Goal: Task Accomplishment & Management: Manage account settings

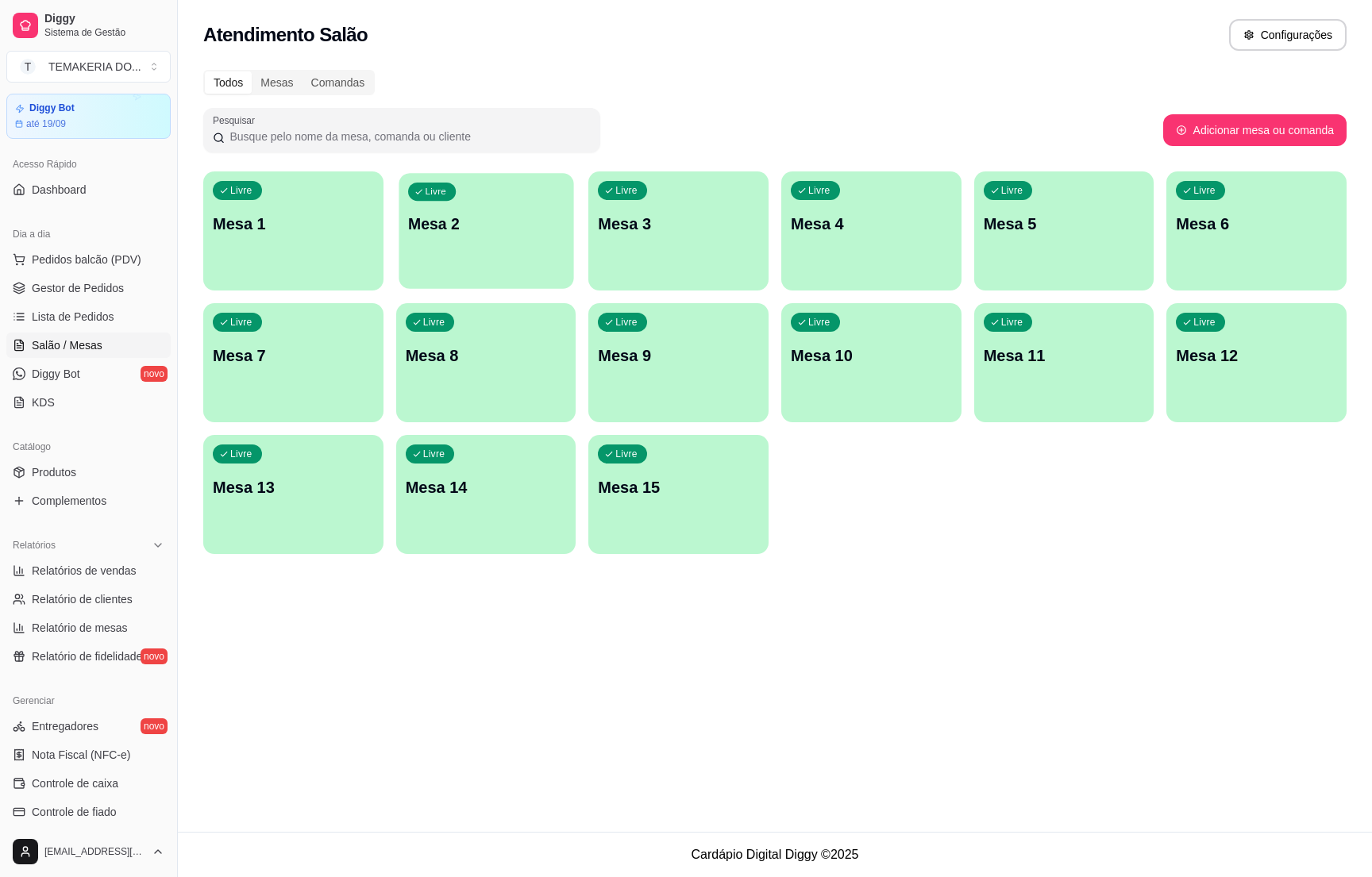
click at [503, 246] on div "Livre Mesa 2" at bounding box center [486, 221] width 175 height 97
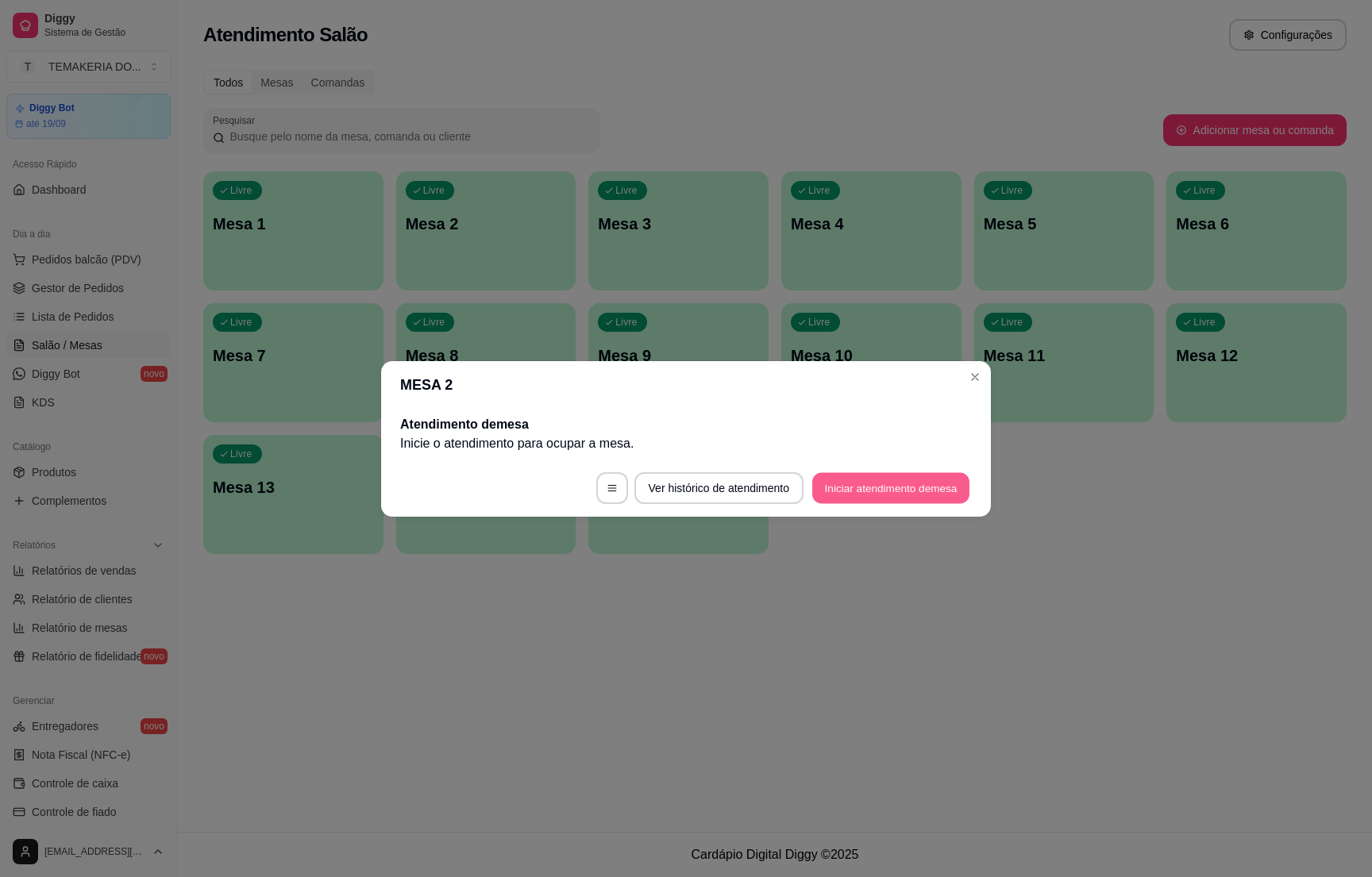
click at [839, 498] on button "Iniciar atendimento de mesa" at bounding box center [890, 488] width 157 height 31
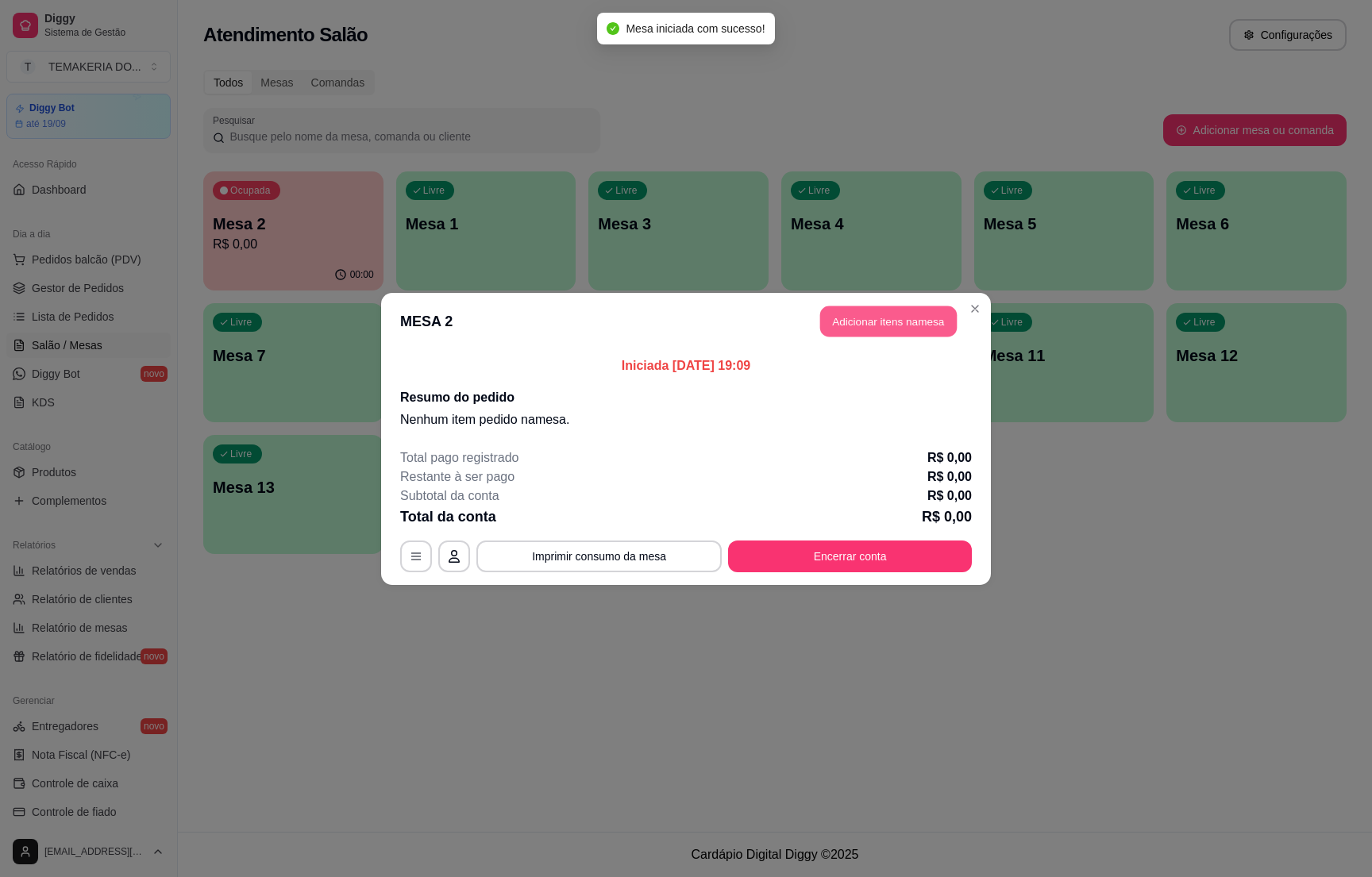
click at [886, 336] on button "Adicionar itens na mesa" at bounding box center [889, 321] width 137 height 31
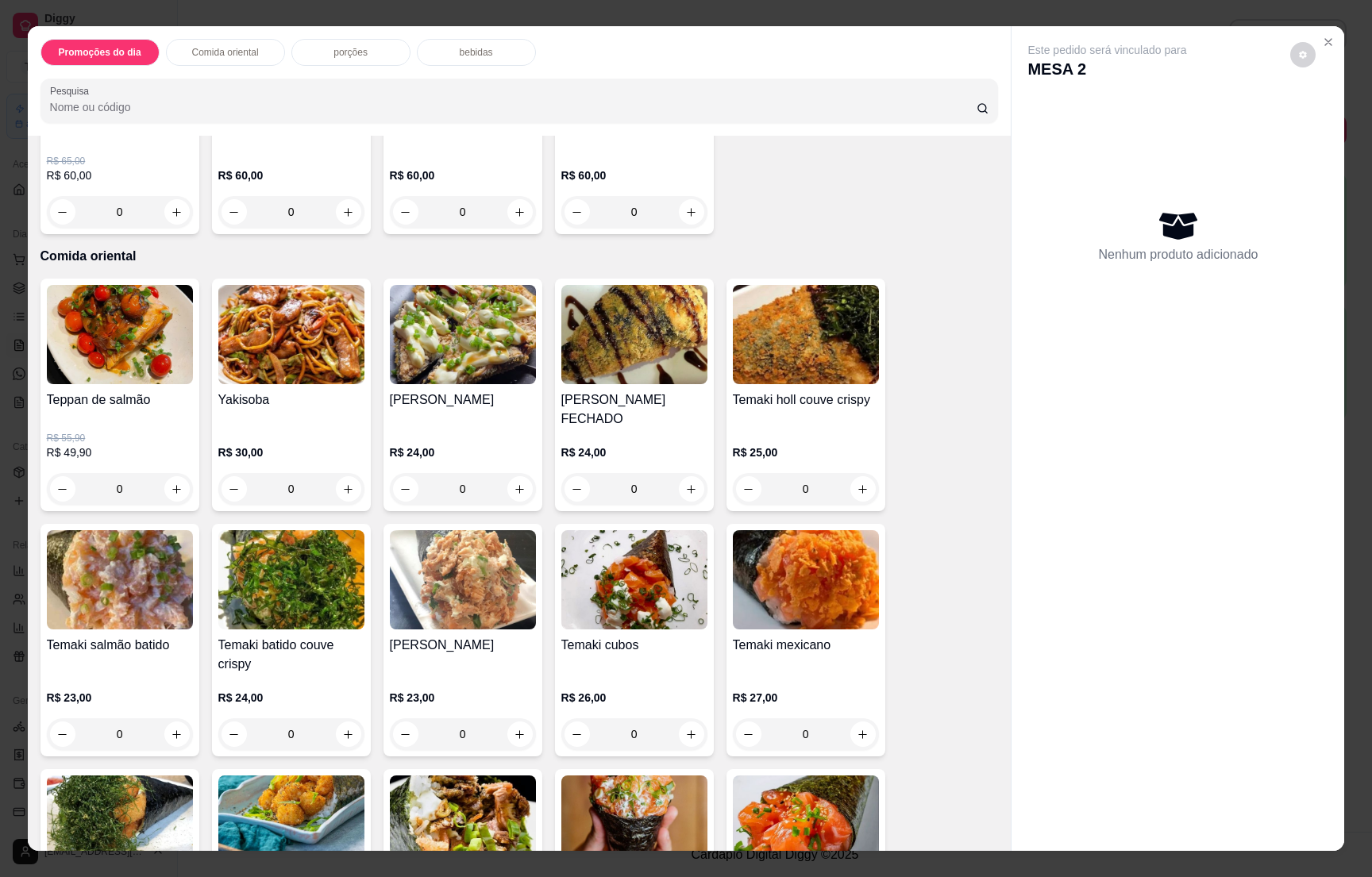
scroll to position [596, 0]
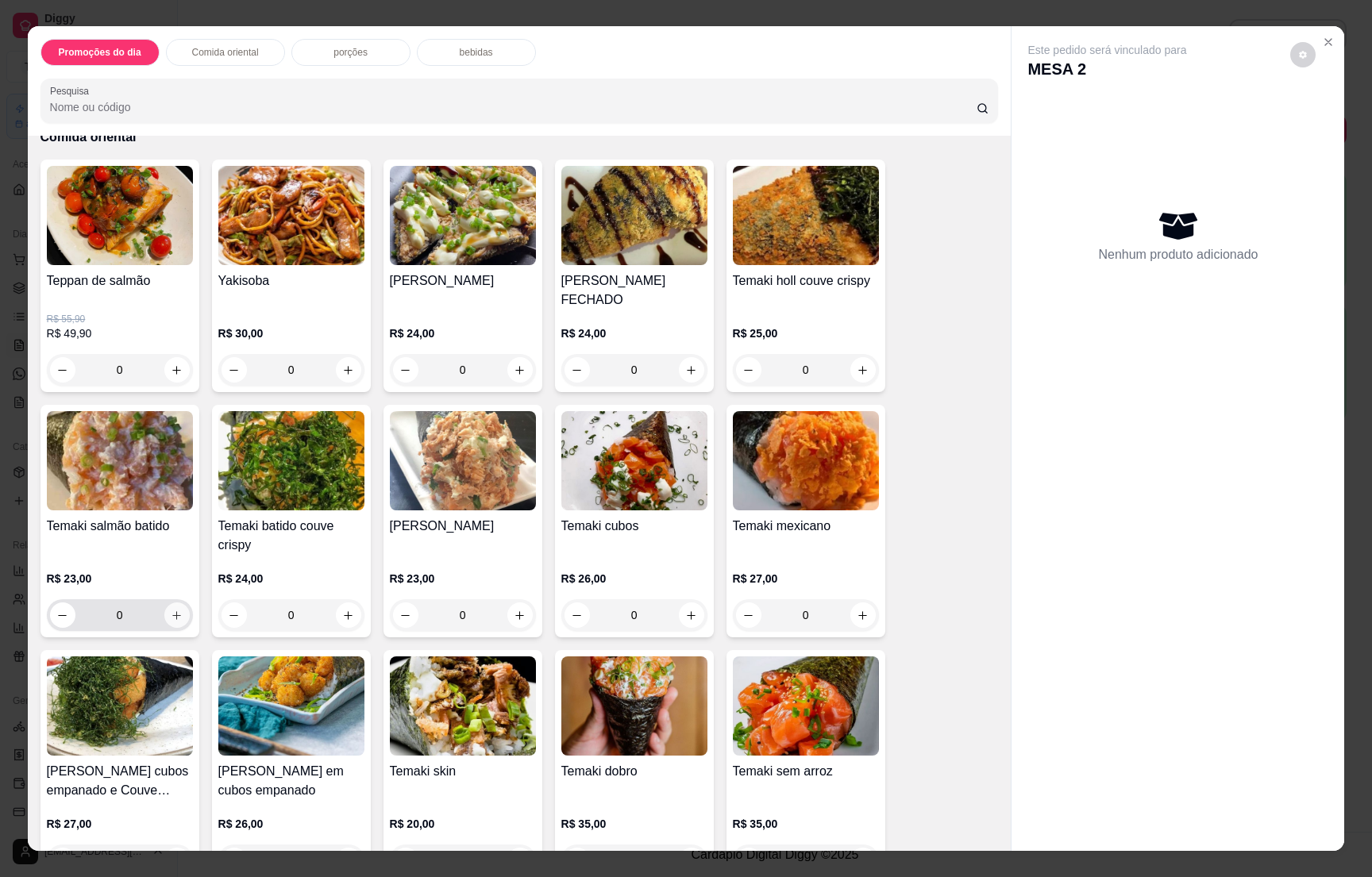
click at [171, 610] on icon "increase-product-quantity" at bounding box center [177, 616] width 12 height 12
type input "1"
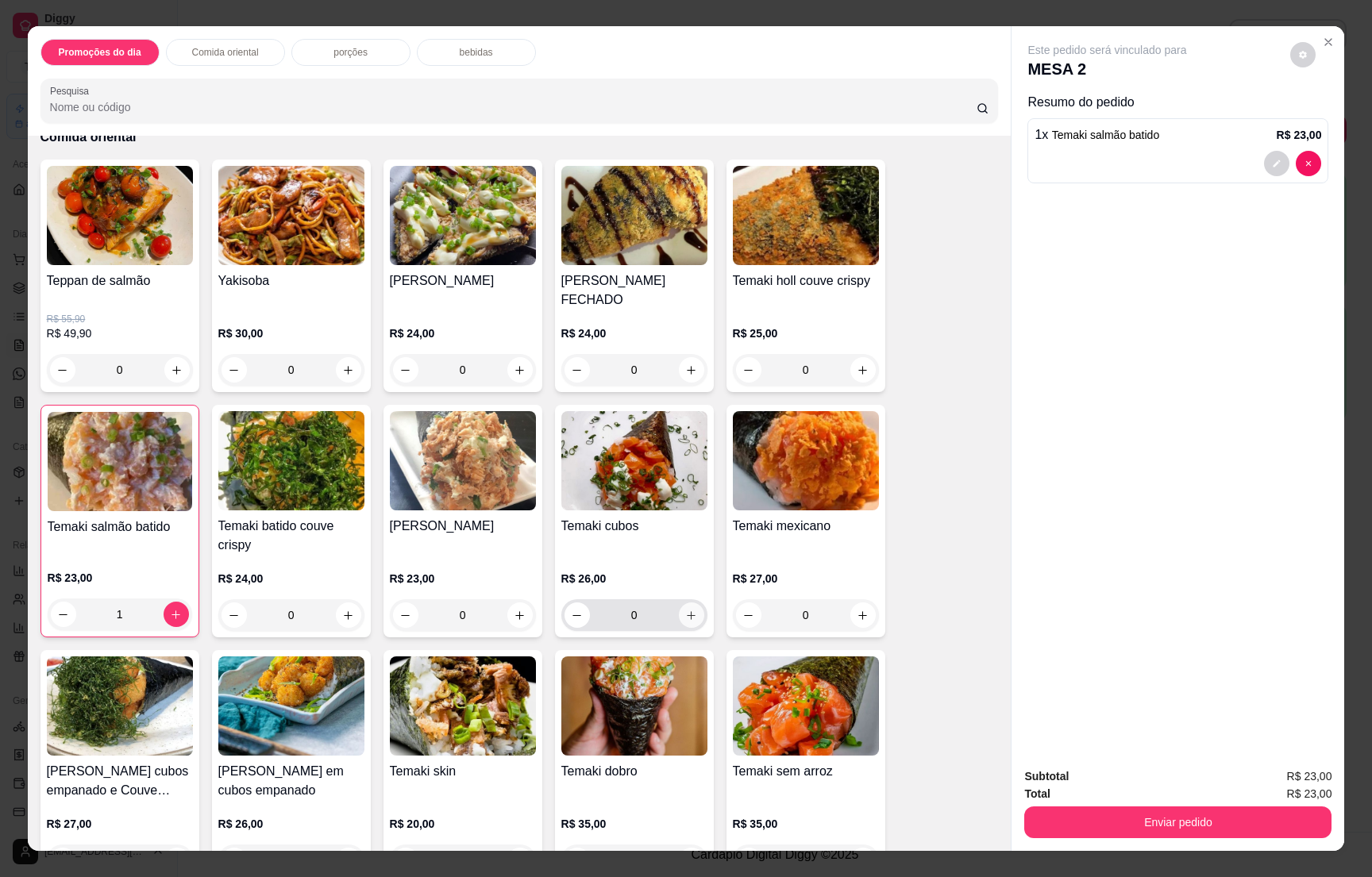
click at [686, 610] on icon "increase-product-quantity" at bounding box center [692, 616] width 12 height 12
click at [571, 609] on icon "decrease-product-quantity" at bounding box center [578, 615] width 12 height 12
type input "1"
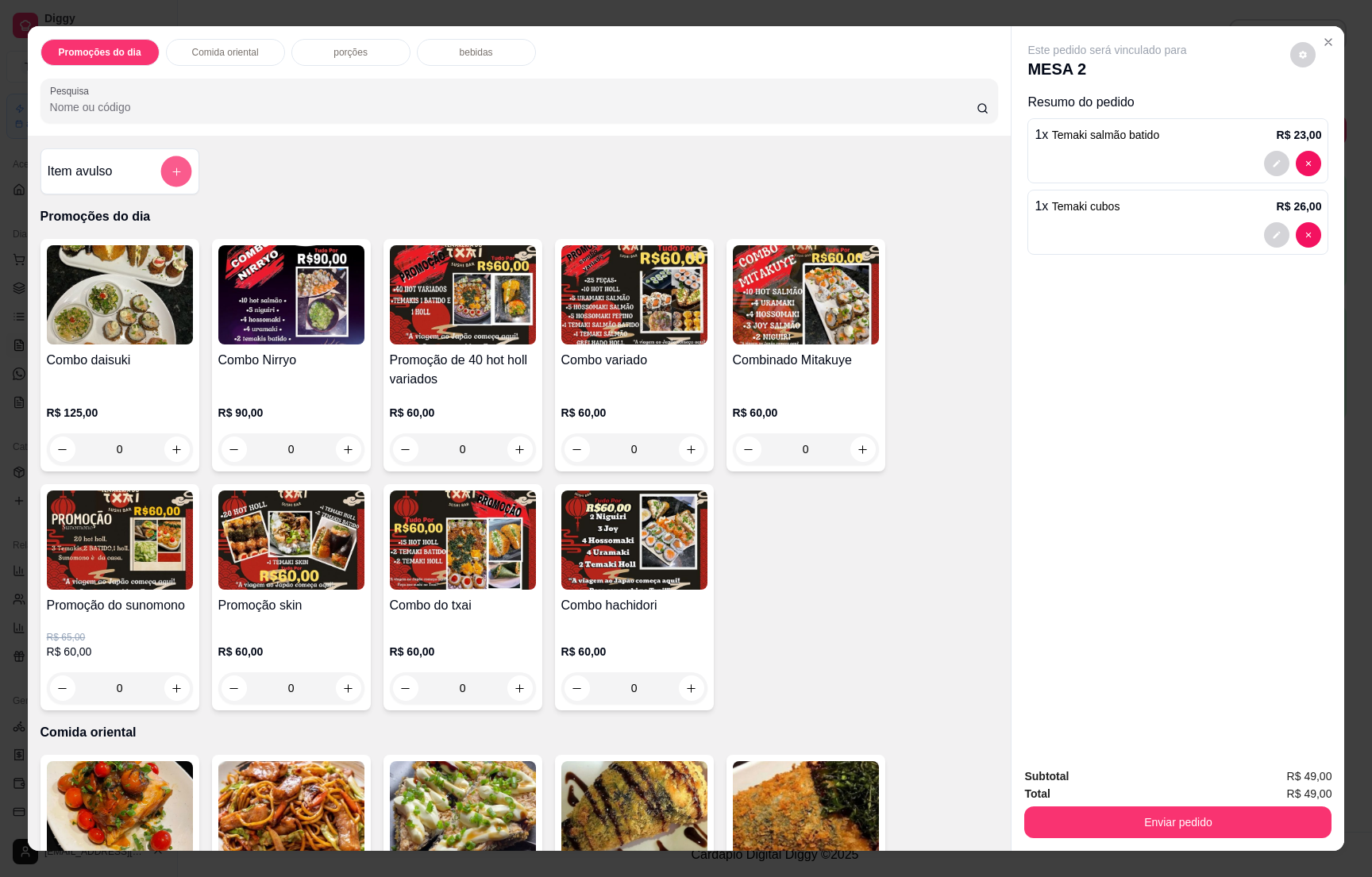
click at [170, 175] on icon "add-separate-item" at bounding box center [176, 172] width 12 height 12
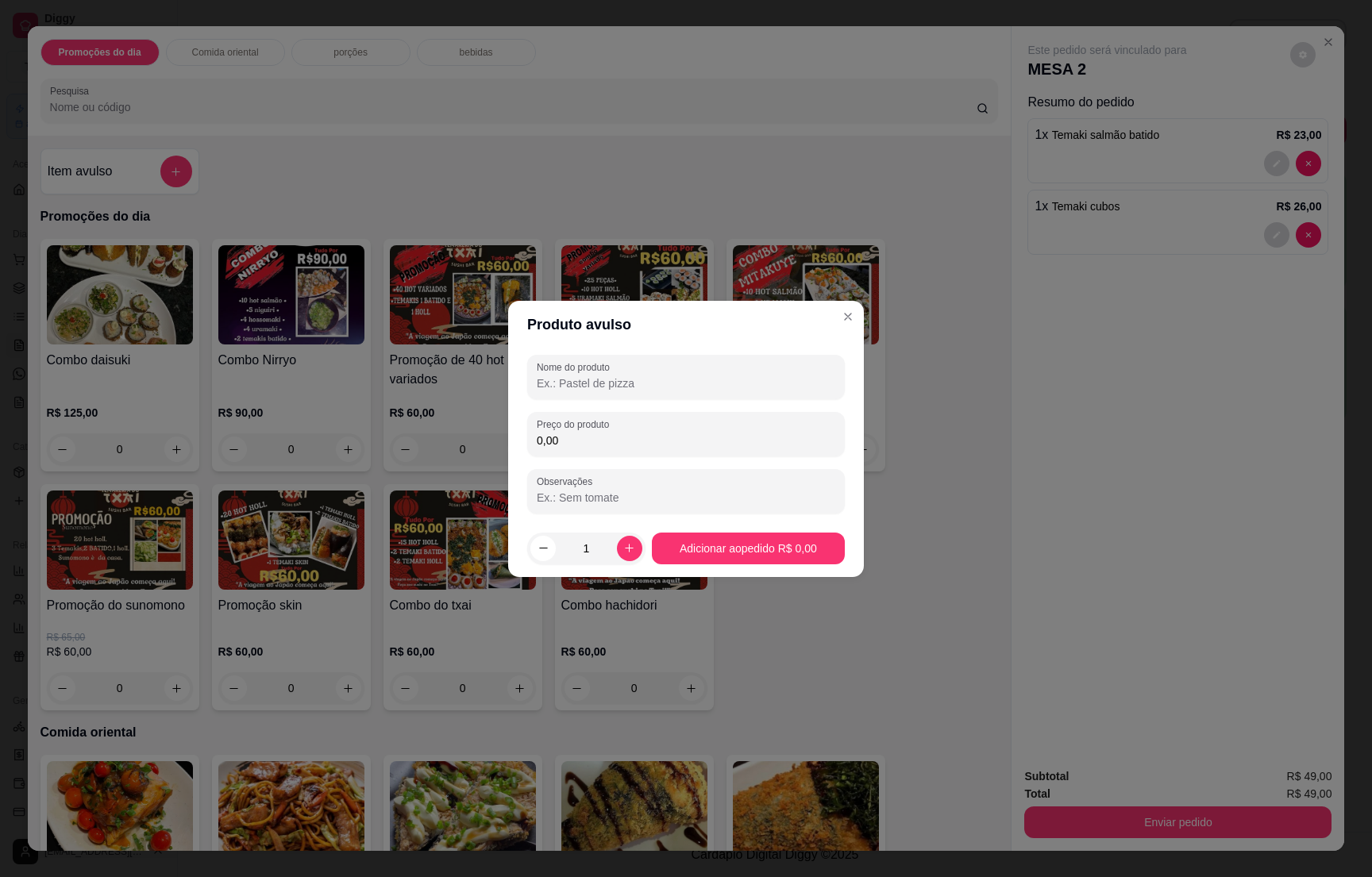
click at [563, 381] on input "Nome do produto" at bounding box center [686, 383] width 299 height 16
type input "1 combos express"
click at [604, 436] on input "0,00" at bounding box center [686, 441] width 299 height 16
type input "71,00"
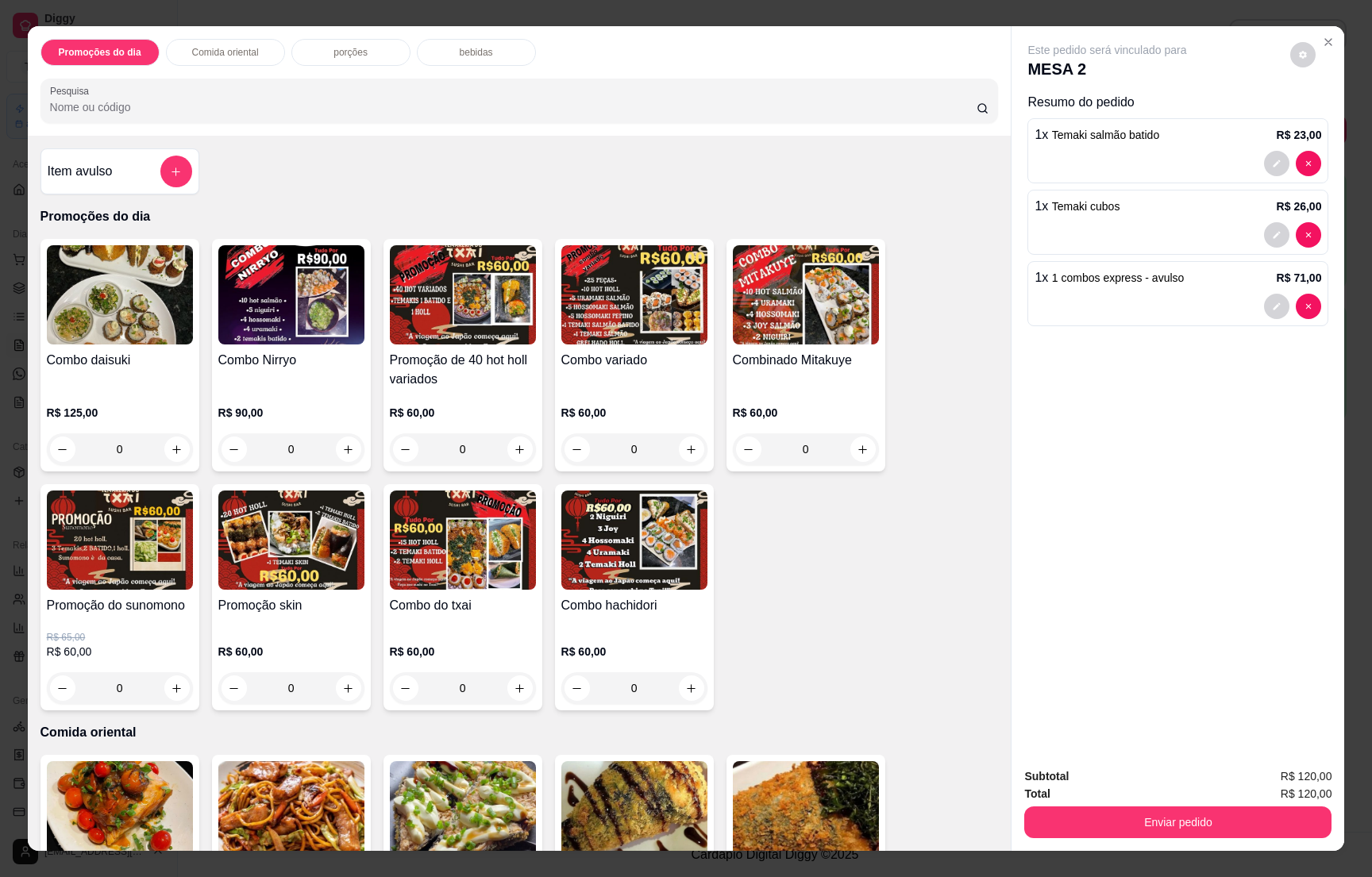
click at [465, 56] on p "bebidas" at bounding box center [476, 52] width 33 height 13
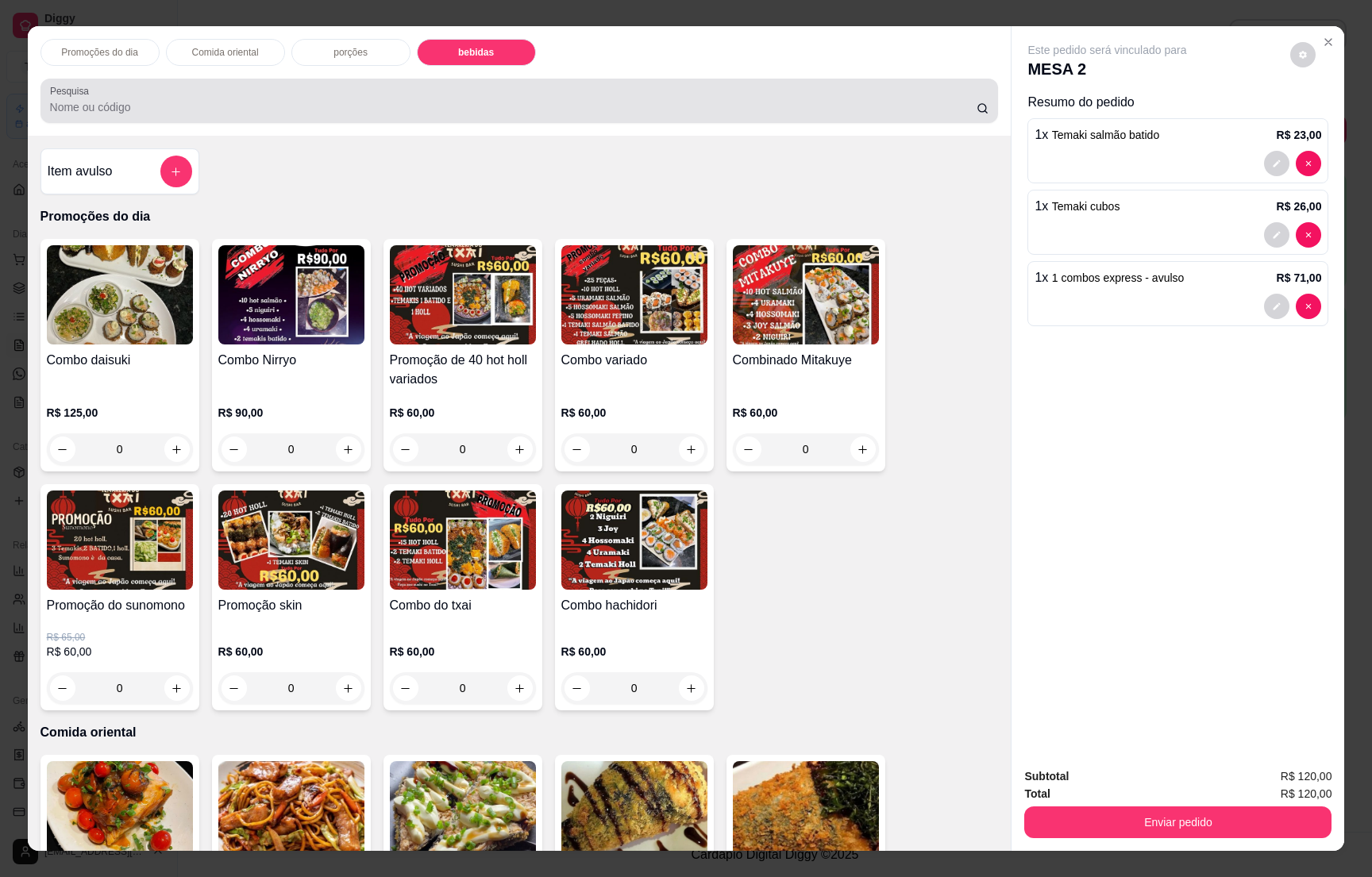
scroll to position [24, 0]
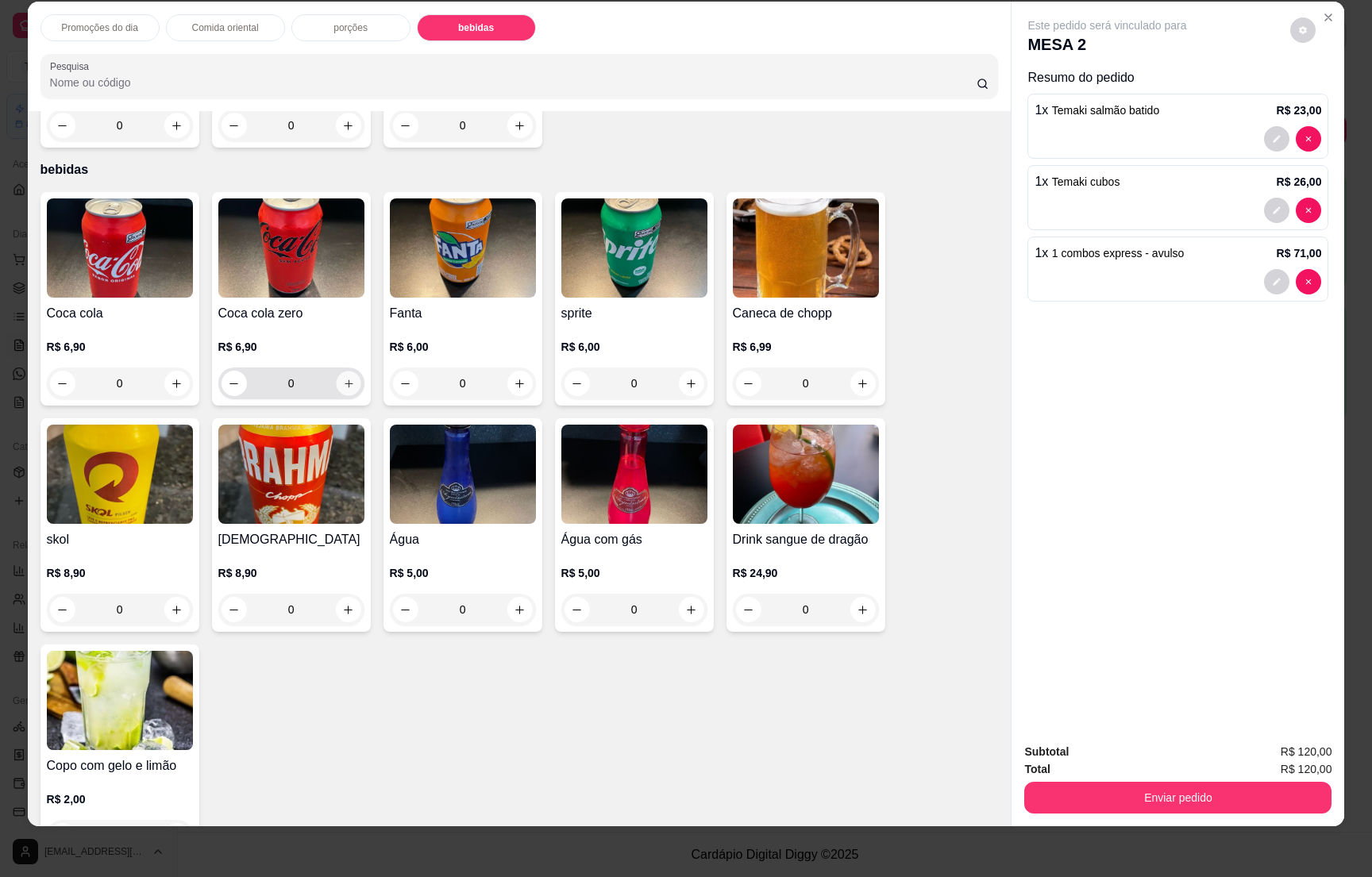
click at [344, 378] on icon "increase-product-quantity" at bounding box center [348, 384] width 12 height 12
type input "1"
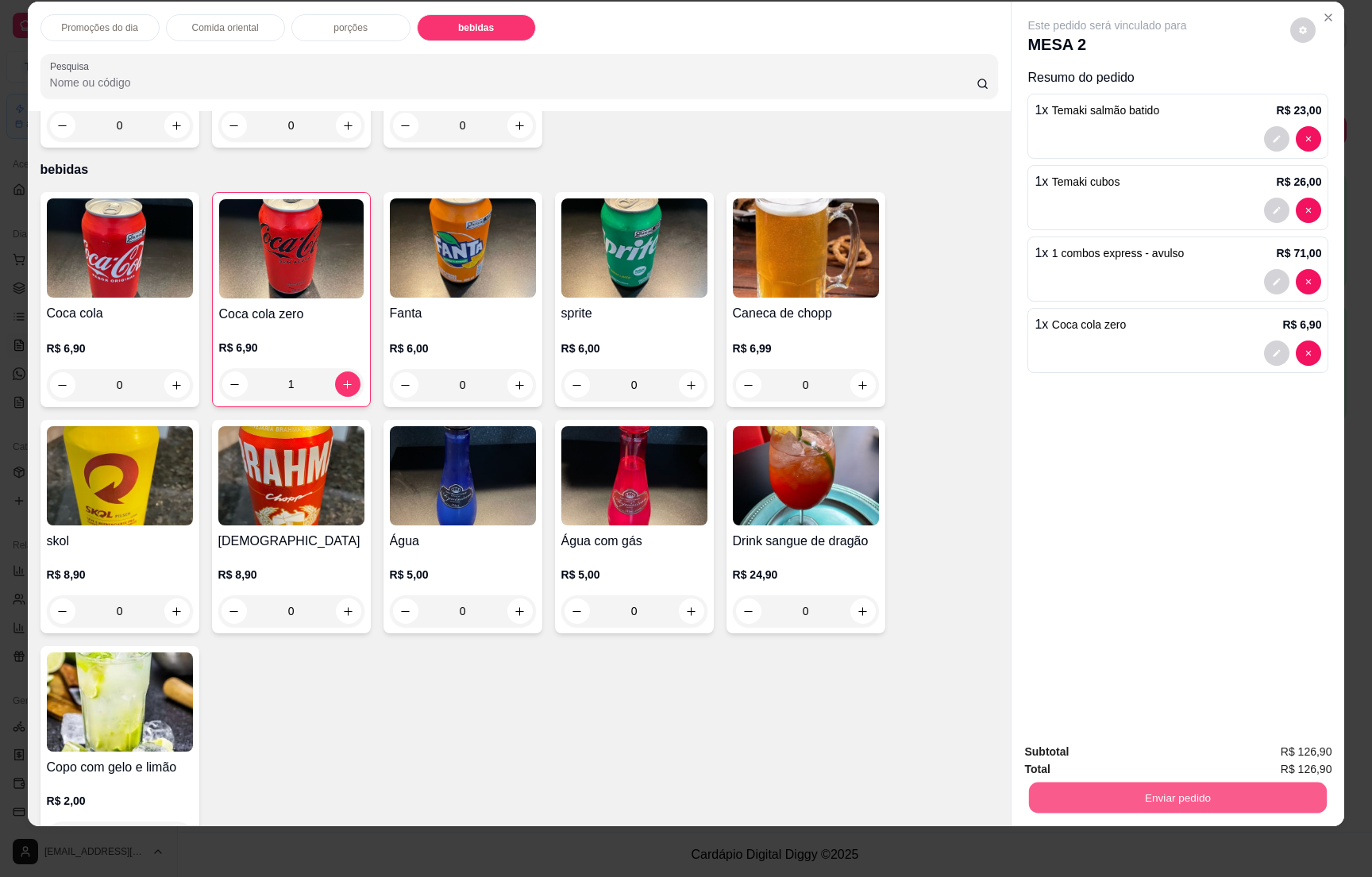
click at [1155, 793] on button "Enviar pedido" at bounding box center [1178, 798] width 298 height 31
click at [1139, 749] on button "Não registrar e enviar pedido" at bounding box center [1123, 759] width 160 height 30
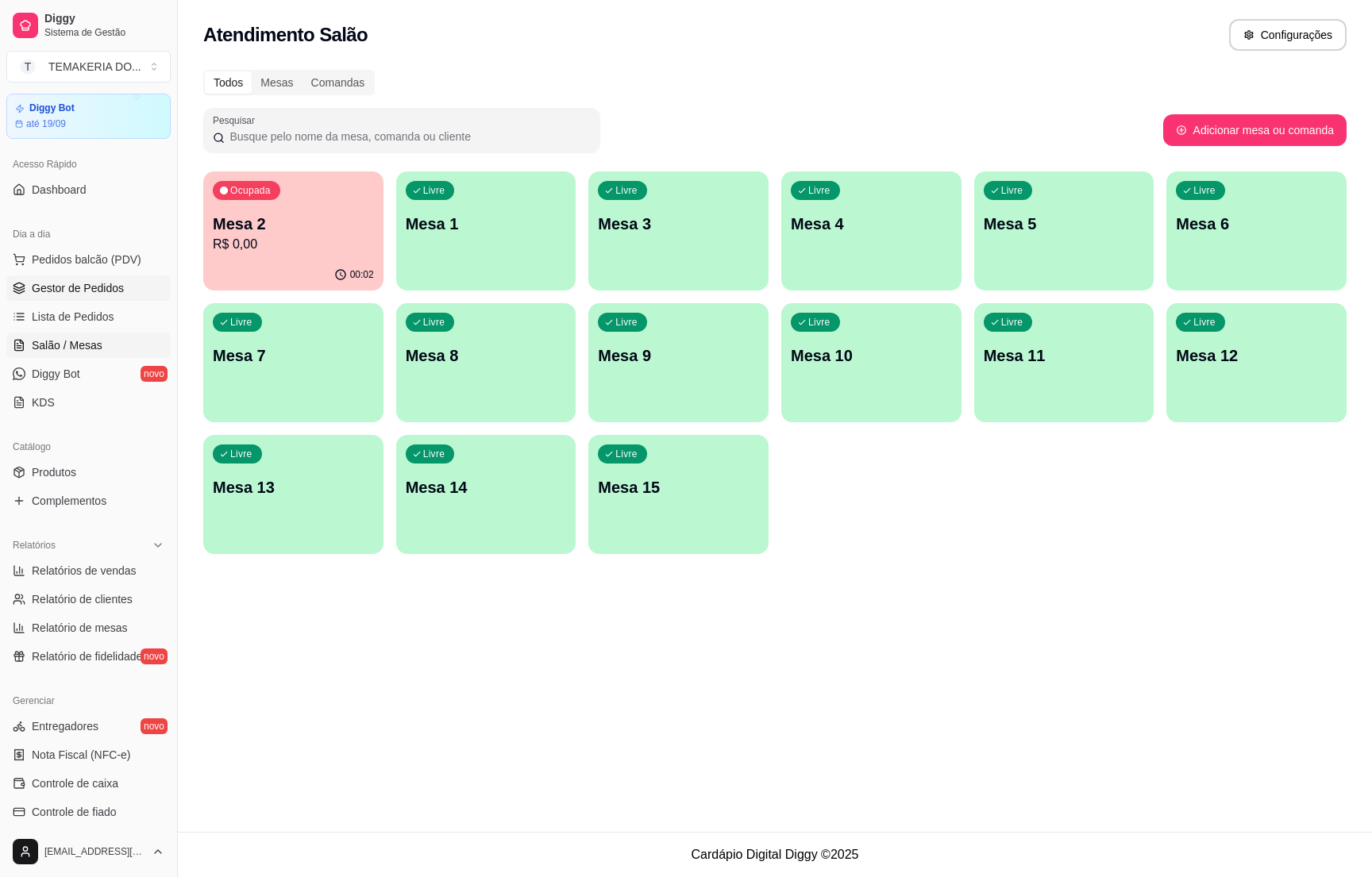
click at [82, 277] on ul "Pedidos balcão (PDV) Gestor de Pedidos Lista de Pedidos Salão / Mesas Diggy Bot…" at bounding box center [88, 330] width 165 height 168
click at [82, 291] on span "Gestor de Pedidos" at bounding box center [78, 288] width 92 height 16
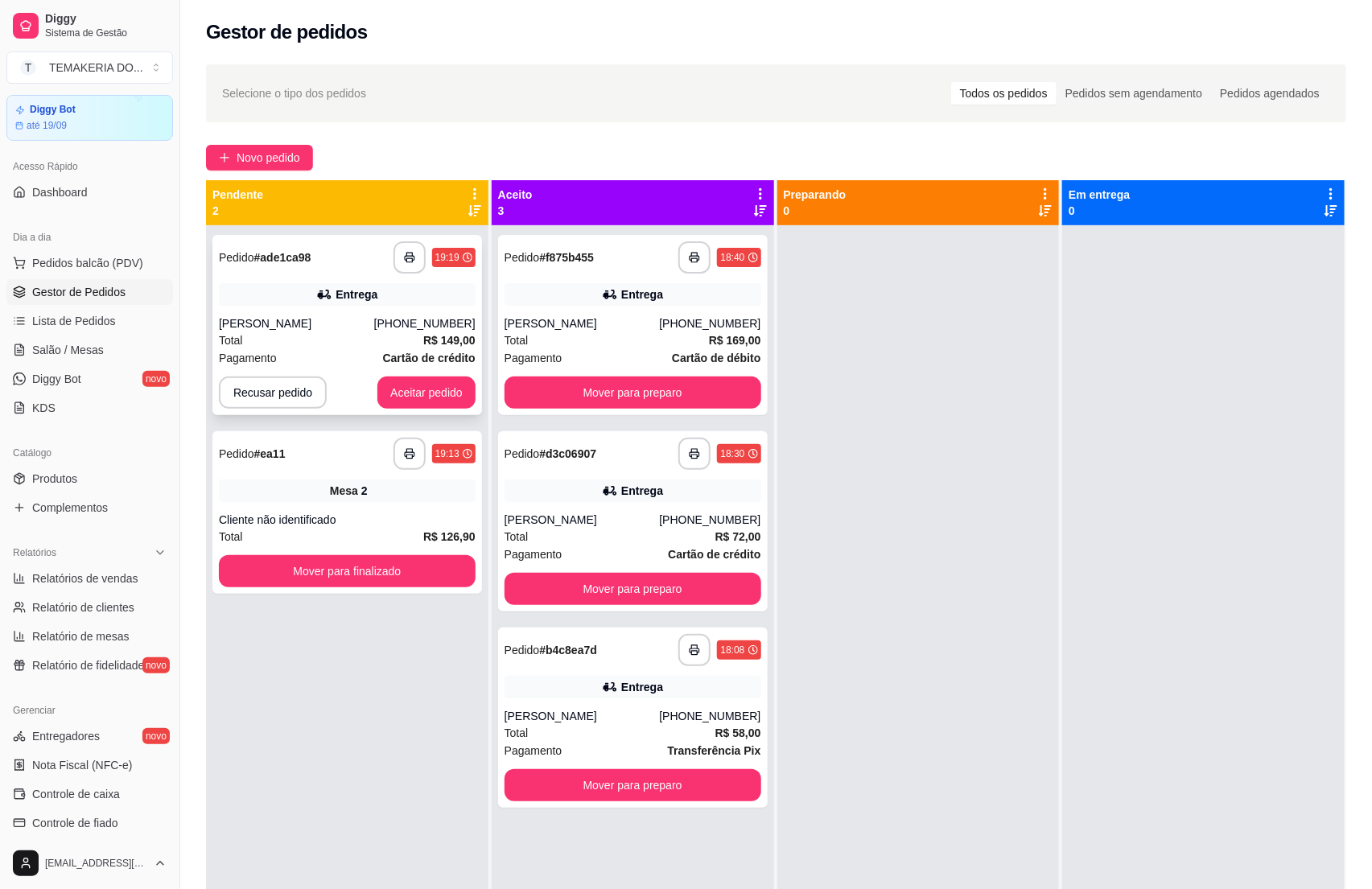
click at [335, 334] on div "Total R$ 149,00" at bounding box center [347, 341] width 257 height 18
click at [359, 322] on div "[PERSON_NAME]" at bounding box center [297, 323] width 155 height 16
click at [369, 323] on div "[PERSON_NAME]" at bounding box center [297, 323] width 155 height 16
click at [59, 343] on span "Salão / Mesas" at bounding box center [67, 350] width 72 height 16
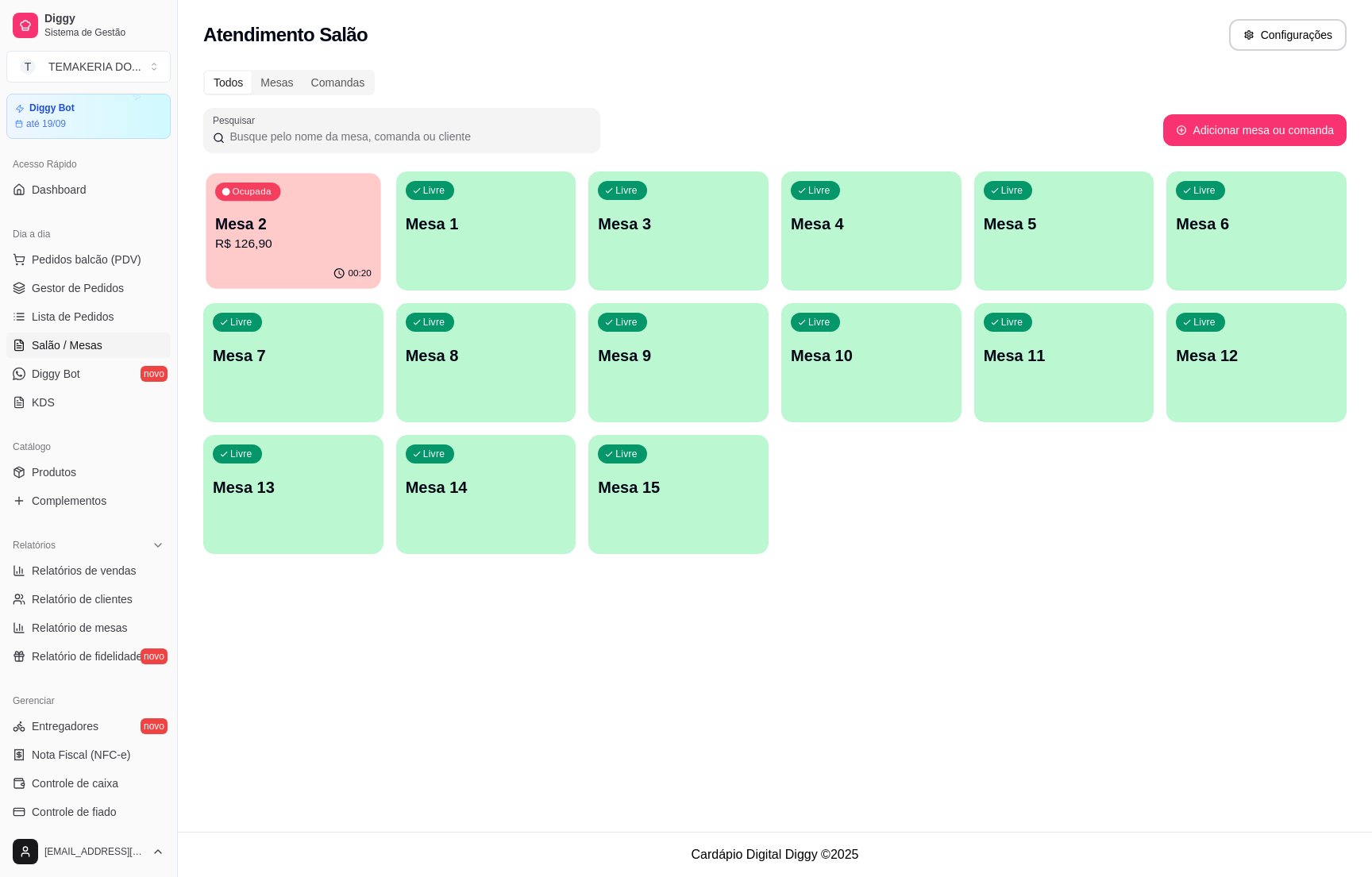
click at [262, 244] on p "R$ 126,90" at bounding box center [294, 244] width 157 height 18
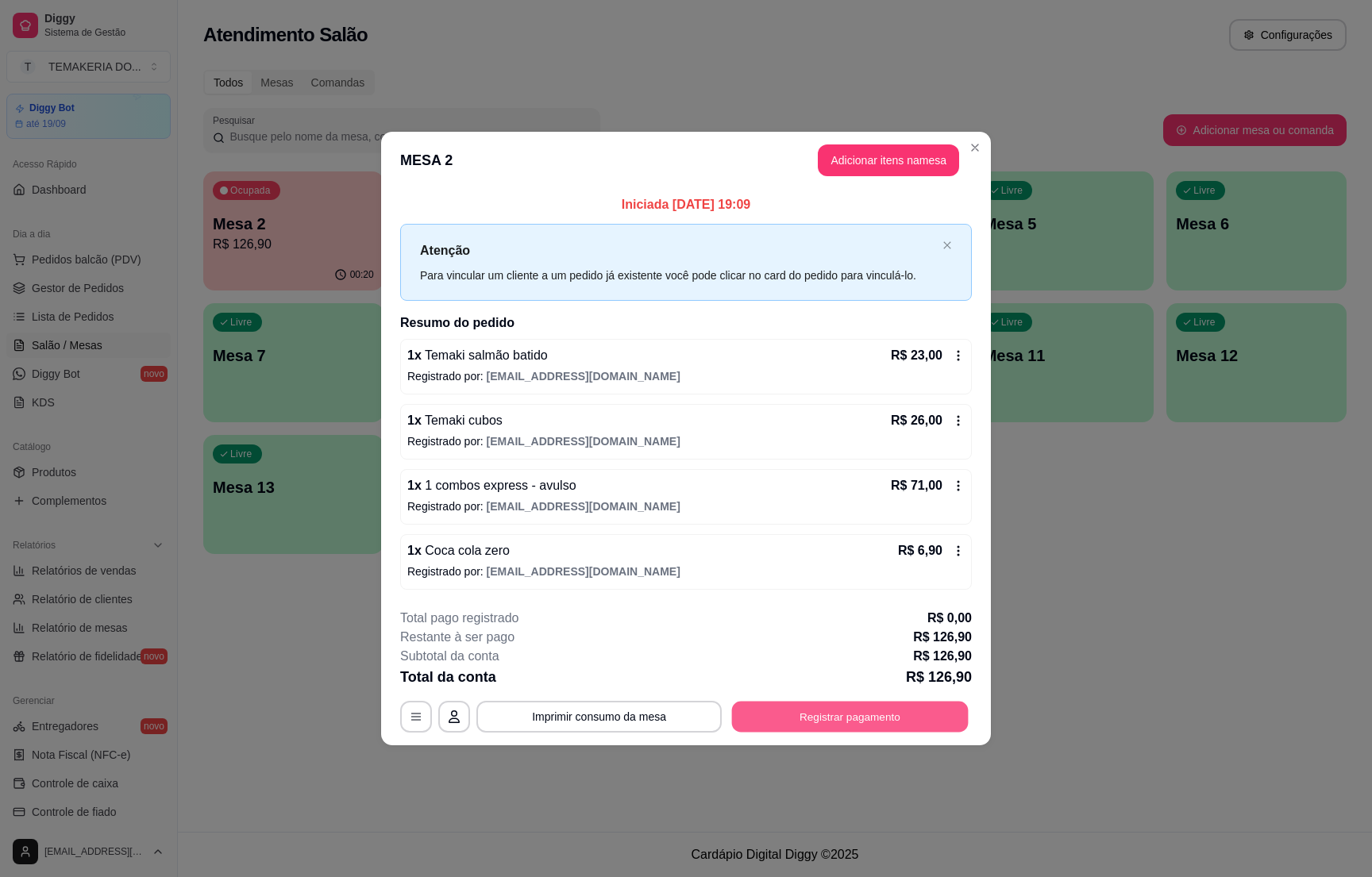
click at [801, 705] on button "Registrar pagamento" at bounding box center [850, 718] width 237 height 31
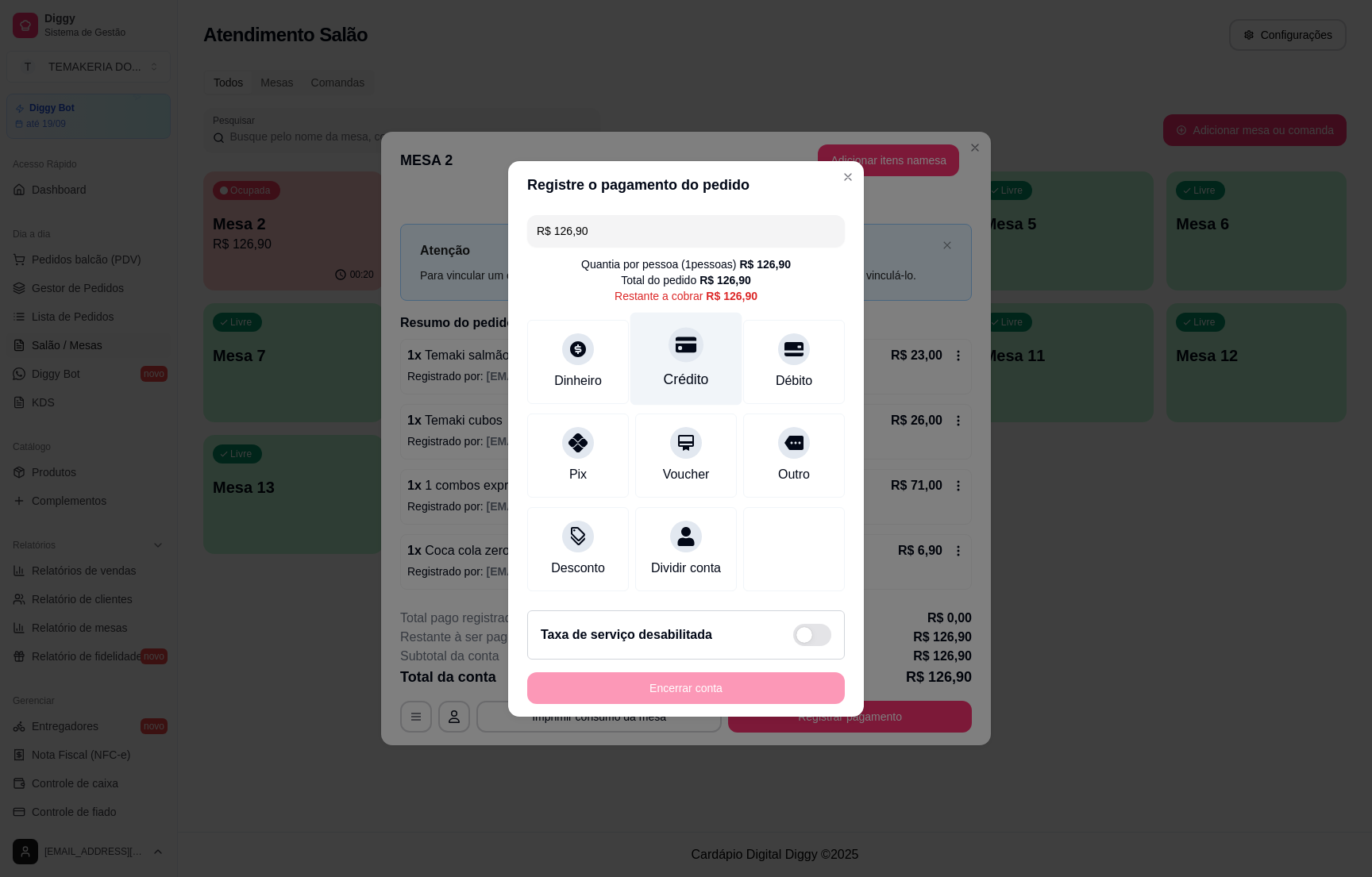
click at [675, 370] on div "Crédito" at bounding box center [686, 380] width 45 height 21
type input "R$ 0,00"
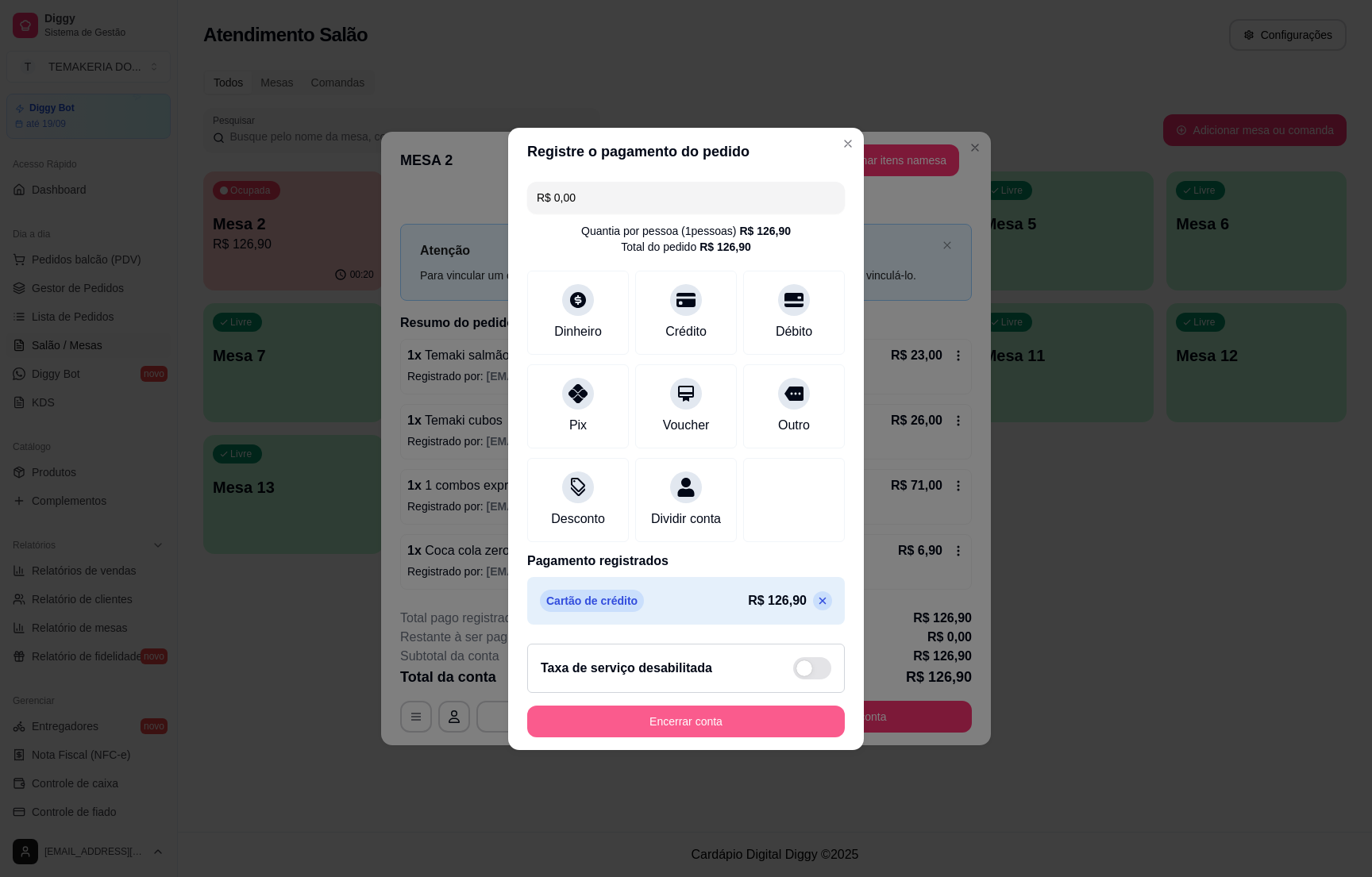
click at [720, 738] on button "Encerrar conta" at bounding box center [686, 721] width 318 height 31
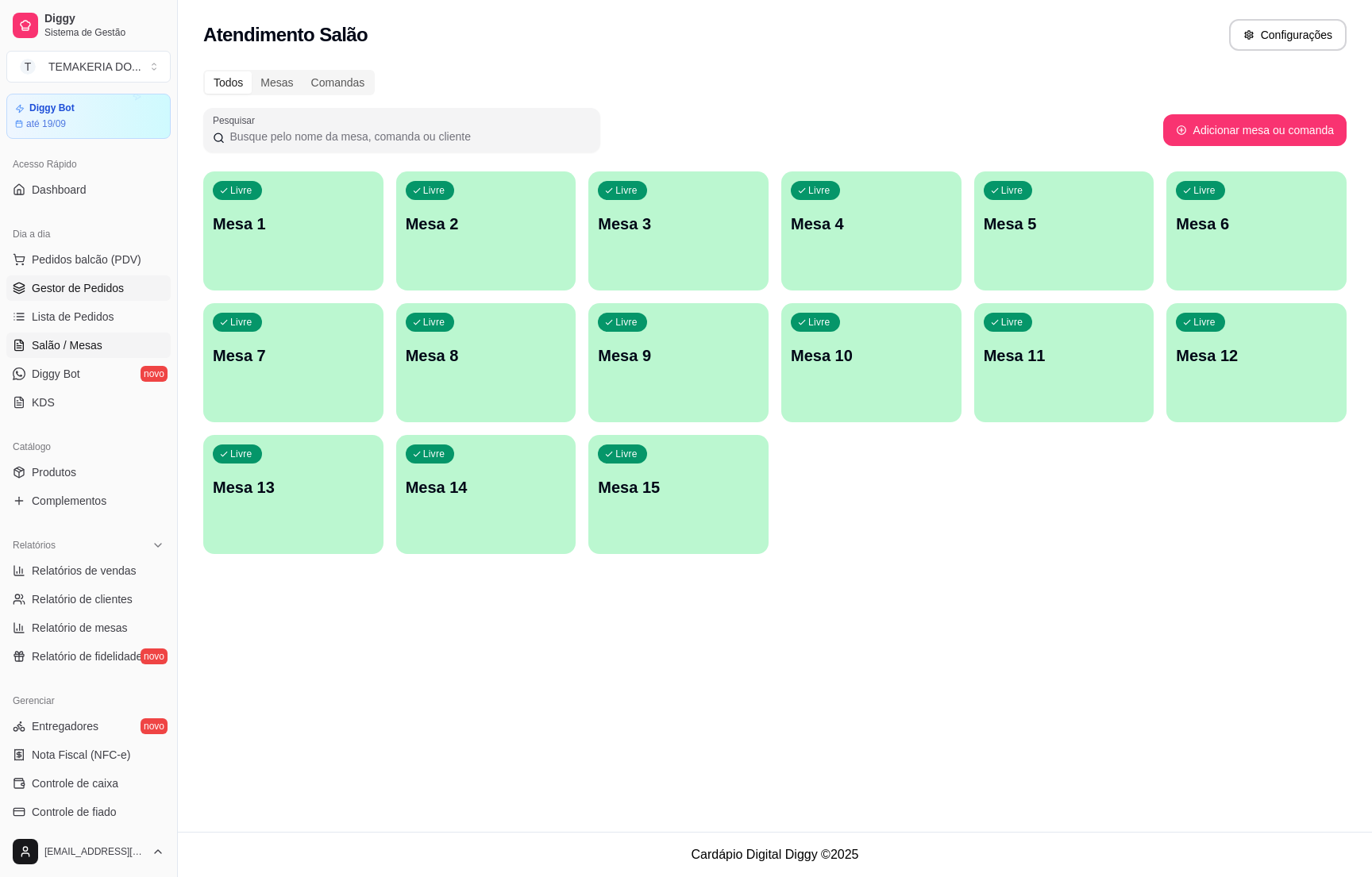
click at [60, 283] on span "Gestor de Pedidos" at bounding box center [78, 288] width 92 height 16
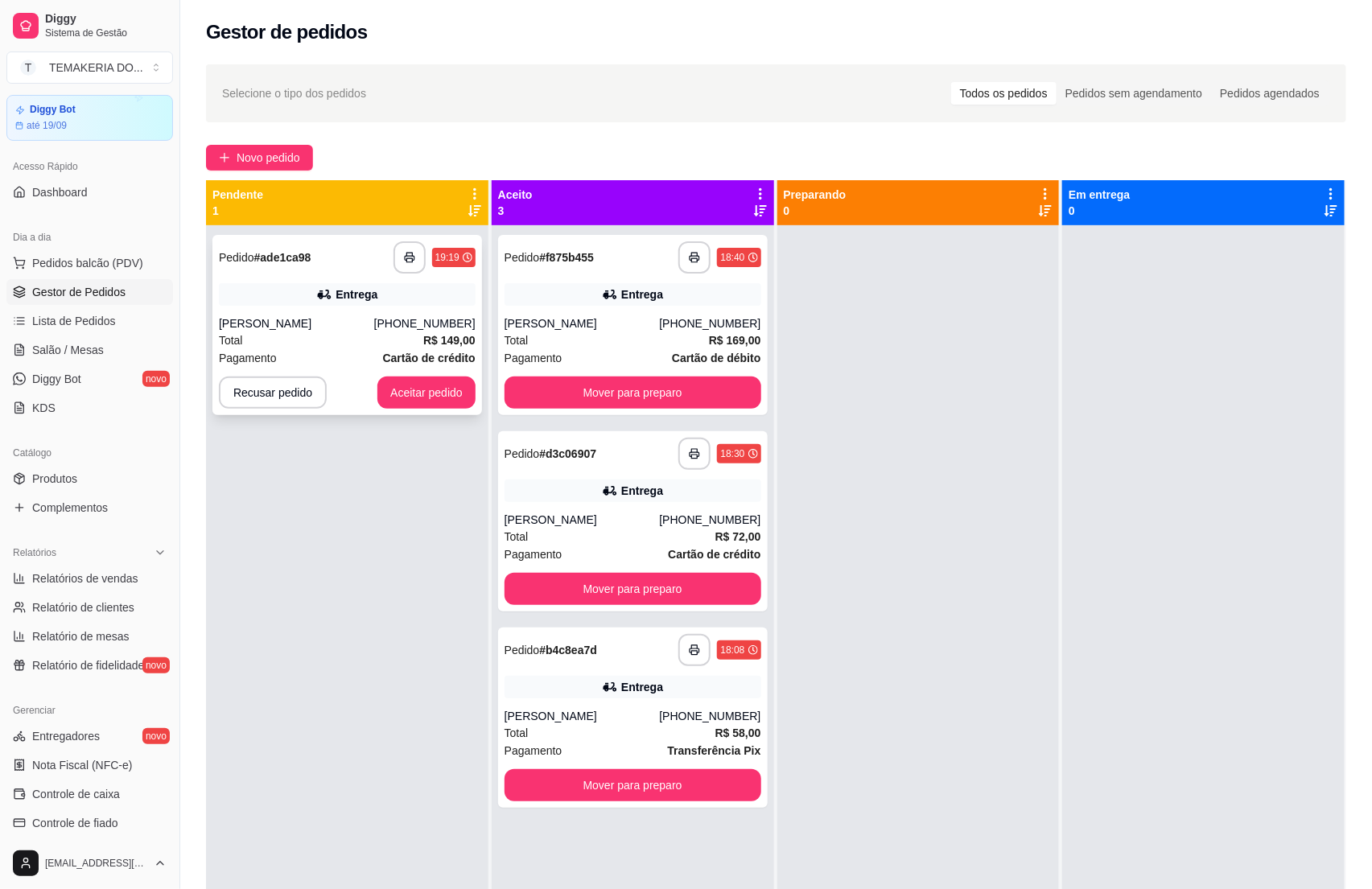
click at [306, 323] on div "[PERSON_NAME]" at bounding box center [297, 323] width 155 height 16
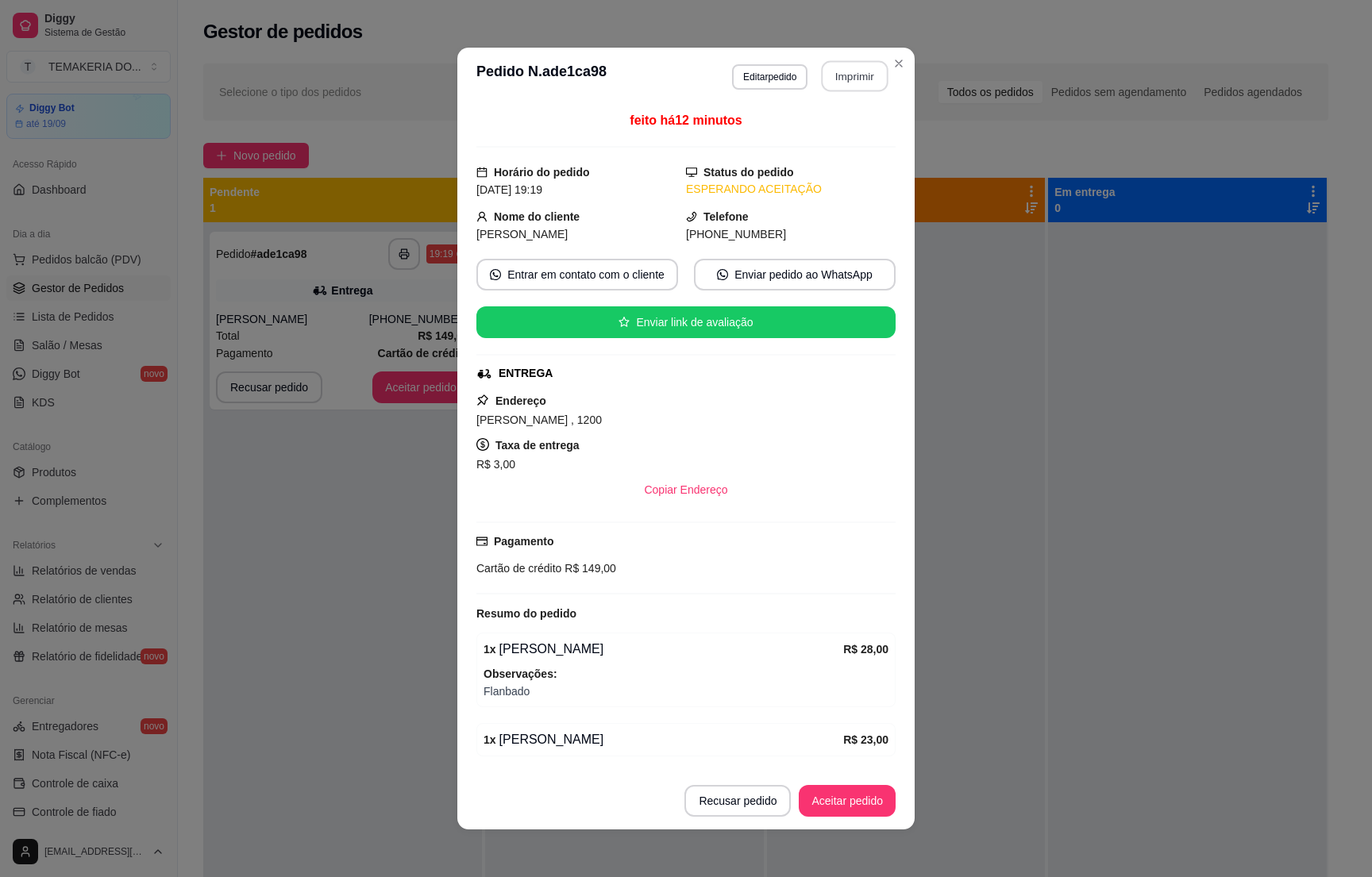
click at [831, 77] on button "Imprimir" at bounding box center [855, 77] width 67 height 31
click at [824, 803] on button "Aceitar pedido" at bounding box center [848, 801] width 94 height 31
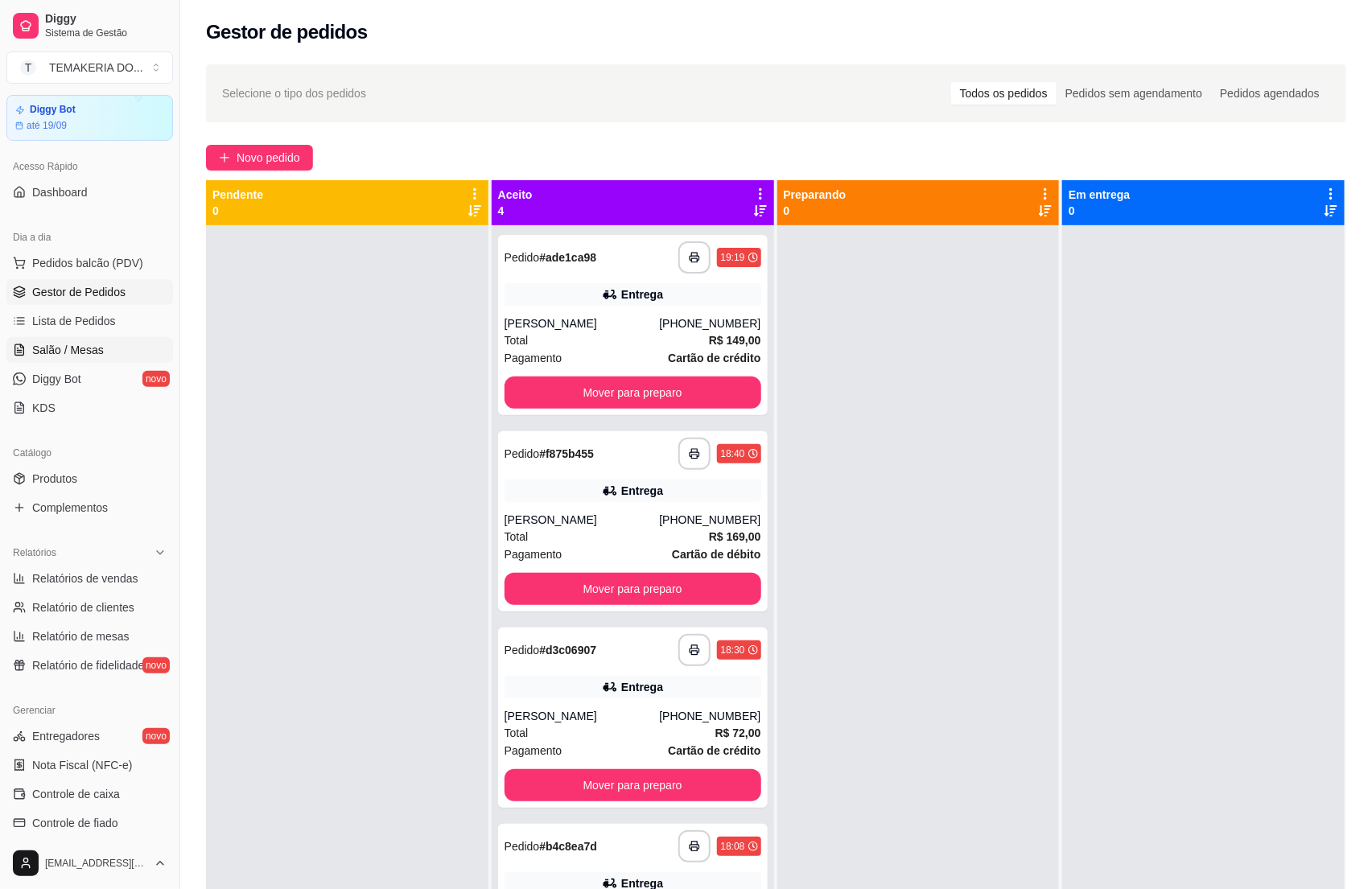
click at [83, 353] on span "Salão / Mesas" at bounding box center [67, 350] width 72 height 16
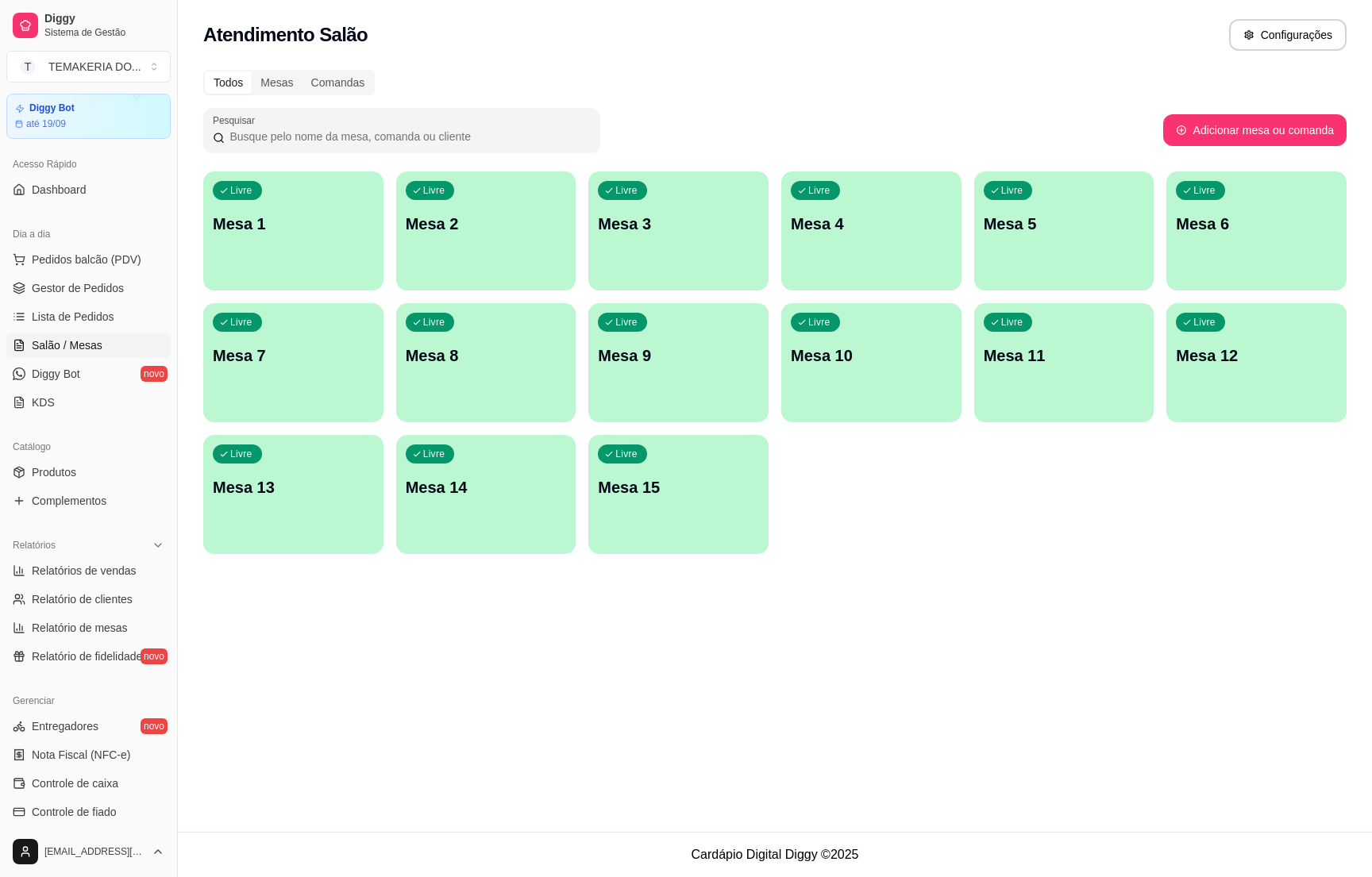
click at [294, 213] on p "Mesa 1" at bounding box center [293, 224] width 161 height 23
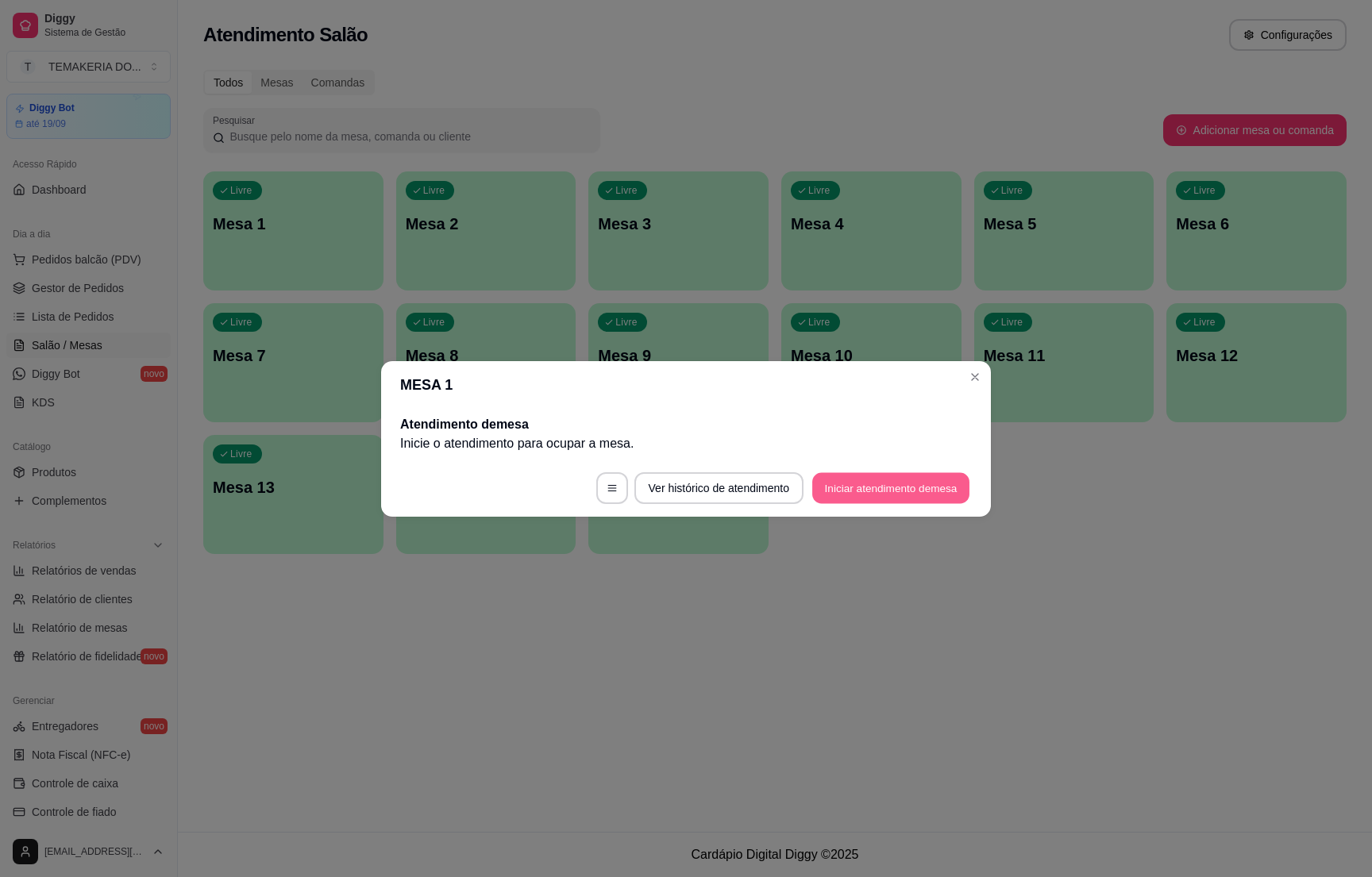
click at [880, 480] on button "Iniciar atendimento de mesa" at bounding box center [890, 488] width 157 height 31
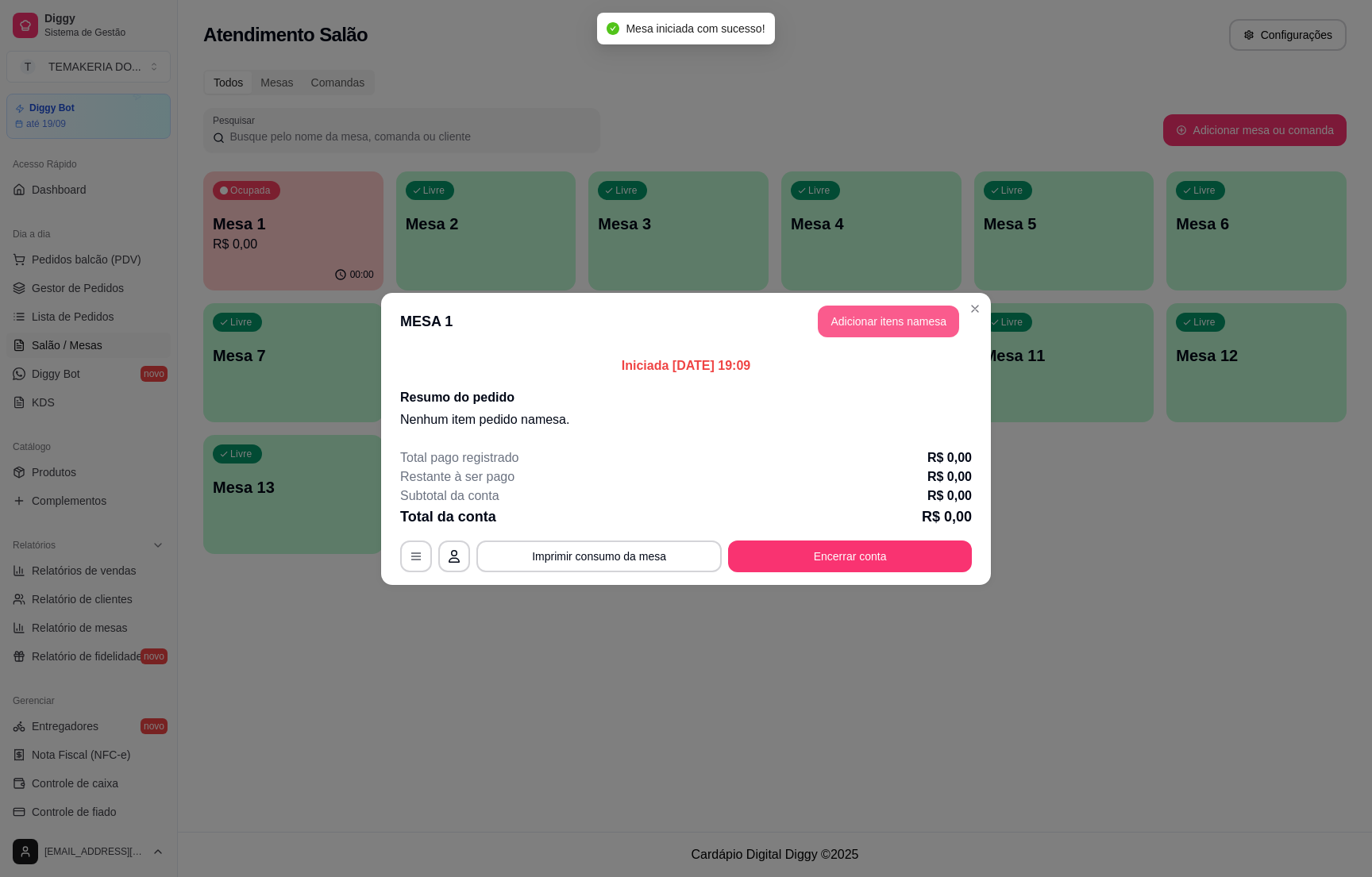
click at [847, 325] on button "Adicionar itens na mesa" at bounding box center [889, 321] width 141 height 31
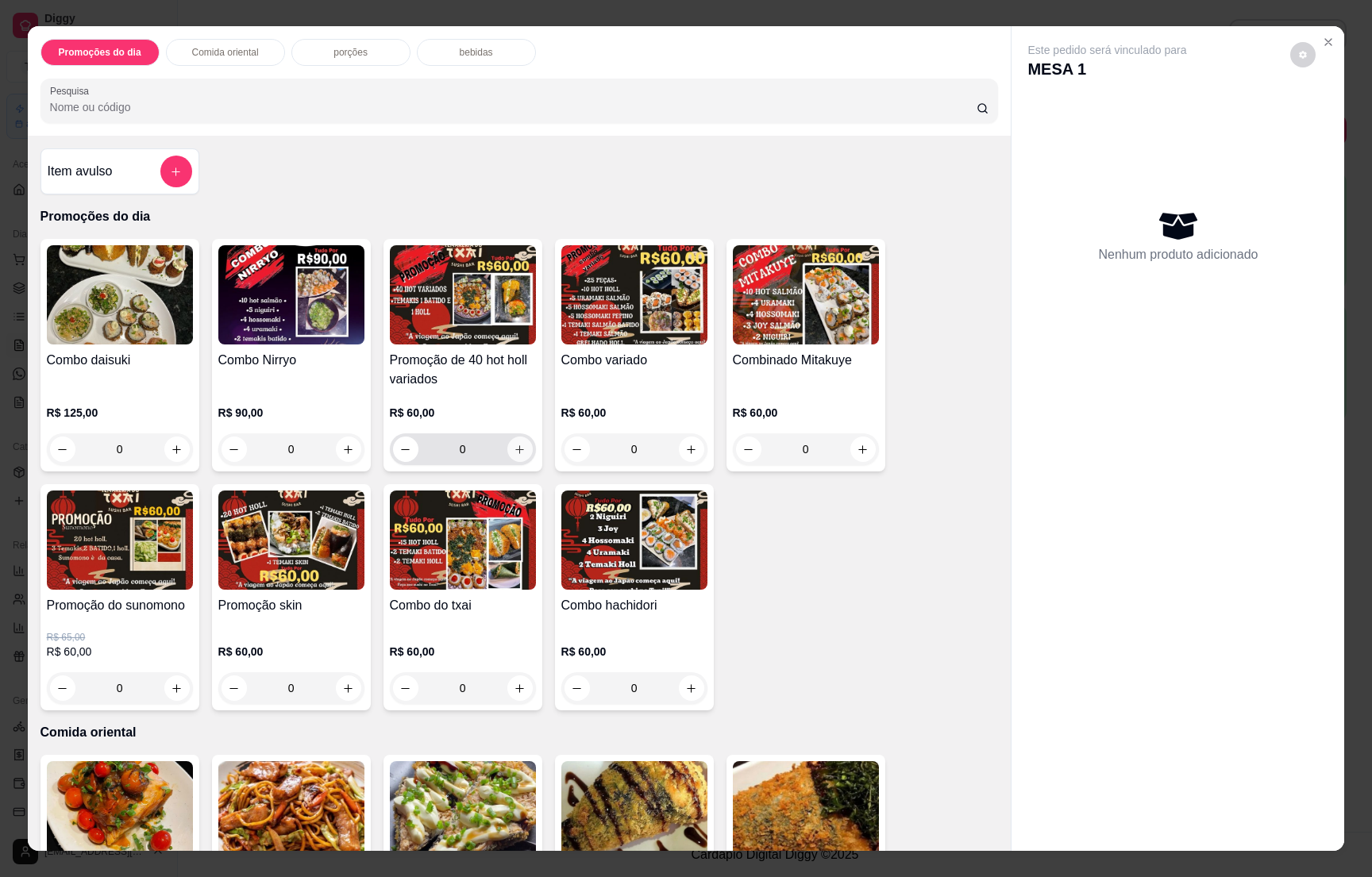
click at [514, 455] on icon "increase-product-quantity" at bounding box center [520, 450] width 12 height 12
type input "1"
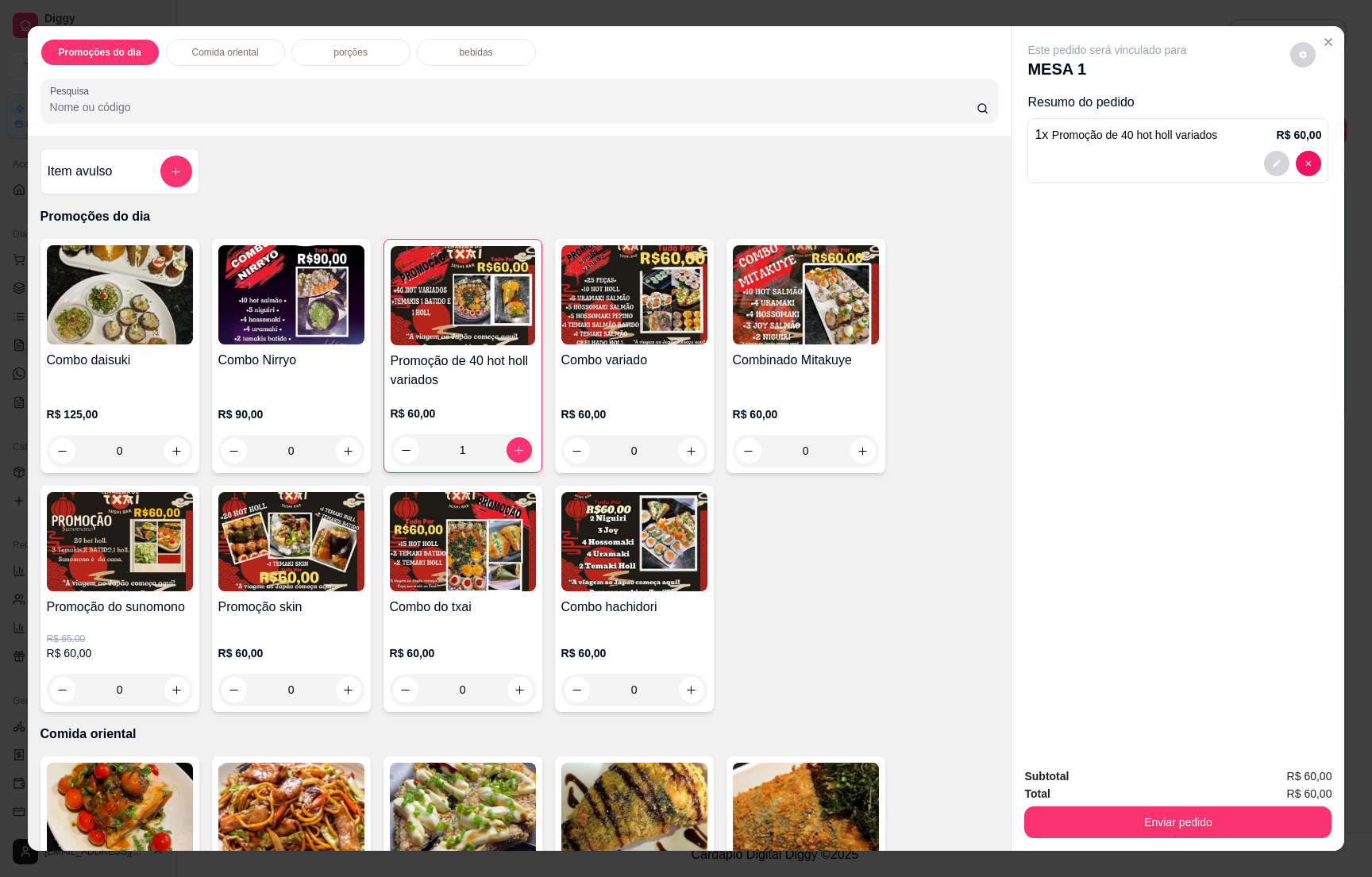
click at [491, 56] on div "bebidas" at bounding box center [476, 52] width 119 height 27
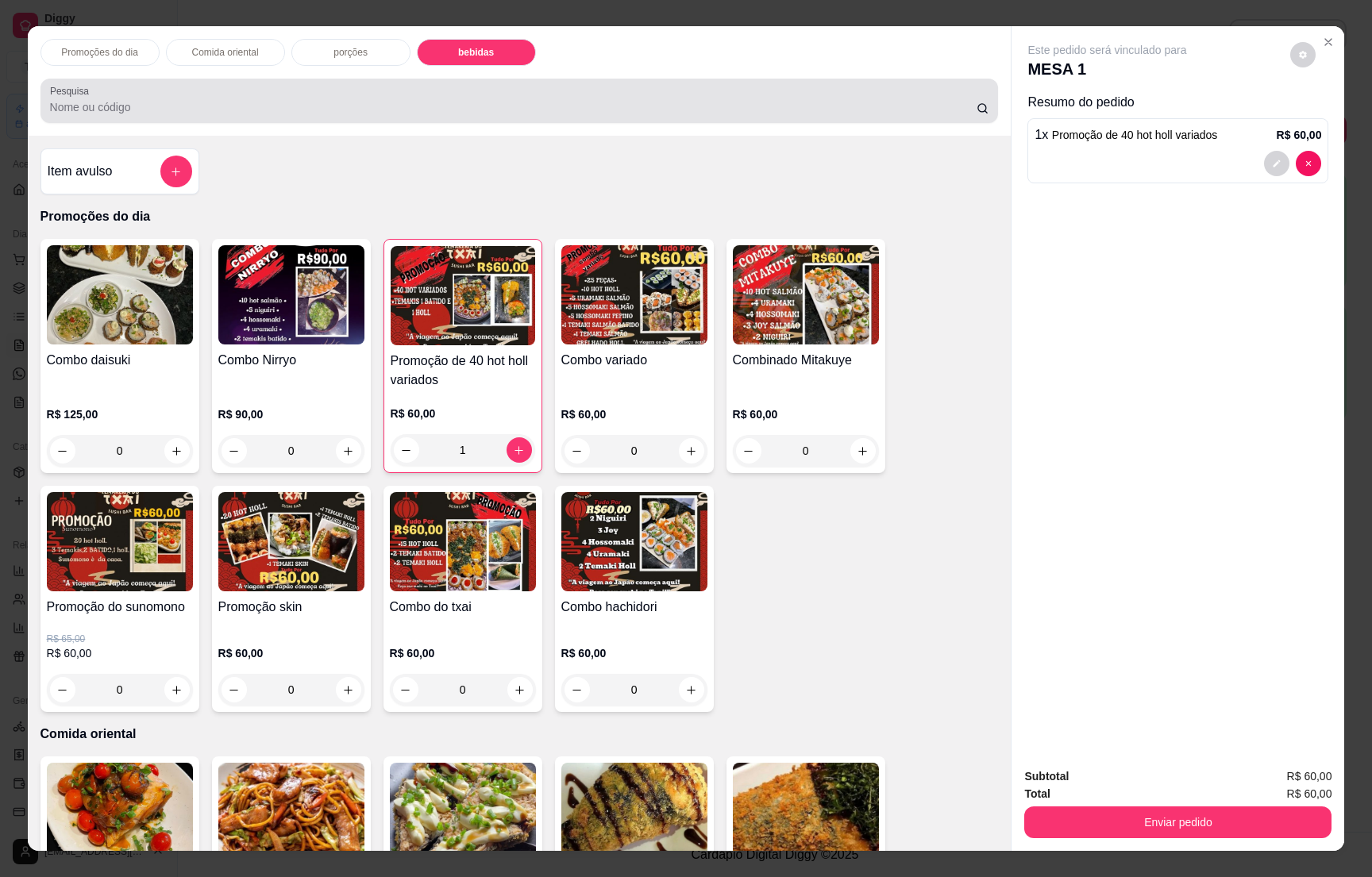
scroll to position [24, 0]
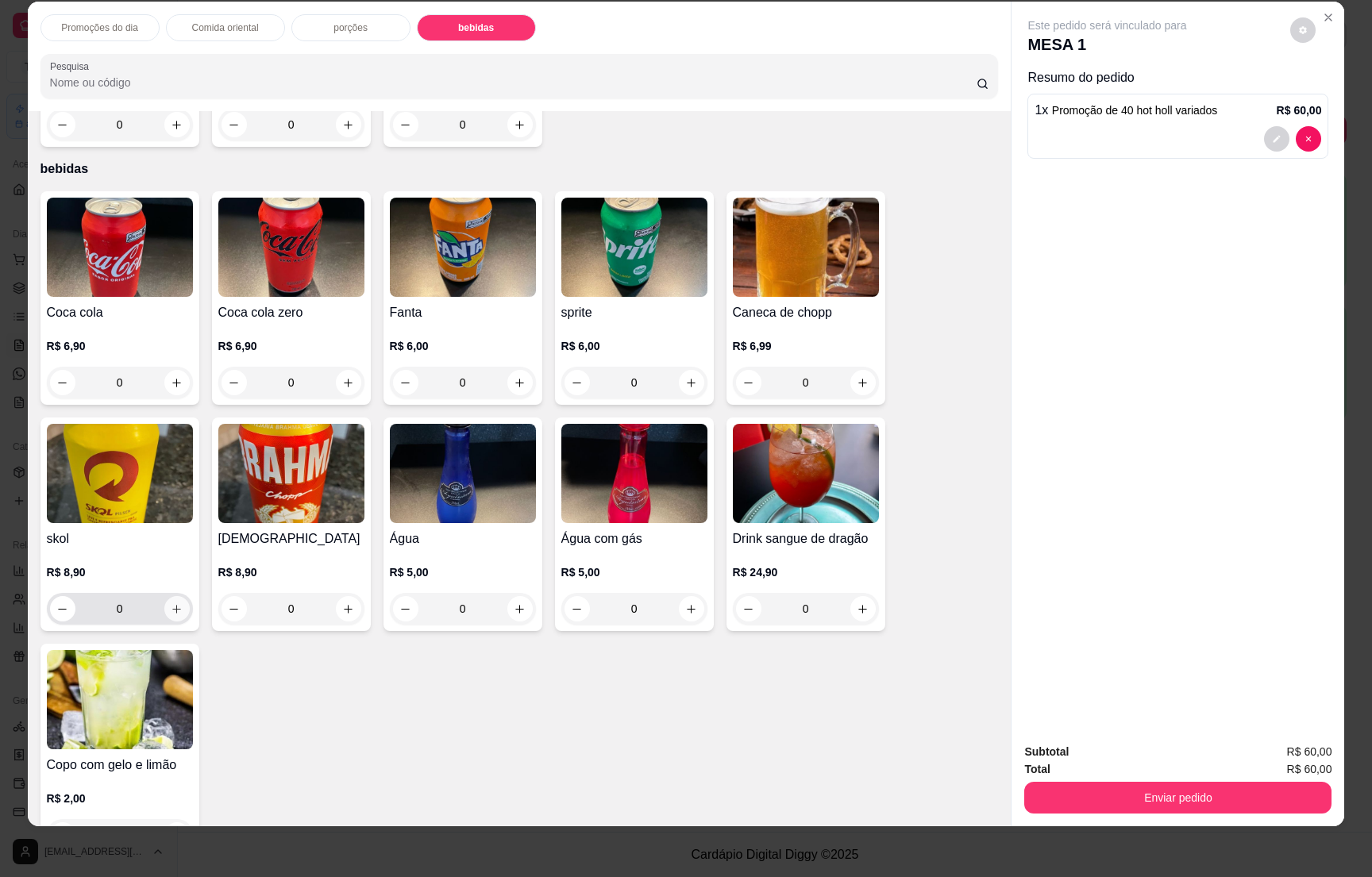
click at [171, 604] on icon "increase-product-quantity" at bounding box center [177, 610] width 12 height 12
type input "1"
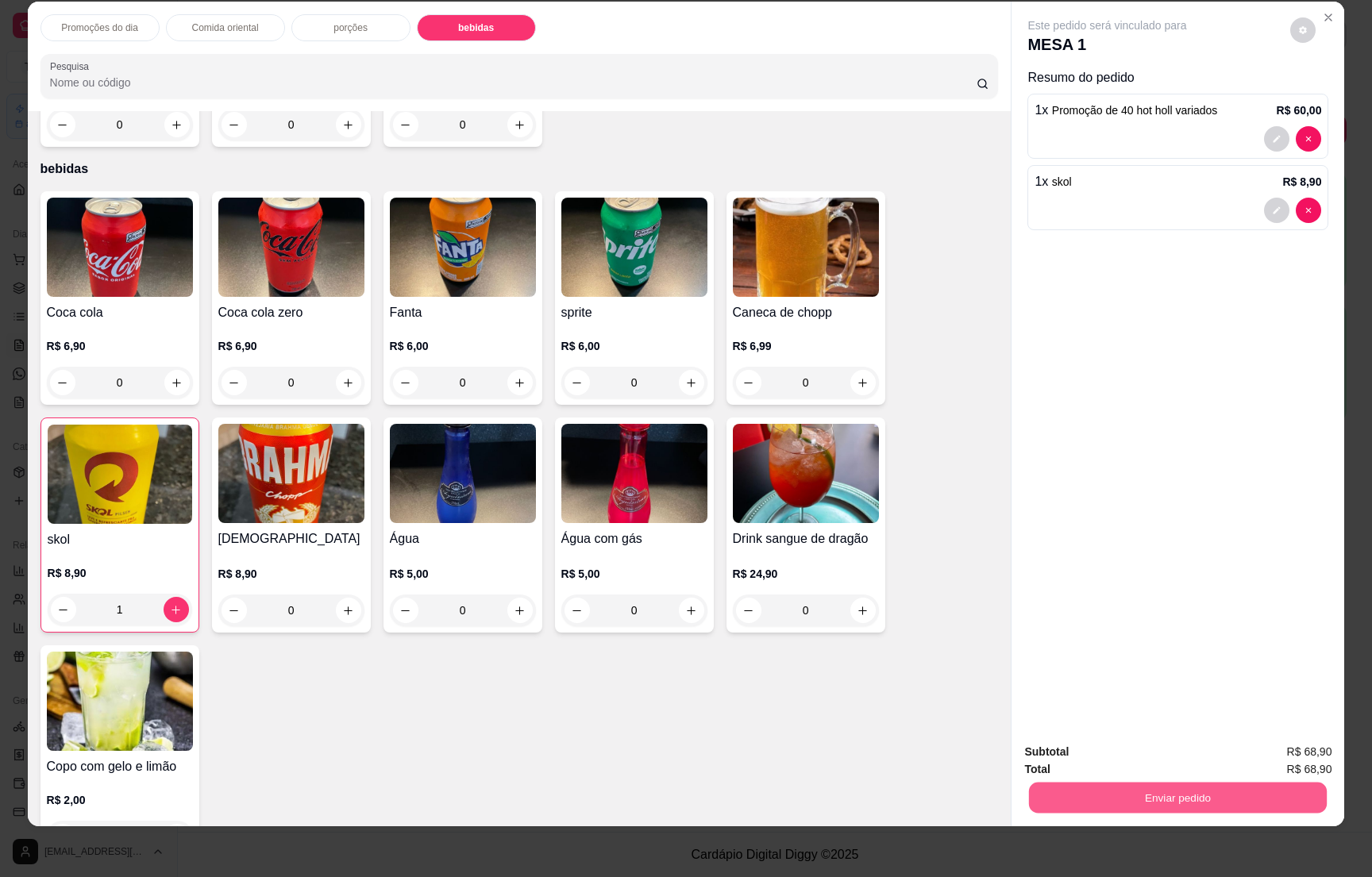
click at [1134, 789] on button "Enviar pedido" at bounding box center [1178, 798] width 298 height 31
click at [1120, 755] on button "Não registrar e enviar pedido" at bounding box center [1123, 759] width 160 height 30
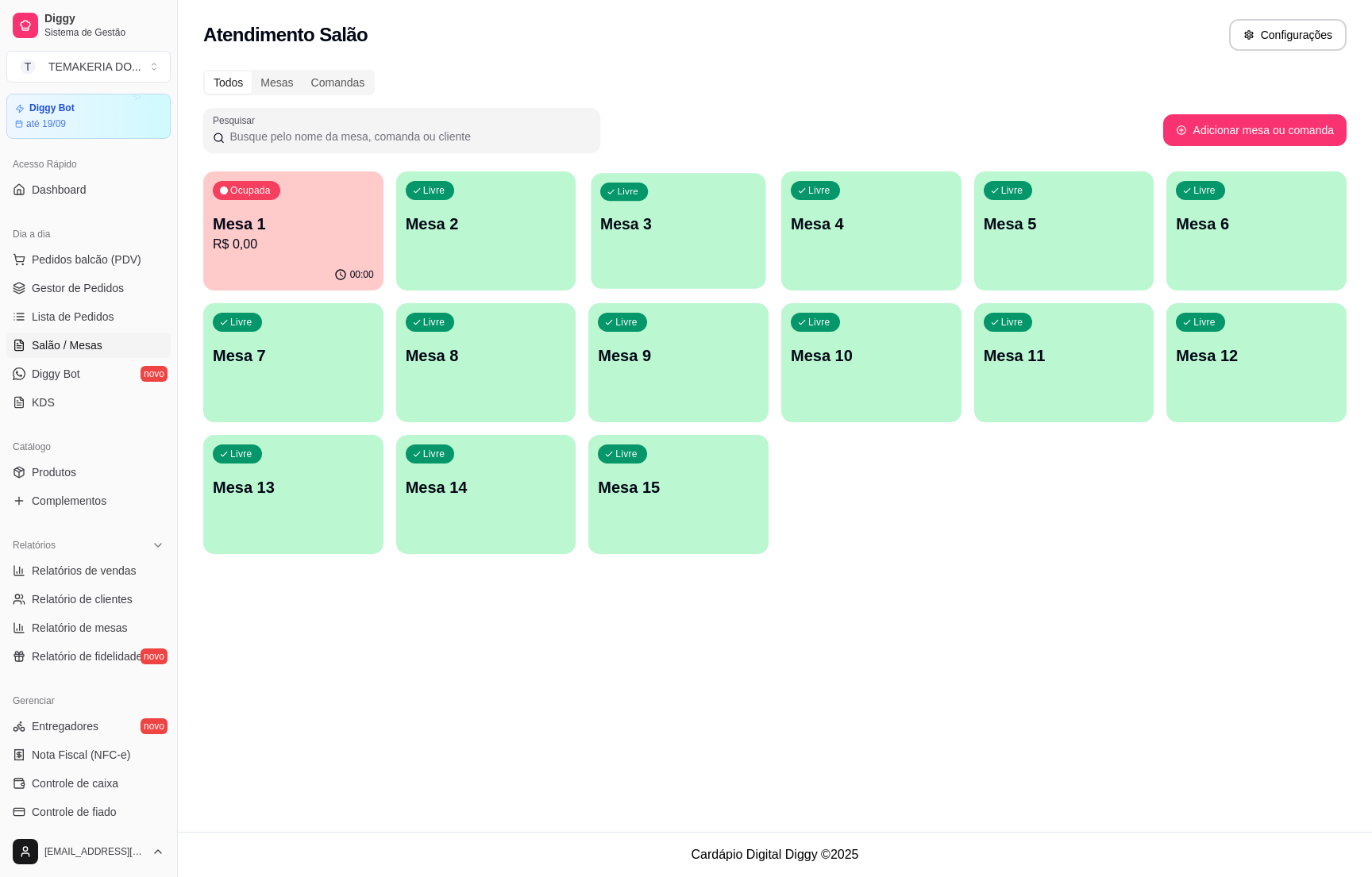
click at [701, 229] on p "Mesa 3" at bounding box center [679, 224] width 157 height 22
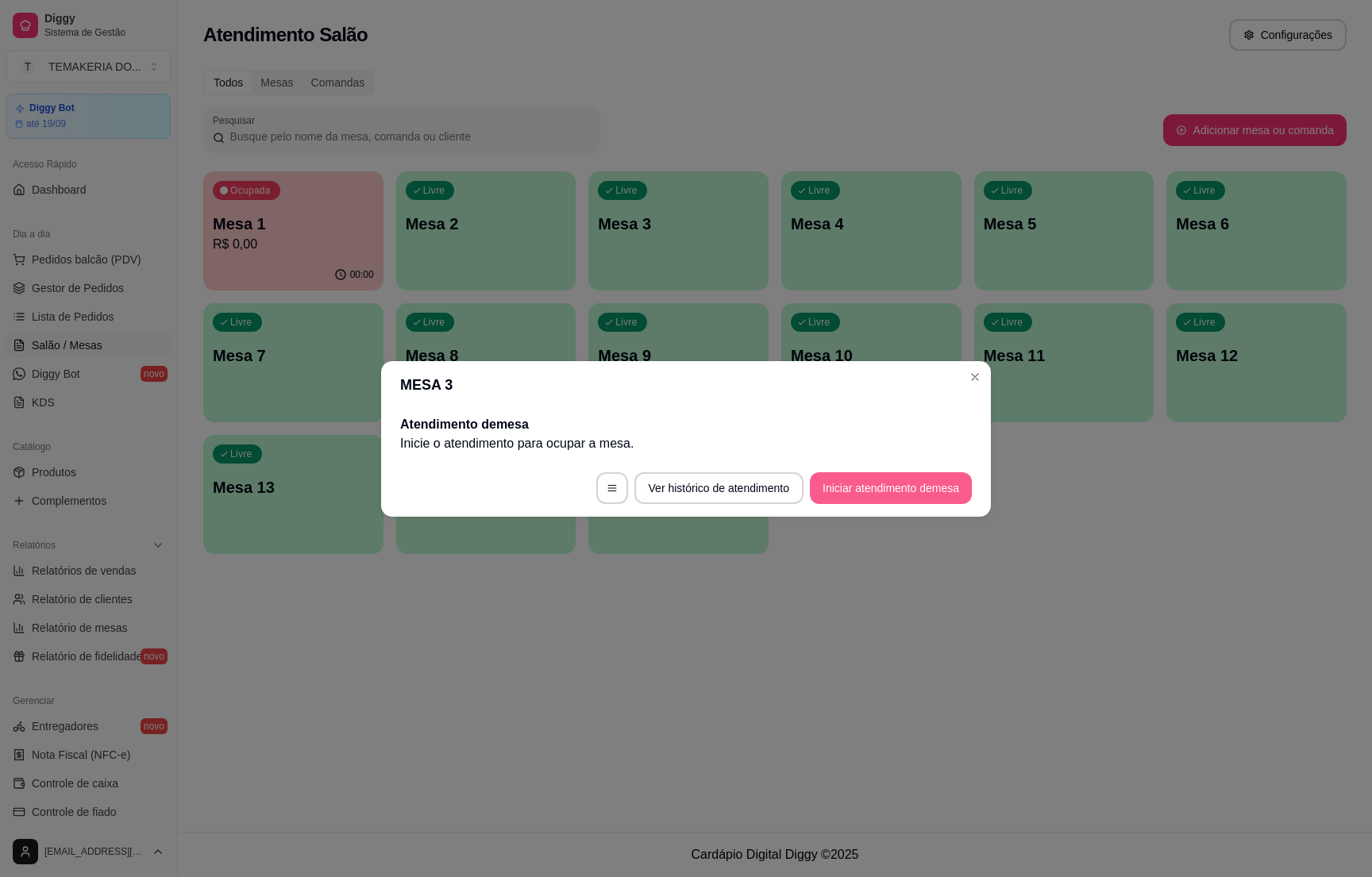
click at [831, 480] on button "Iniciar atendimento de mesa" at bounding box center [891, 488] width 162 height 31
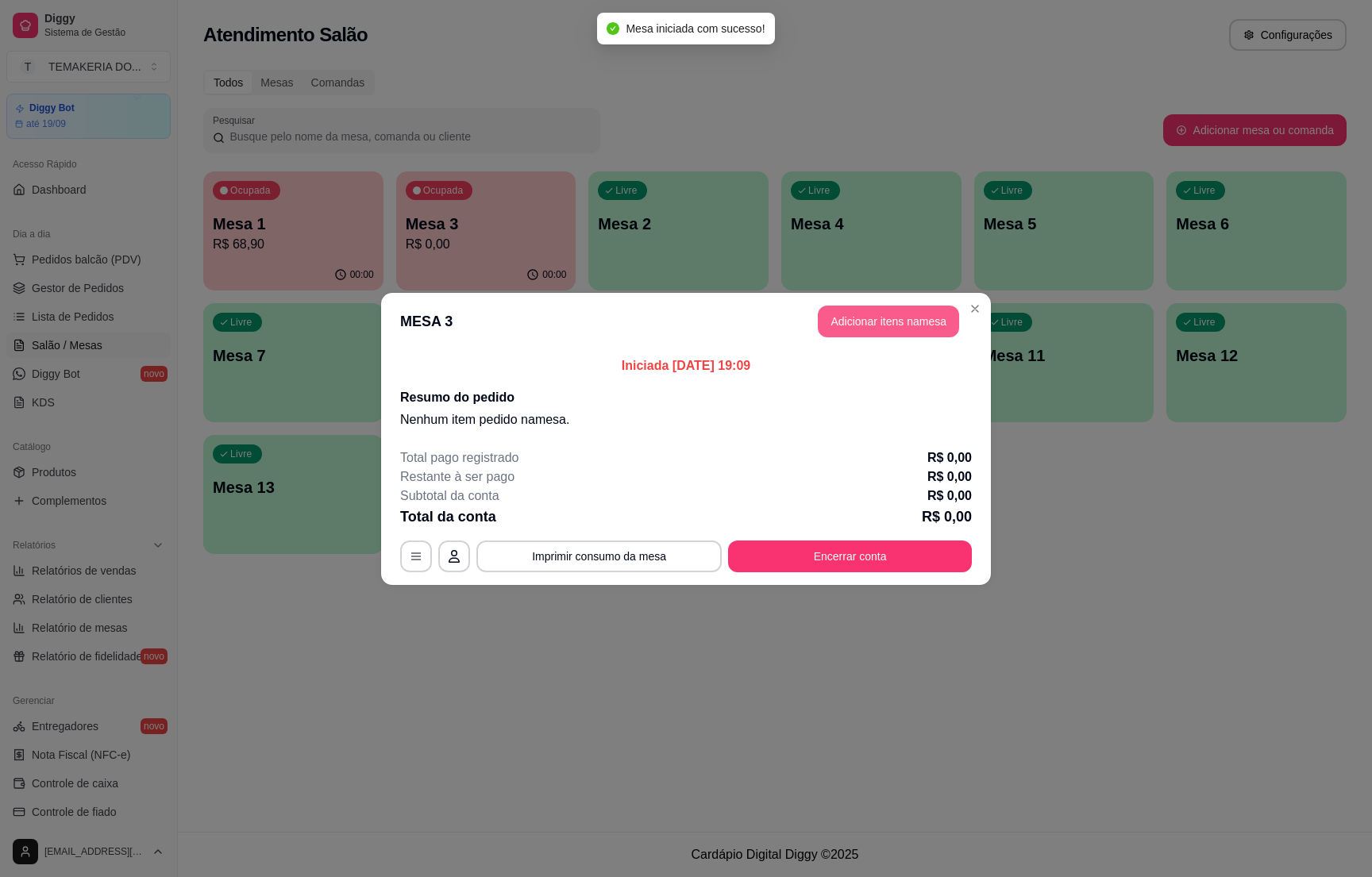
click at [857, 329] on button "Adicionar itens na mesa" at bounding box center [889, 321] width 141 height 31
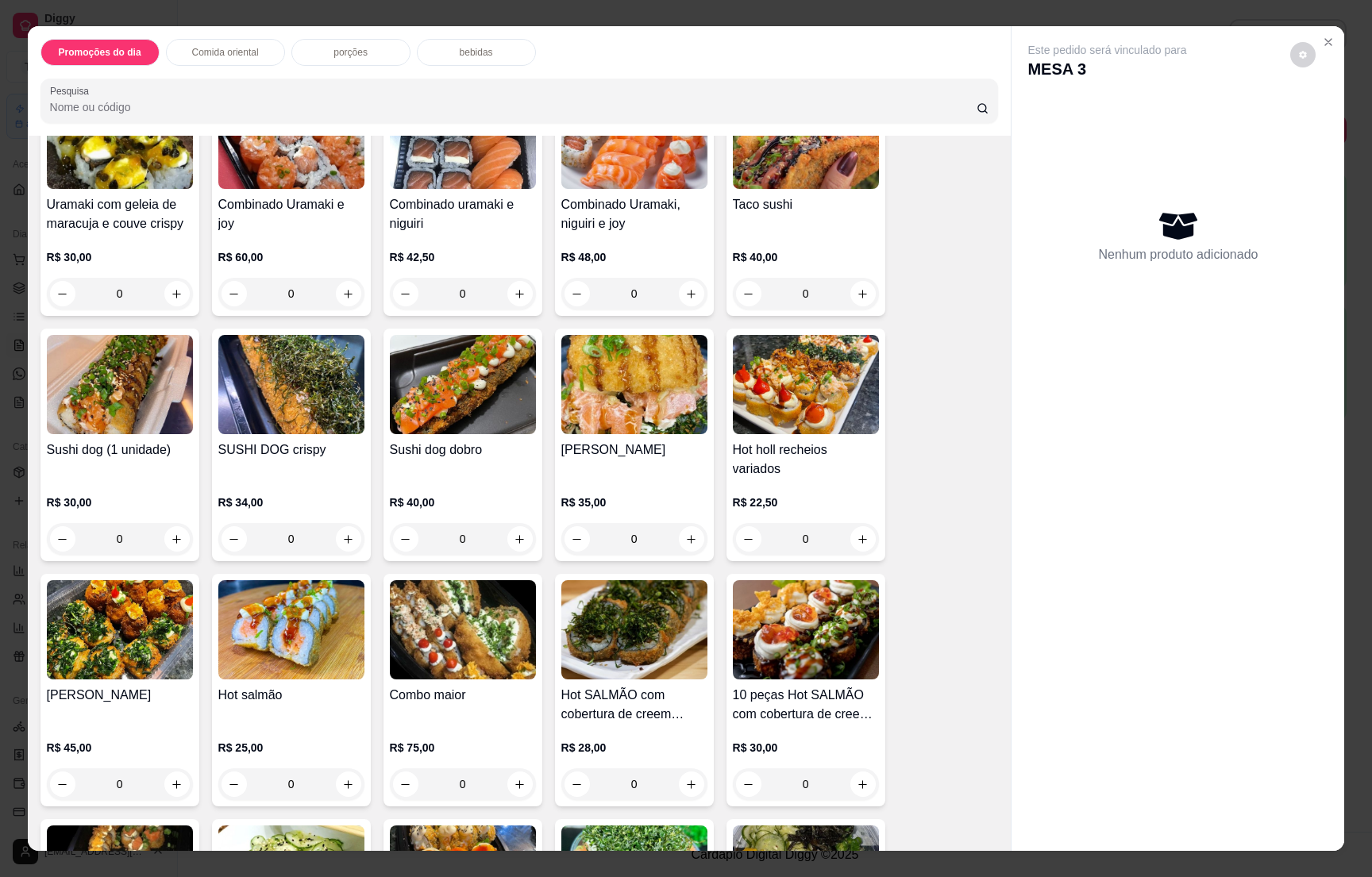
scroll to position [2500, 0]
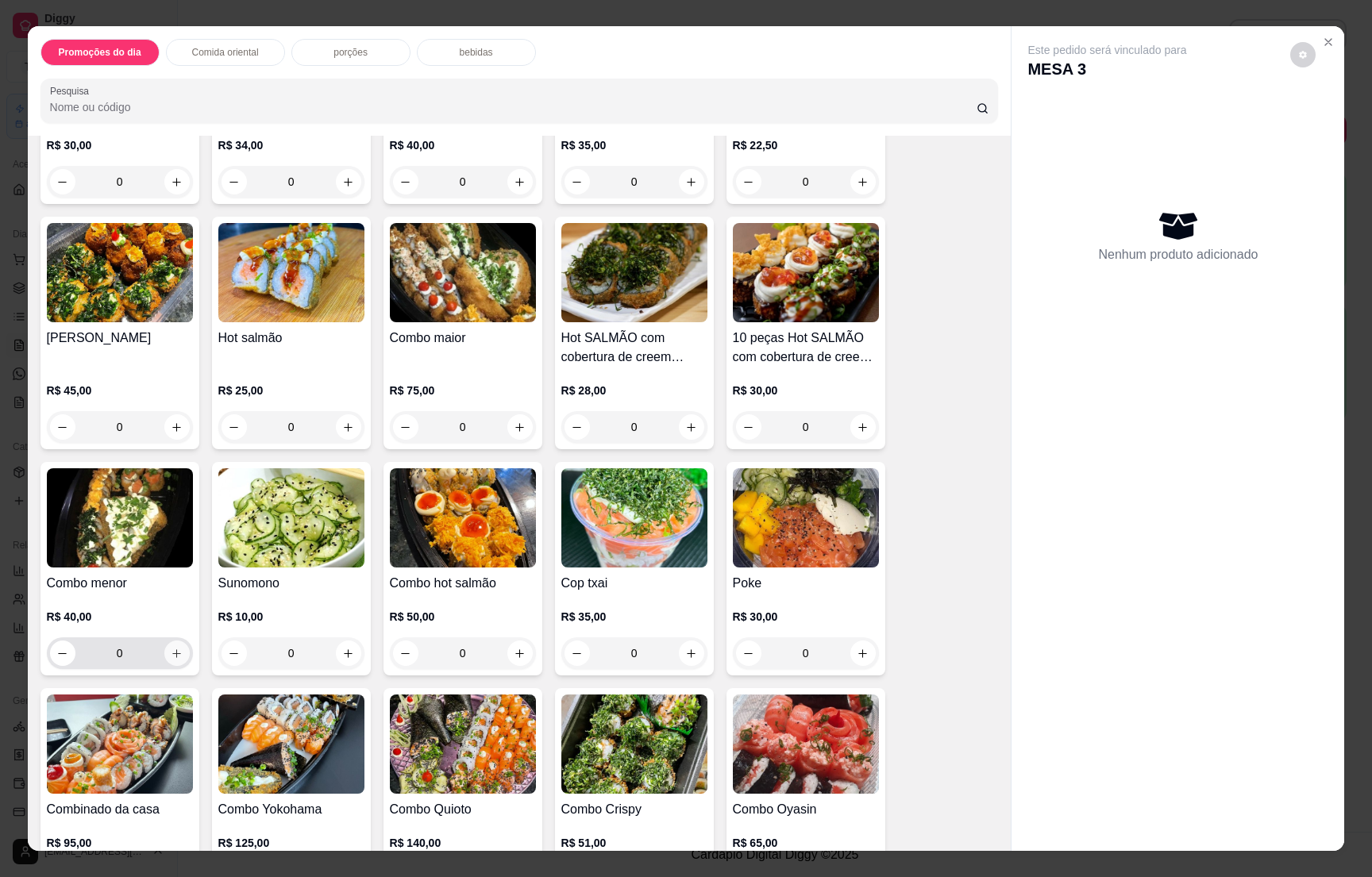
click at [166, 641] on button "increase-product-quantity" at bounding box center [177, 653] width 25 height 25
type input "1"
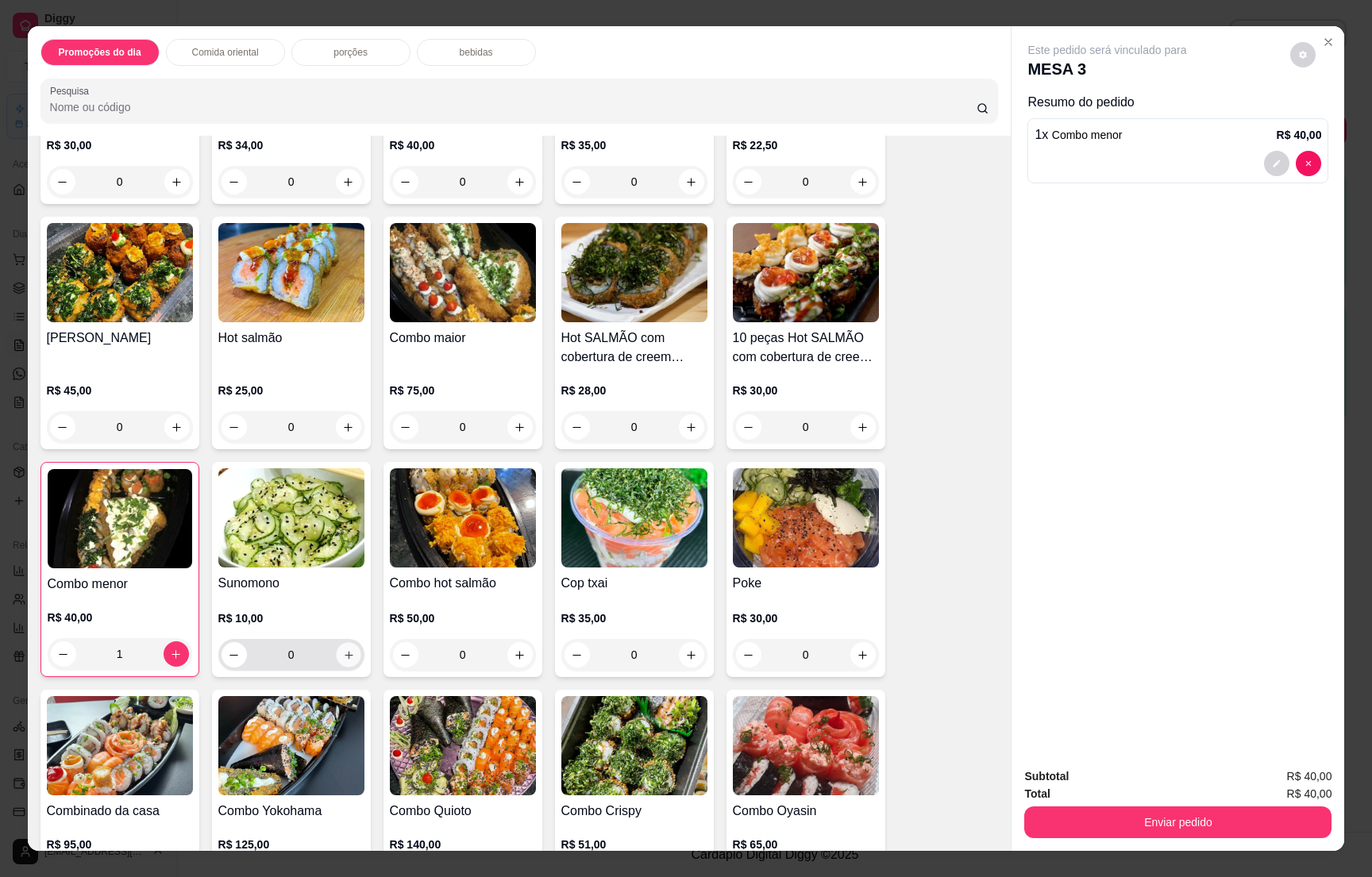
click at [342, 650] on icon "increase-product-quantity" at bounding box center [348, 656] width 12 height 12
type input "1"
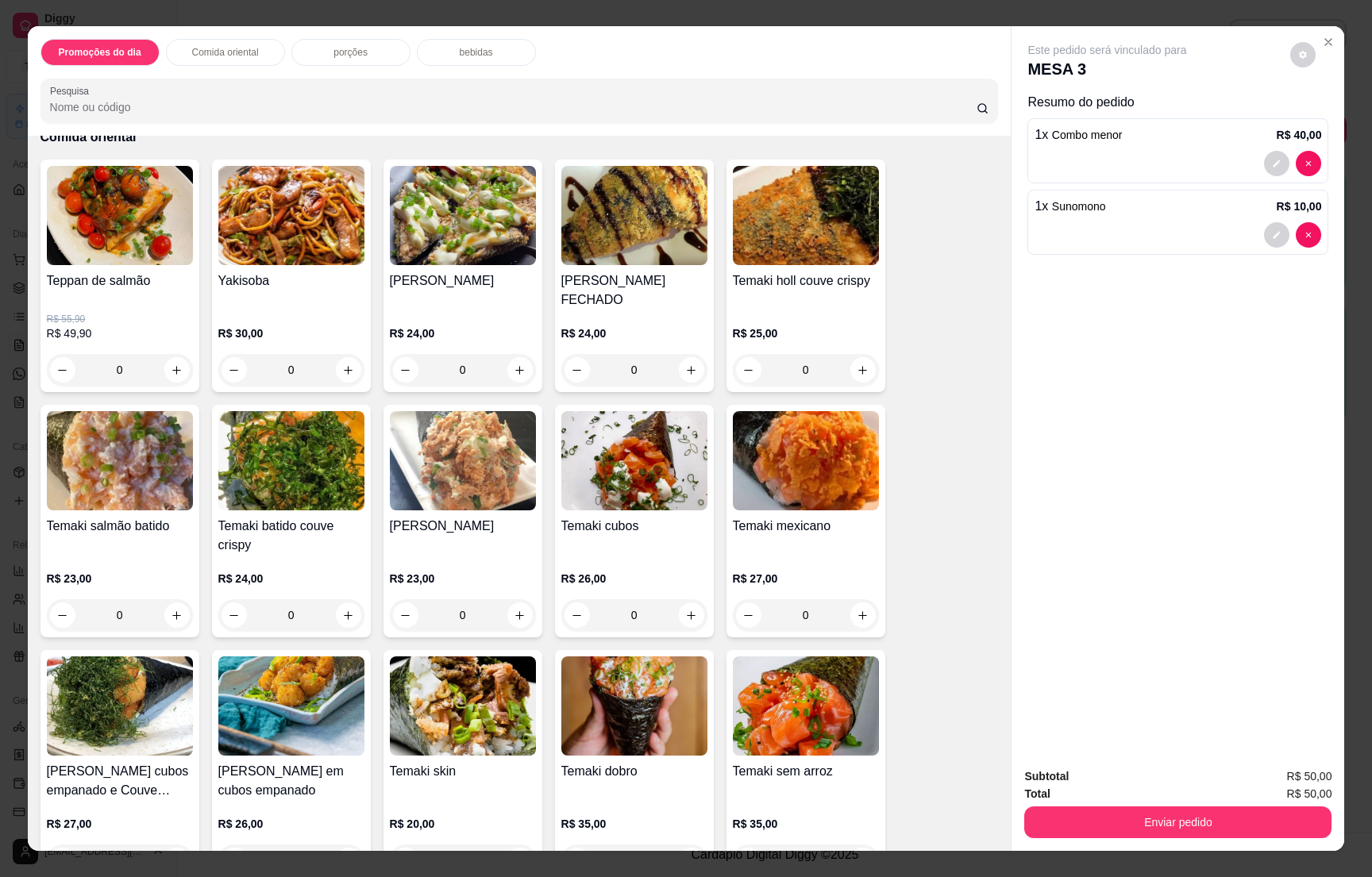
scroll to position [0, 0]
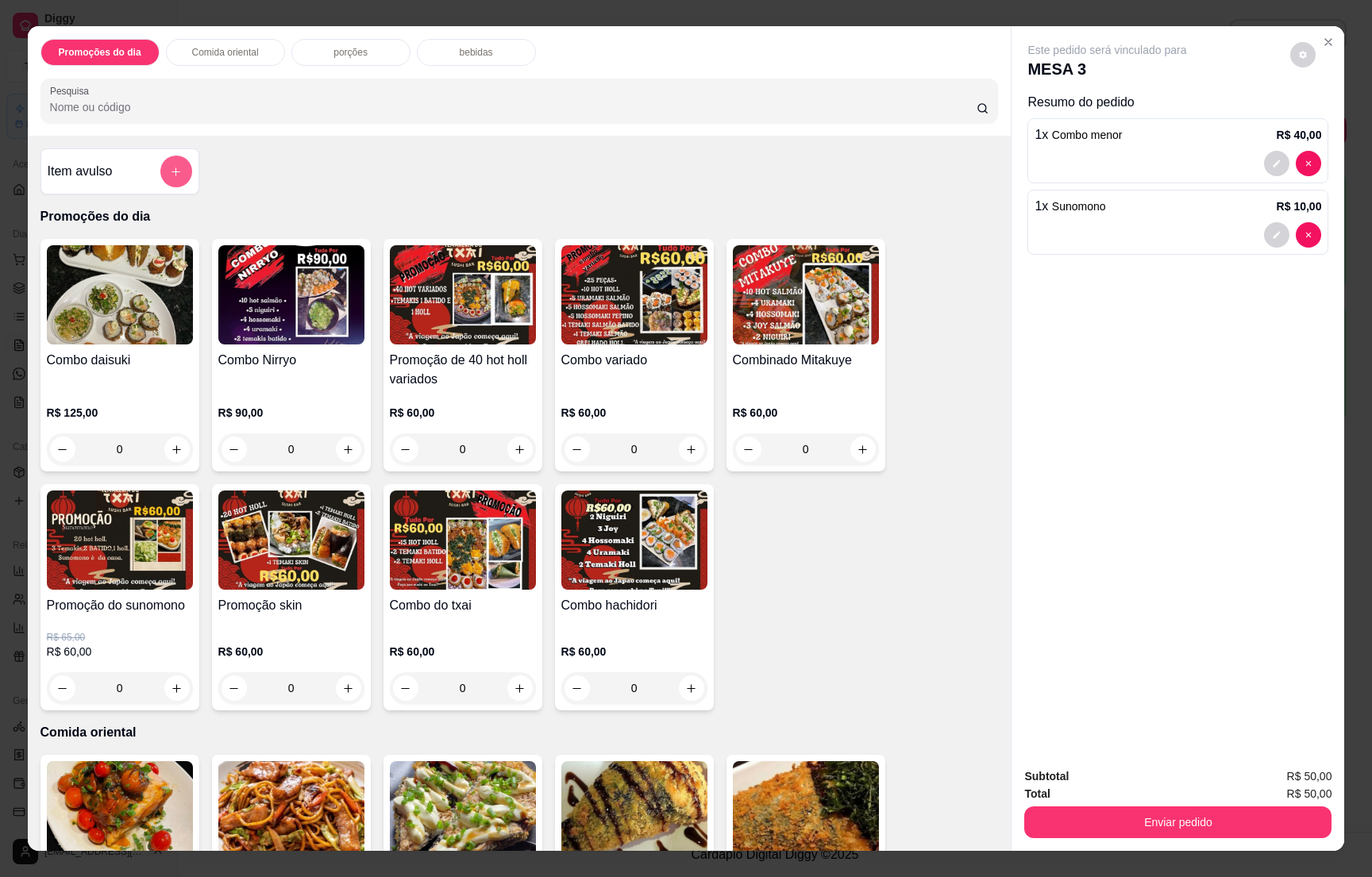
click at [160, 170] on button "add-separate-item" at bounding box center [176, 172] width 31 height 31
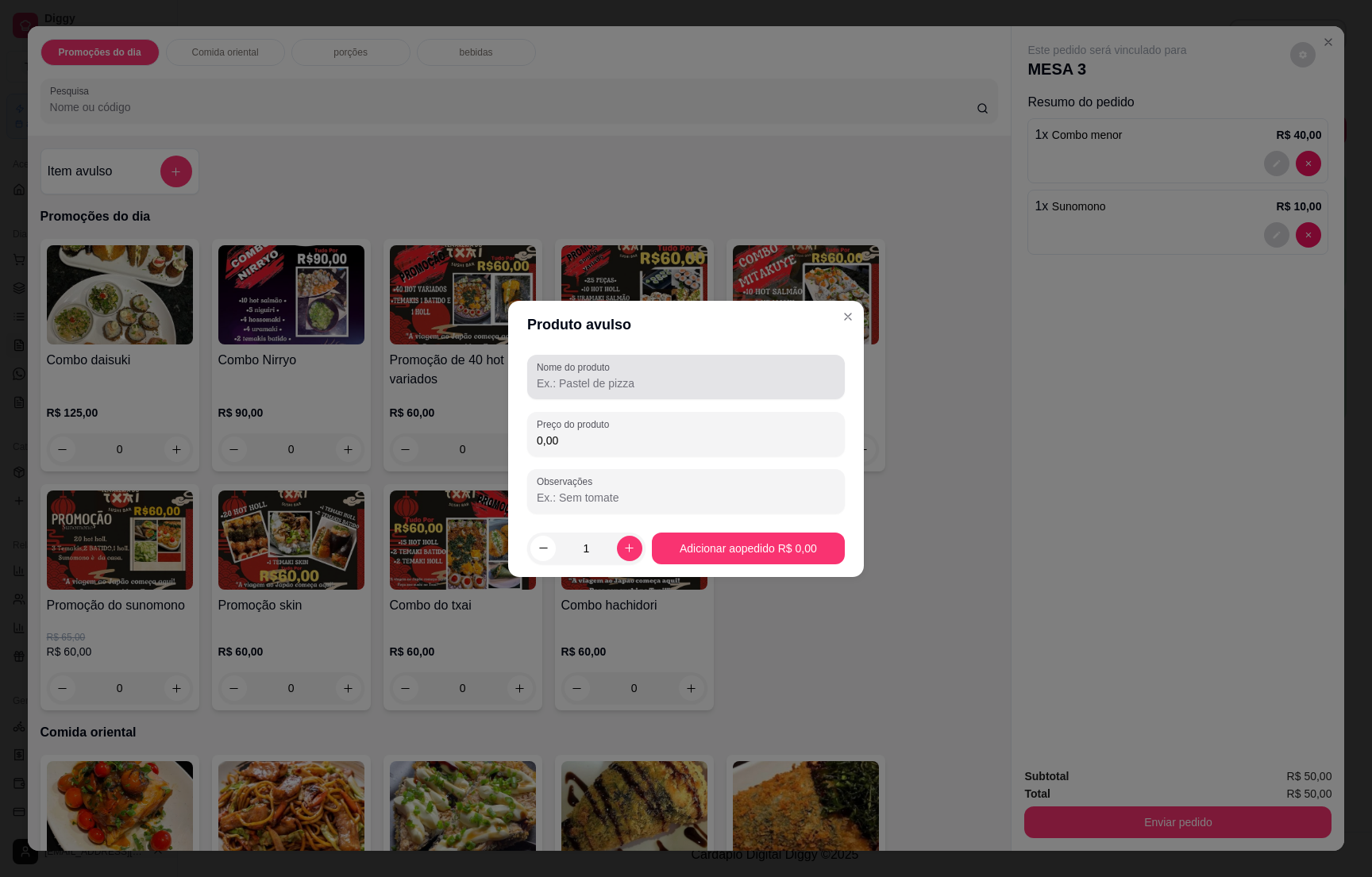
click at [587, 376] on input "Nome do produto" at bounding box center [686, 383] width 299 height 16
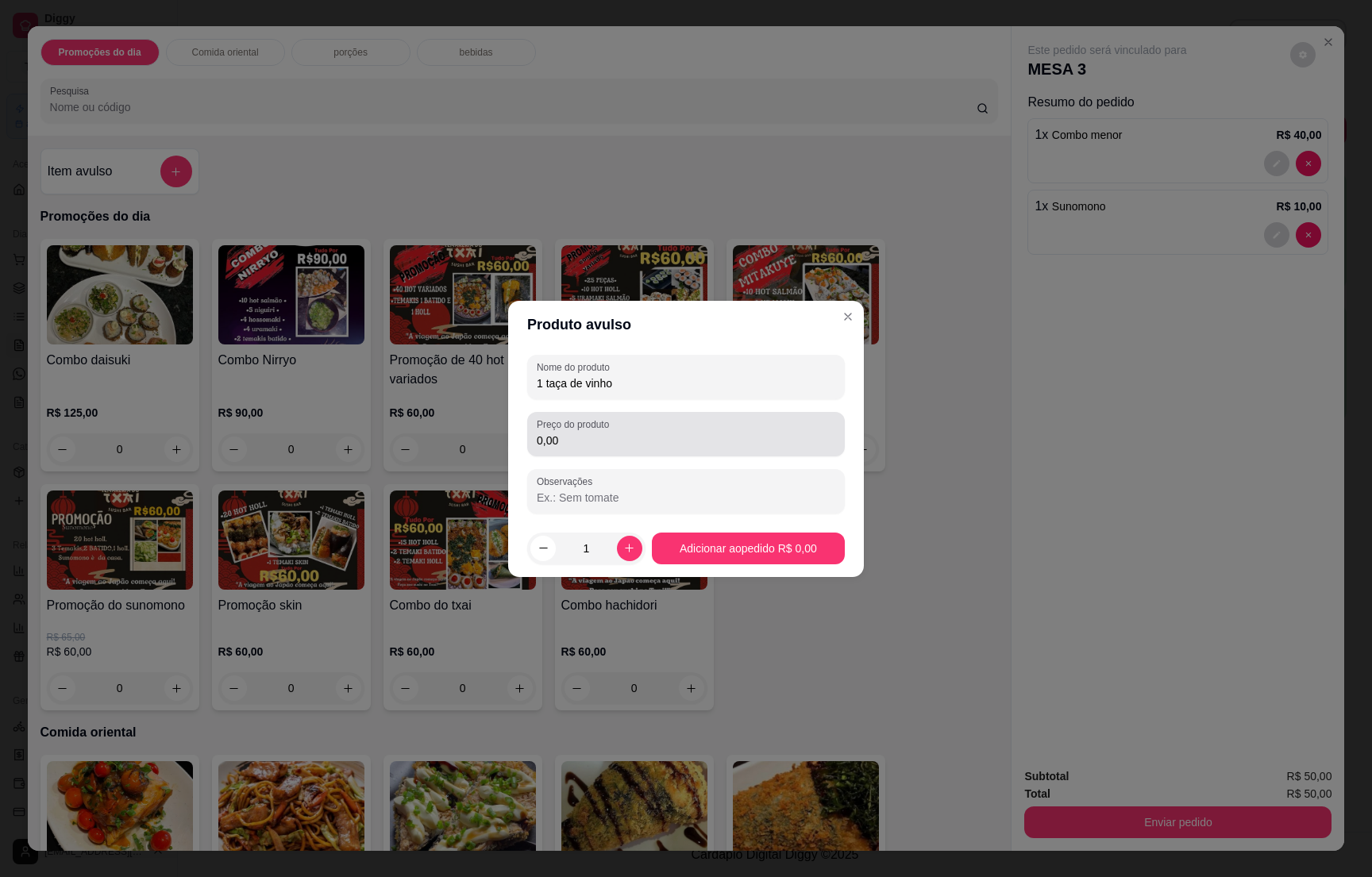
type input "1 taça de vinho"
click at [624, 441] on input "0,00" at bounding box center [686, 441] width 299 height 16
type input "15,00"
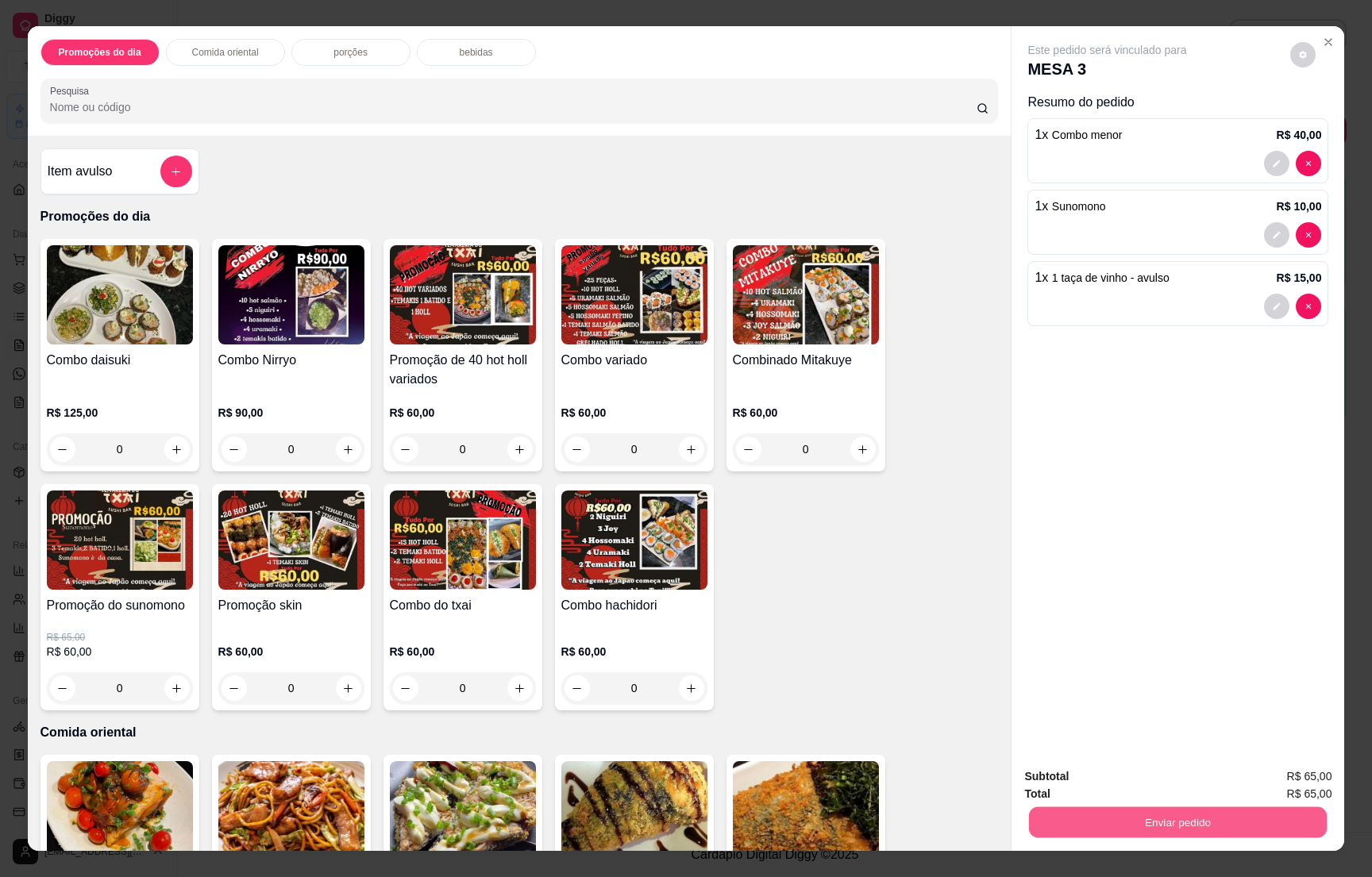
click at [1172, 820] on button "Enviar pedido" at bounding box center [1178, 822] width 298 height 31
click at [1134, 776] on button "Não registrar e enviar pedido" at bounding box center [1123, 783] width 160 height 30
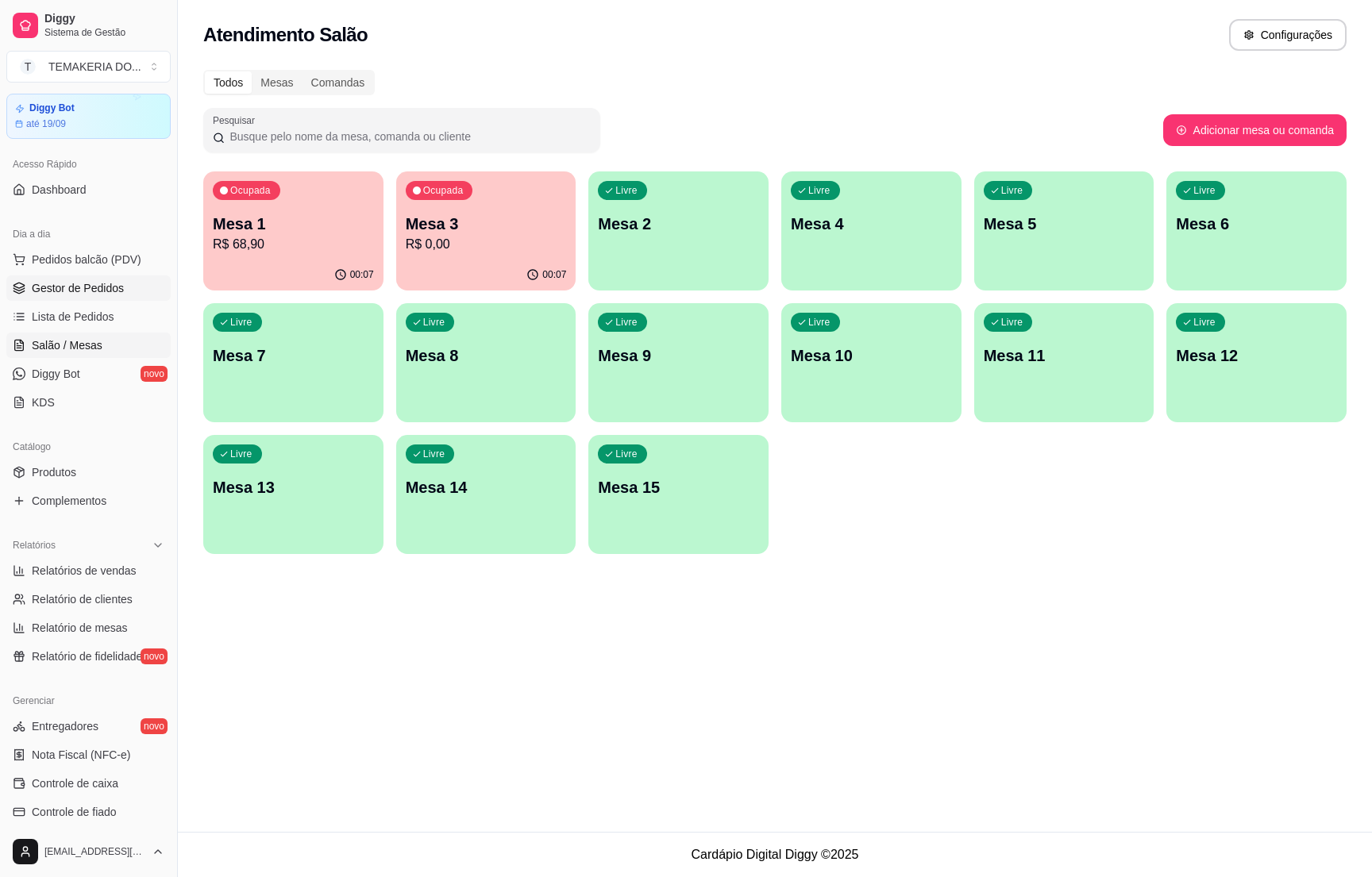
click at [93, 286] on span "Gestor de Pedidos" at bounding box center [78, 288] width 92 height 16
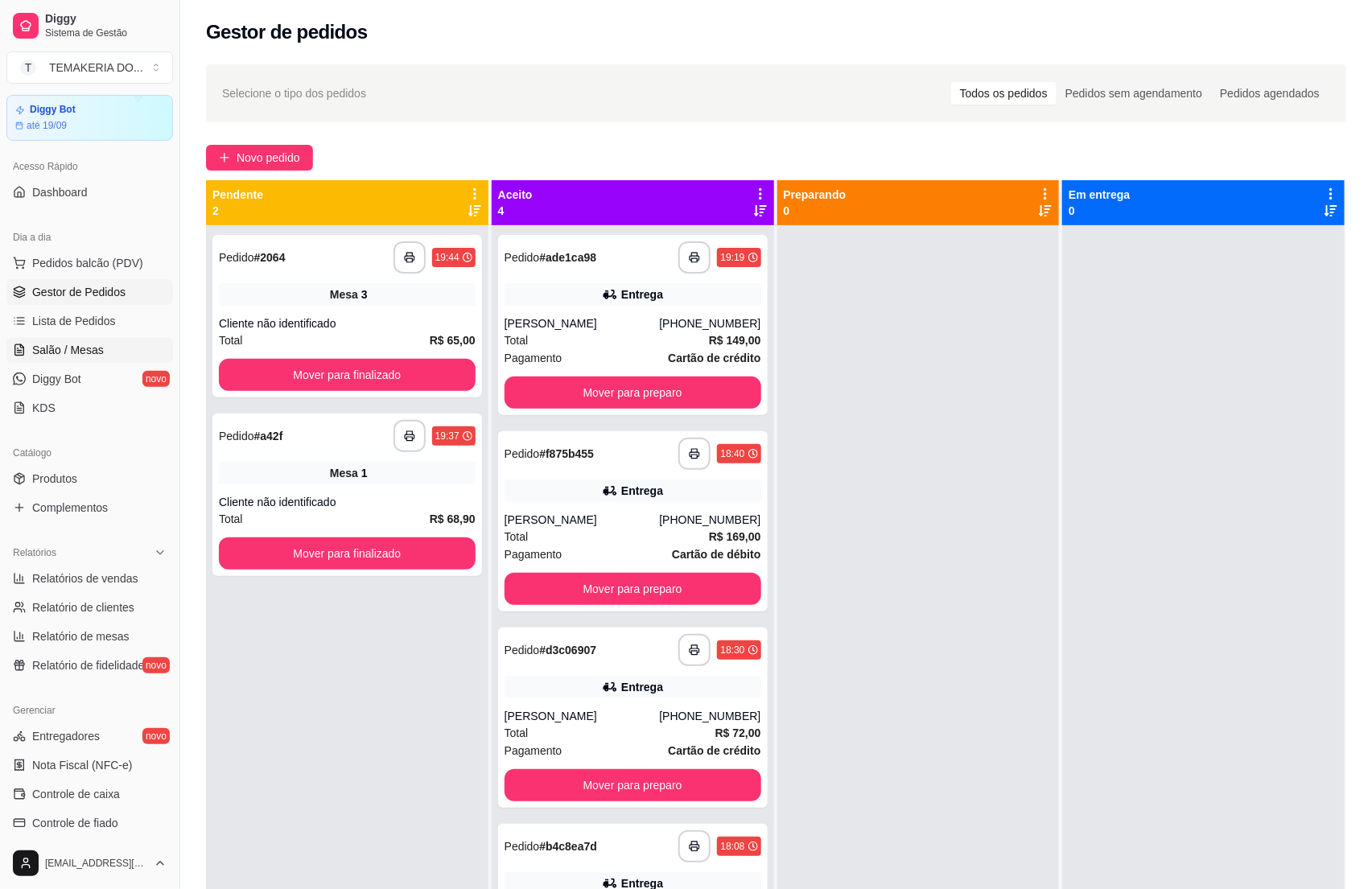
click at [75, 345] on span "Salão / Mesas" at bounding box center [67, 350] width 72 height 16
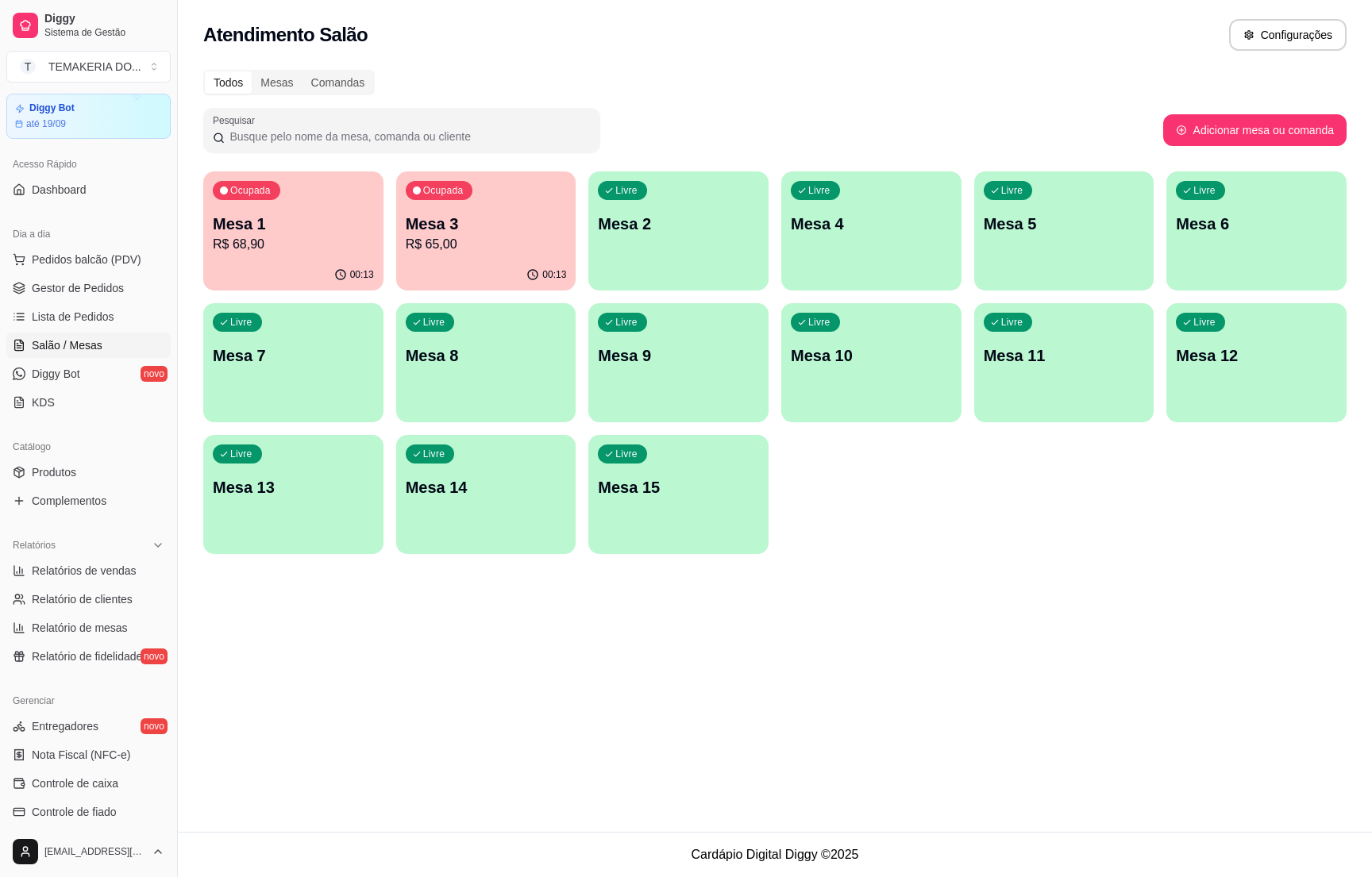
click at [292, 257] on div "Ocupada Mesa 1 R$ 68,90" at bounding box center [293, 215] width 180 height 88
click at [302, 246] on p "R$ 68,90" at bounding box center [294, 244] width 157 height 18
click at [471, 253] on p "R$ 65,00" at bounding box center [486, 244] width 157 height 18
click at [103, 283] on span "Gestor de Pedidos" at bounding box center [78, 288] width 92 height 16
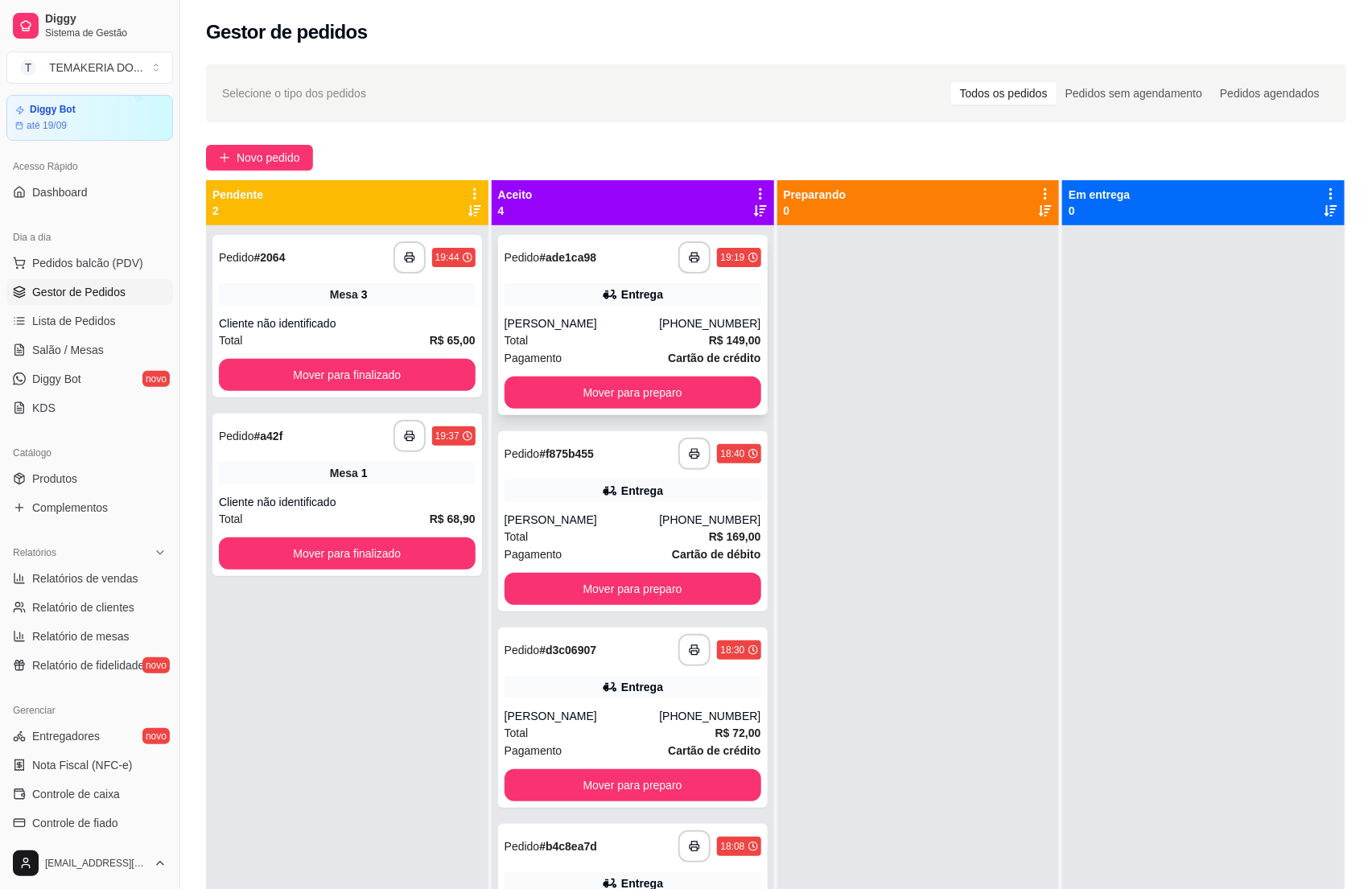
click at [586, 323] on div "[PERSON_NAME]" at bounding box center [582, 323] width 155 height 16
click at [192, 526] on div "**********" at bounding box center [776, 571] width 1192 height 1034
click at [53, 352] on span "Salão / Mesas" at bounding box center [67, 350] width 72 height 16
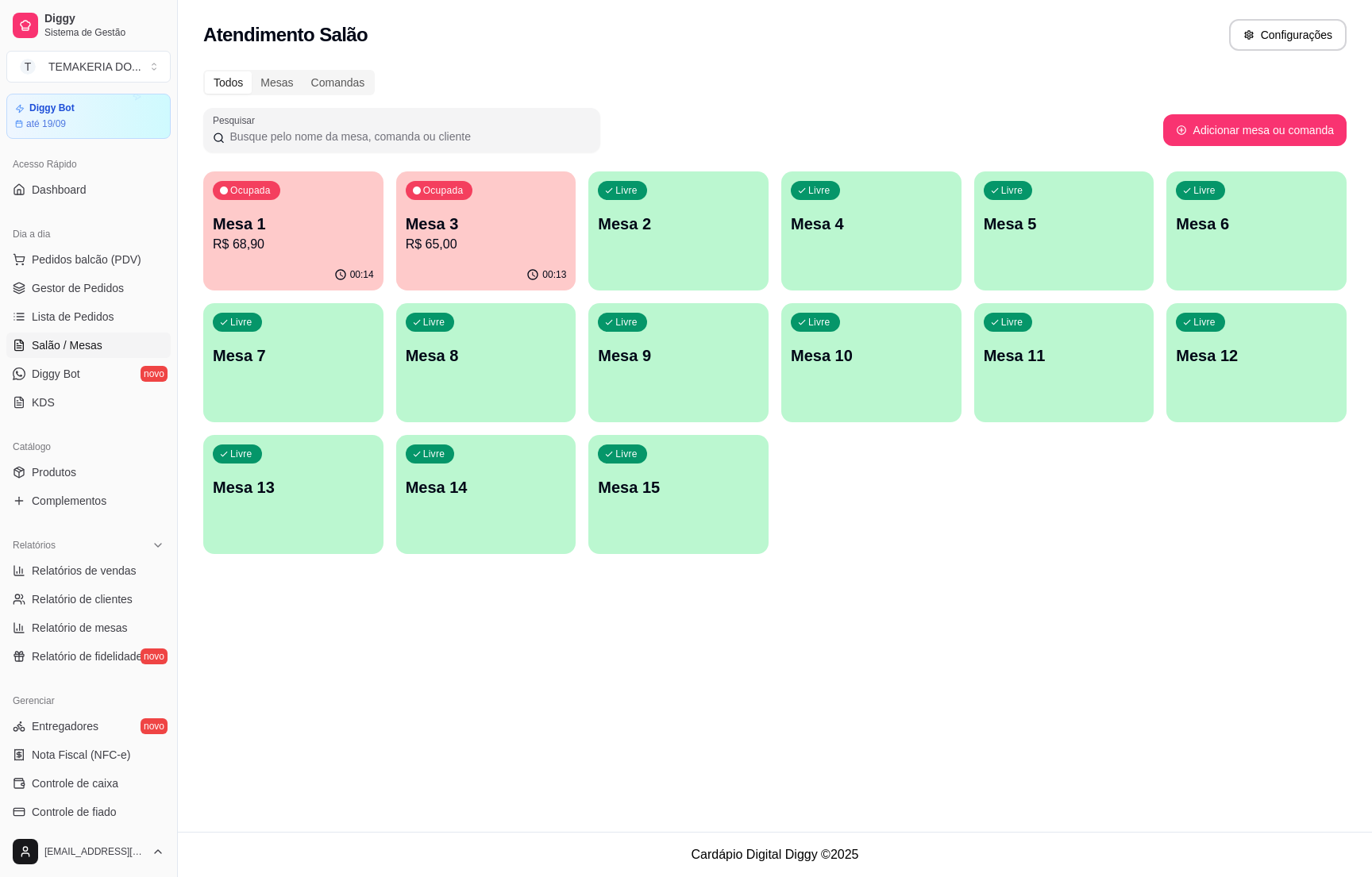
click at [67, 351] on span "Salão / Mesas" at bounding box center [66, 345] width 71 height 16
click at [45, 350] on span "Salão / Mesas" at bounding box center [66, 345] width 71 height 16
click at [126, 381] on link "Diggy Bot novo" at bounding box center [88, 374] width 165 height 25
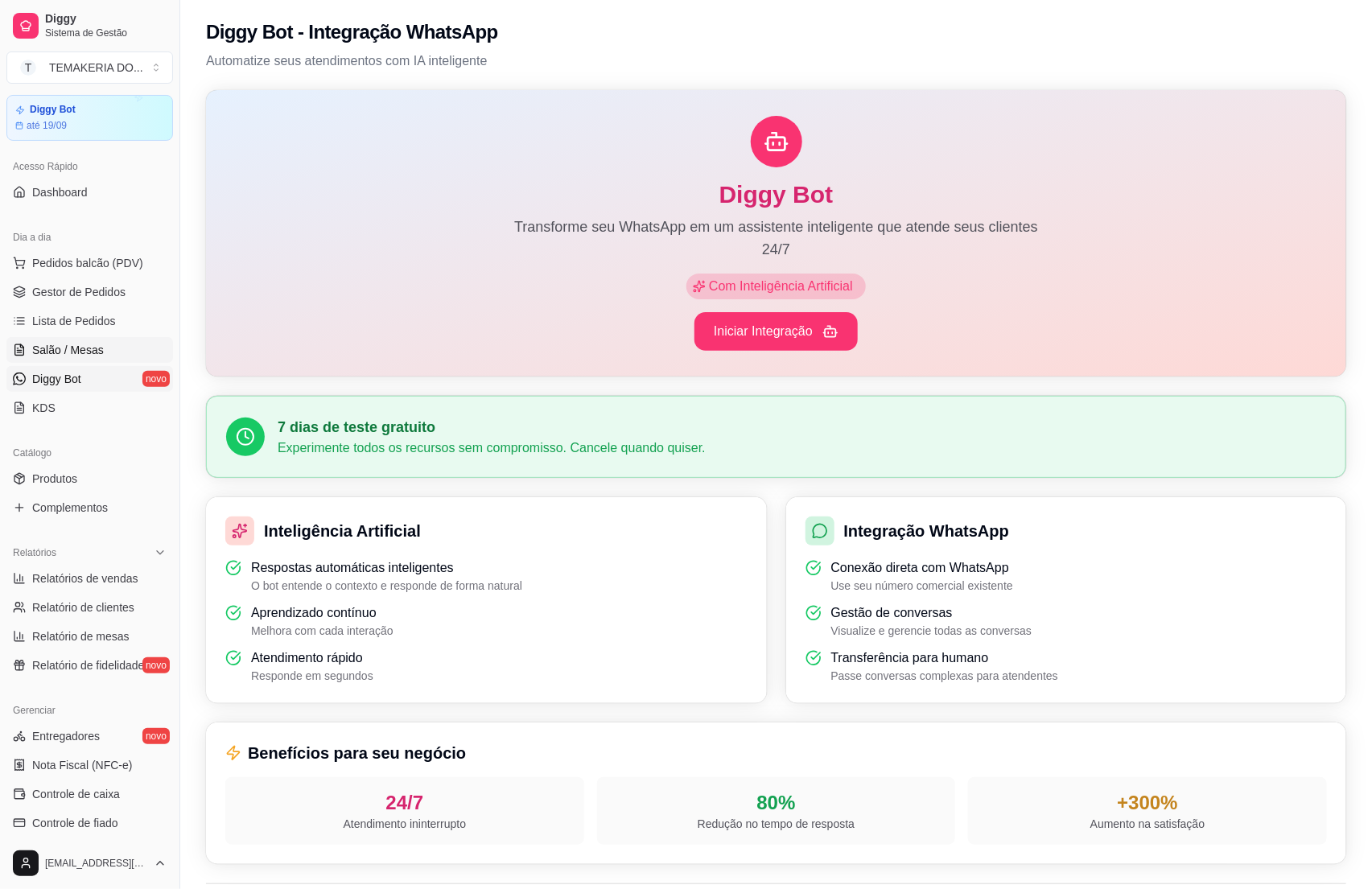
click at [50, 355] on span "Salão / Mesas" at bounding box center [67, 350] width 72 height 16
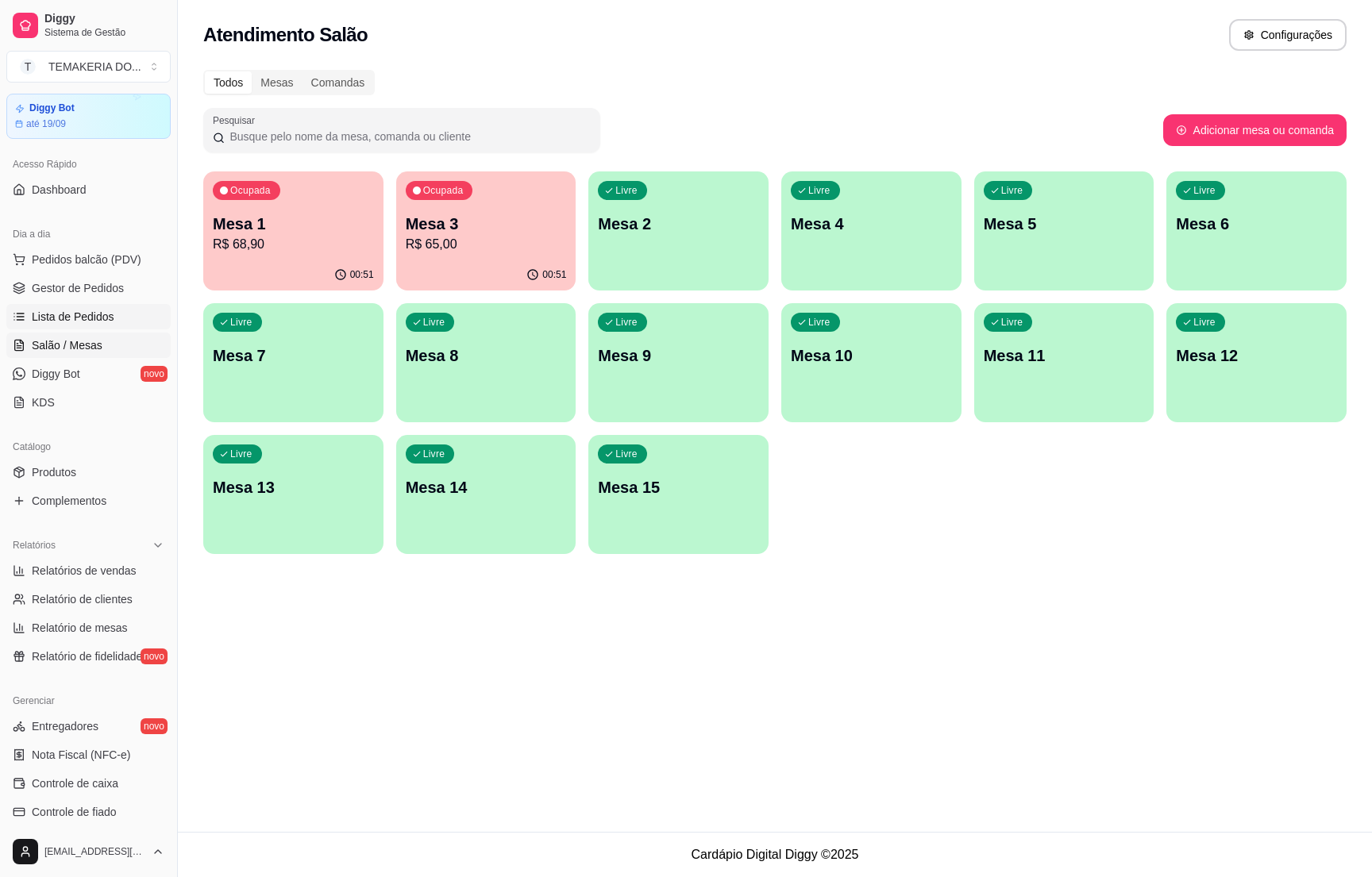
click at [51, 320] on span "Lista de Pedidos" at bounding box center [72, 317] width 83 height 16
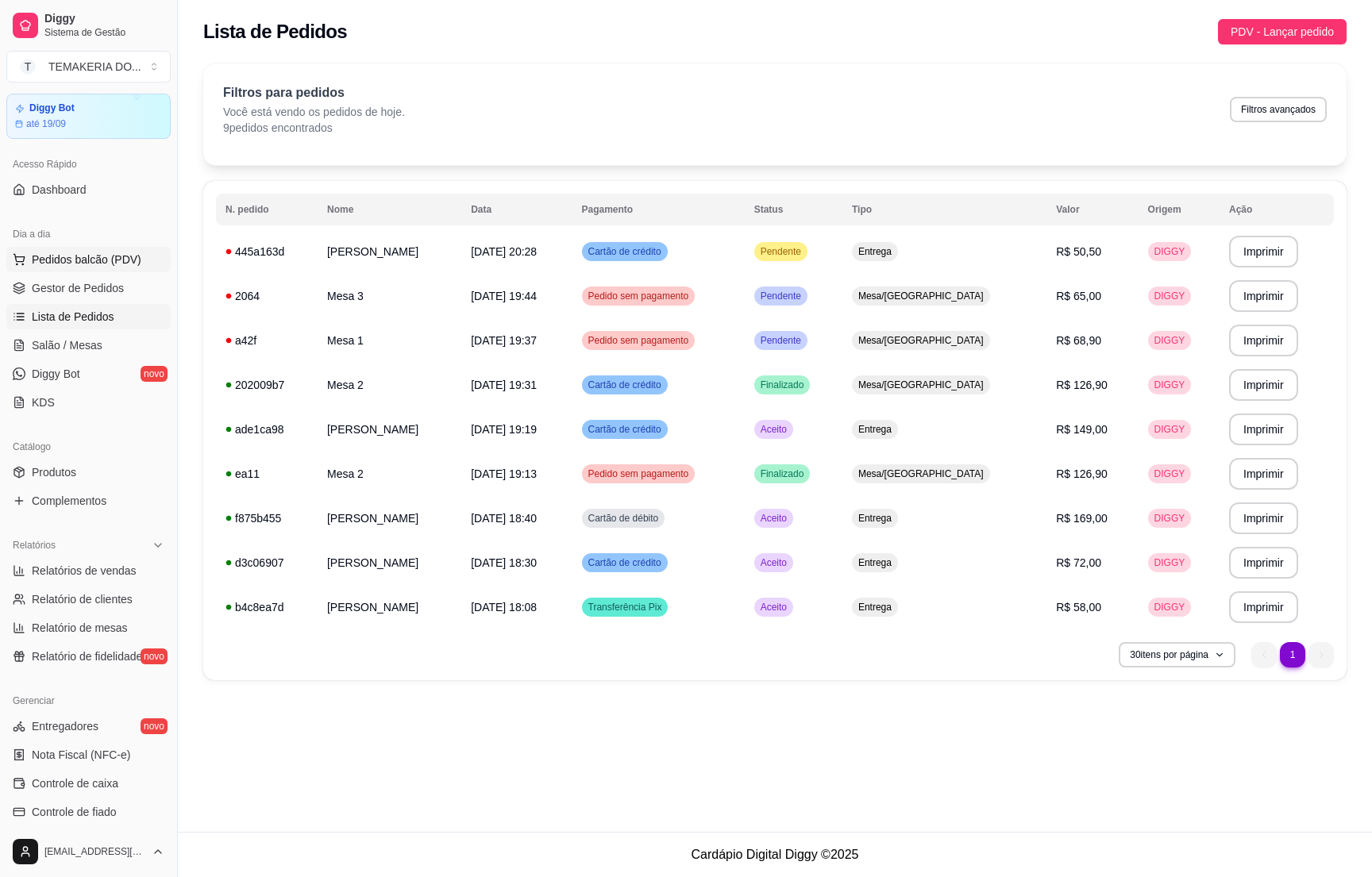
click at [70, 265] on span "Pedidos balcão (PDV)" at bounding box center [86, 260] width 110 height 16
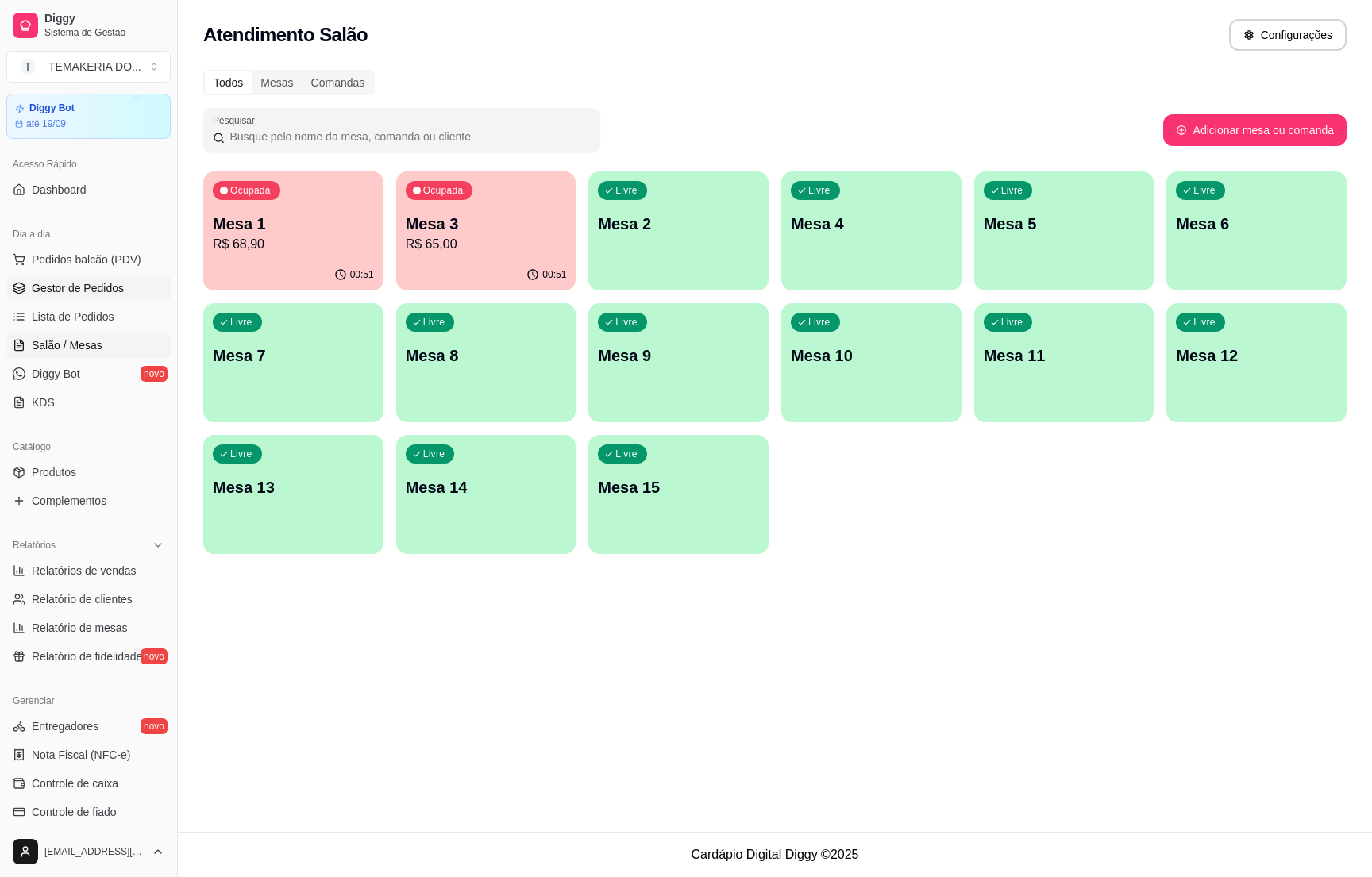
click at [64, 293] on span "Gestor de Pedidos" at bounding box center [78, 288] width 92 height 16
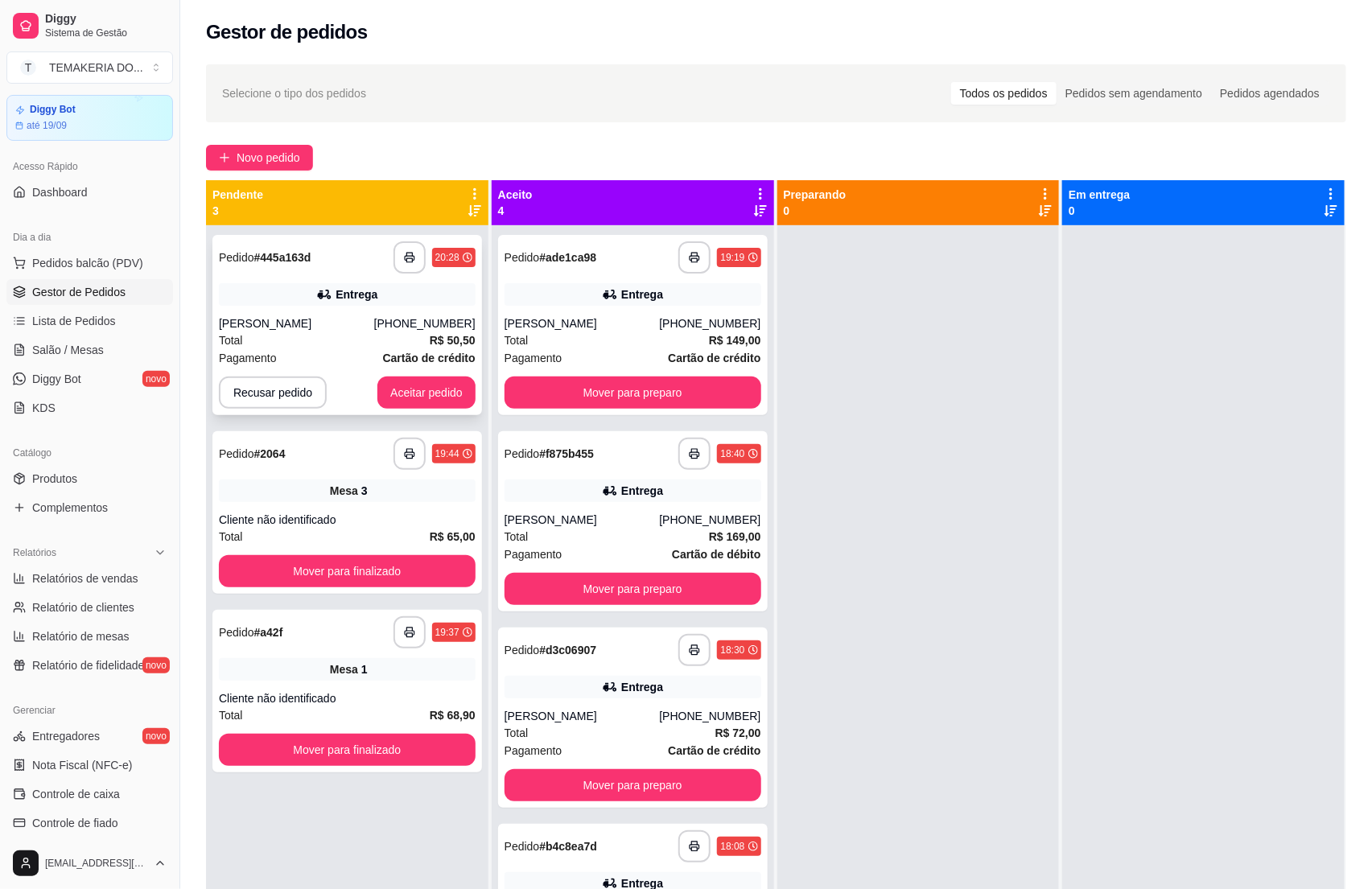
click at [359, 316] on div "[PERSON_NAME]" at bounding box center [297, 323] width 155 height 16
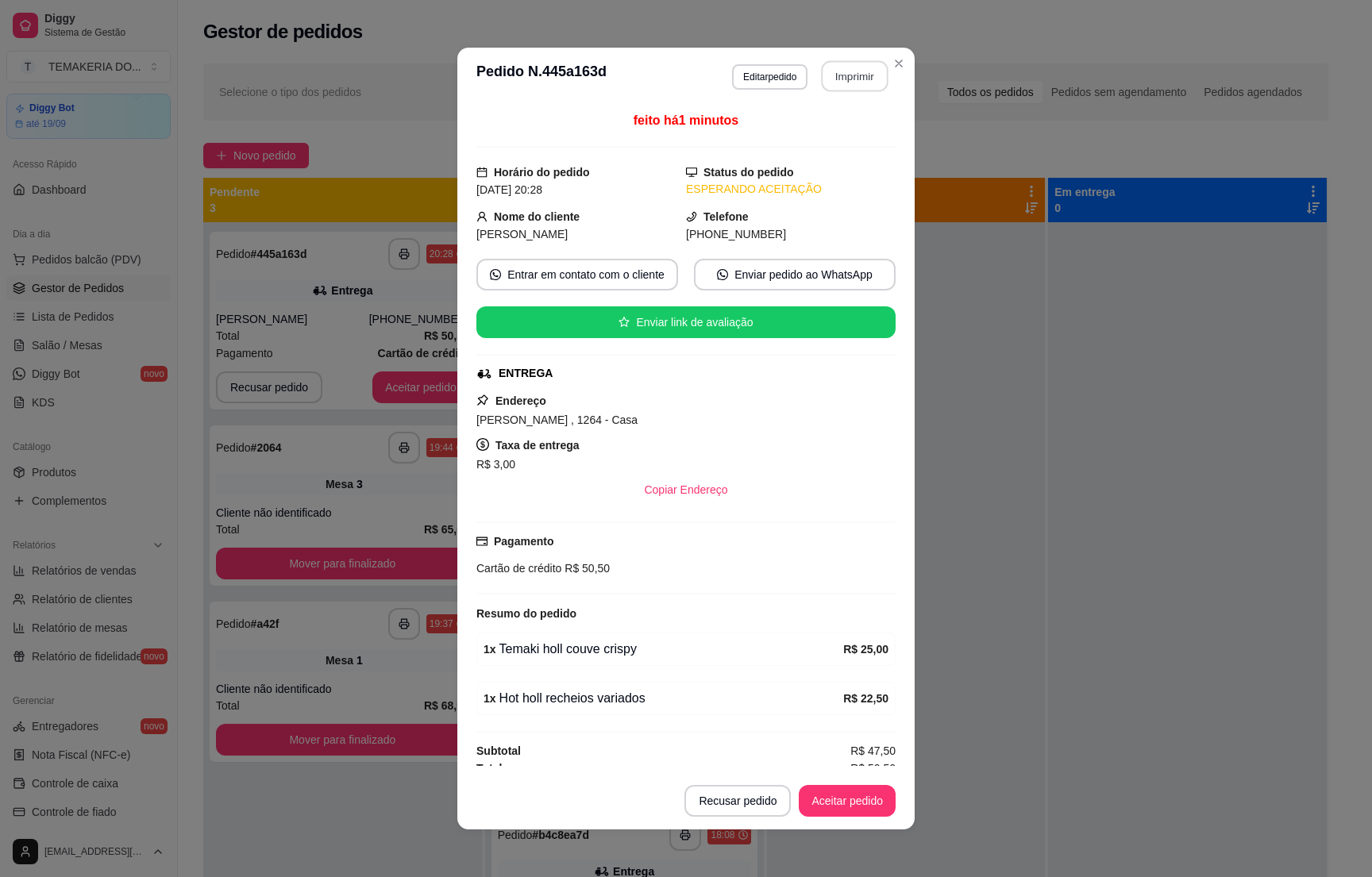
click at [844, 86] on button "Imprimir" at bounding box center [855, 77] width 67 height 31
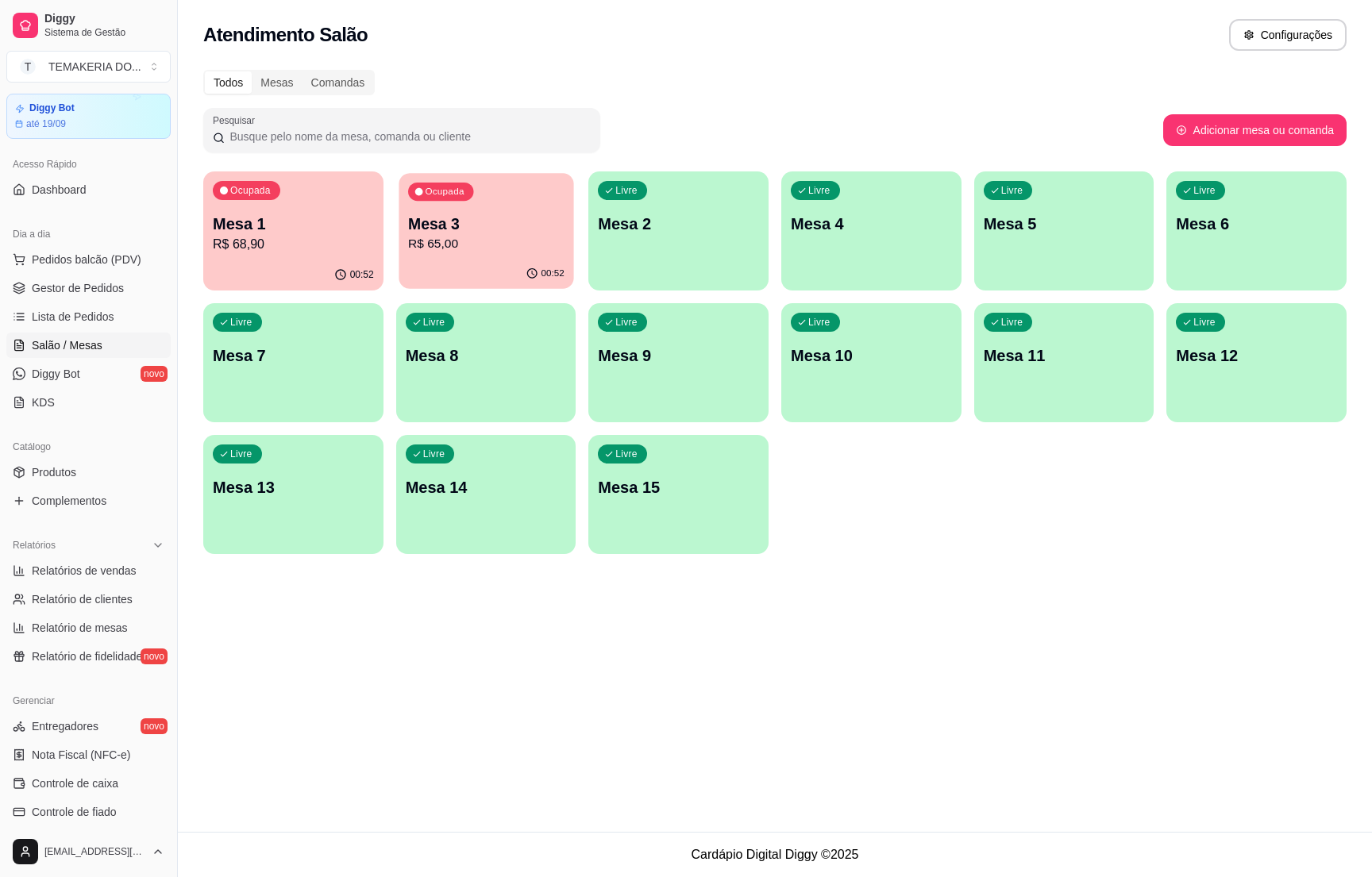
click at [461, 229] on p "Mesa 3" at bounding box center [486, 224] width 157 height 22
click at [465, 237] on p "R$ 65,00" at bounding box center [486, 245] width 161 height 19
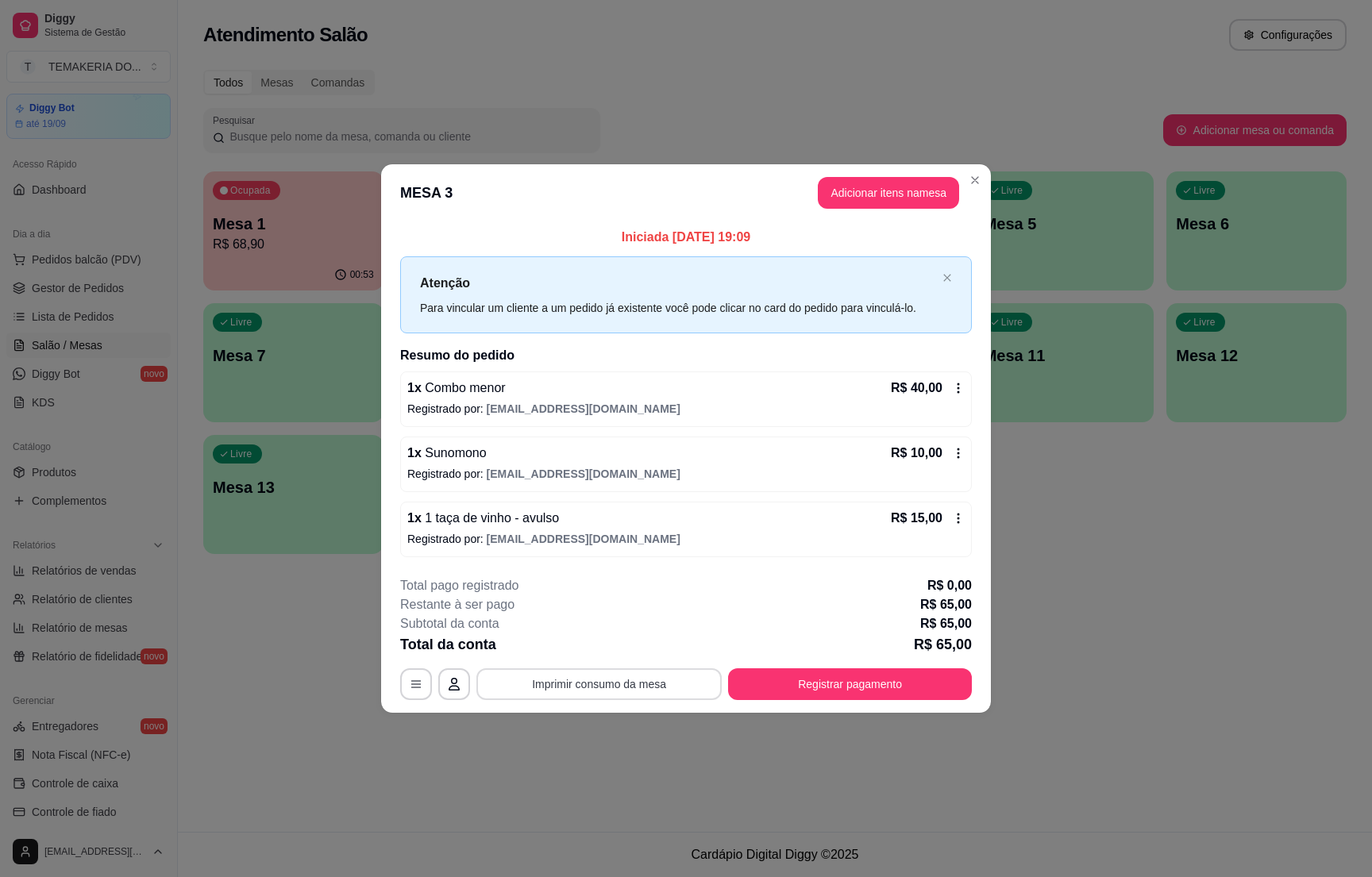
click at [591, 686] on button "Imprimir consumo da mesa" at bounding box center [599, 684] width 246 height 31
click at [552, 685] on button "Imprimir consumo da mesa" at bounding box center [598, 685] width 238 height 31
click at [799, 685] on button "Registrar pagamento" at bounding box center [850, 684] width 244 height 31
click at [799, 685] on button "Registrar pagamento" at bounding box center [850, 685] width 237 height 31
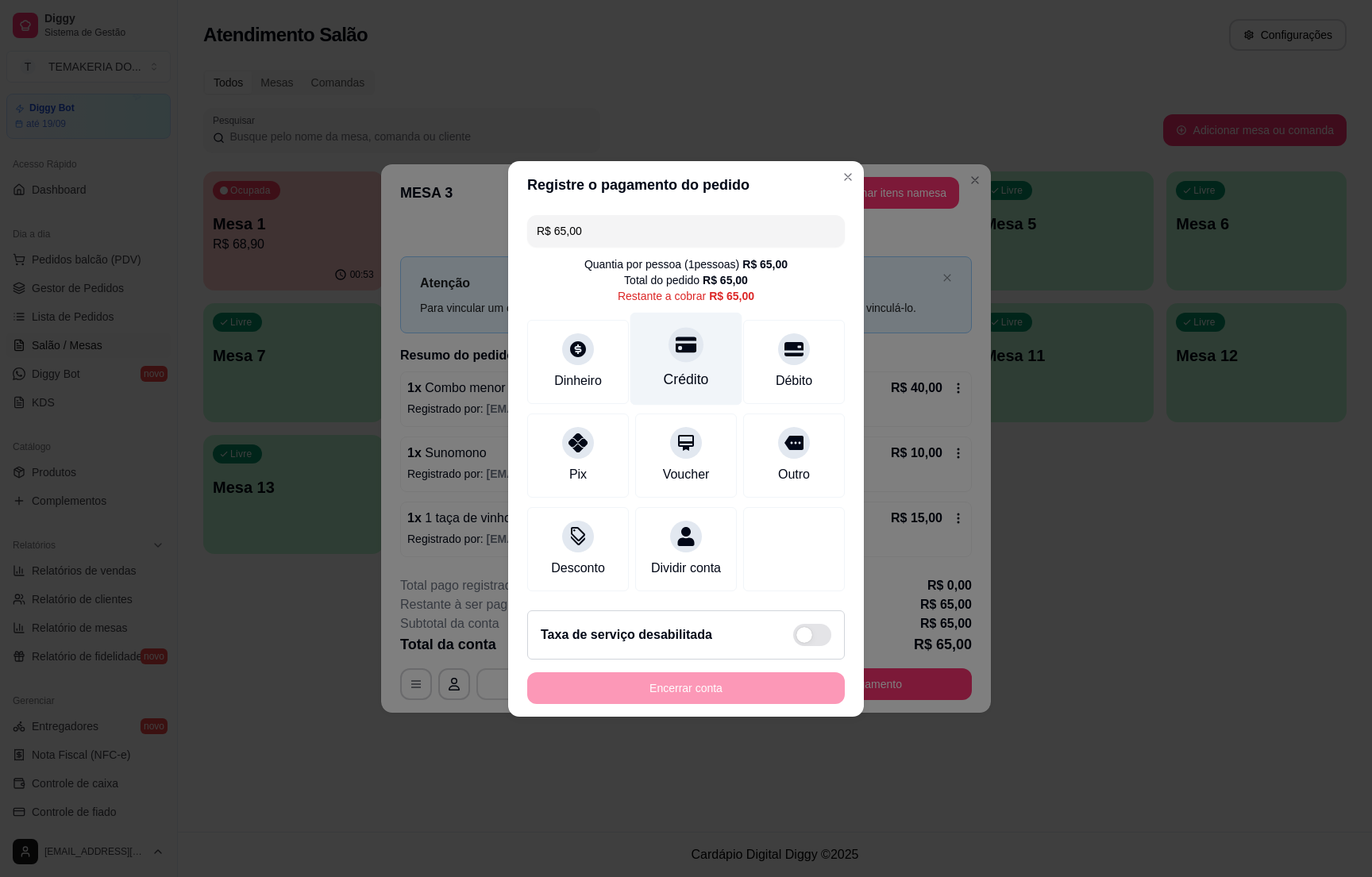
click at [676, 336] on icon at bounding box center [686, 345] width 21 height 21
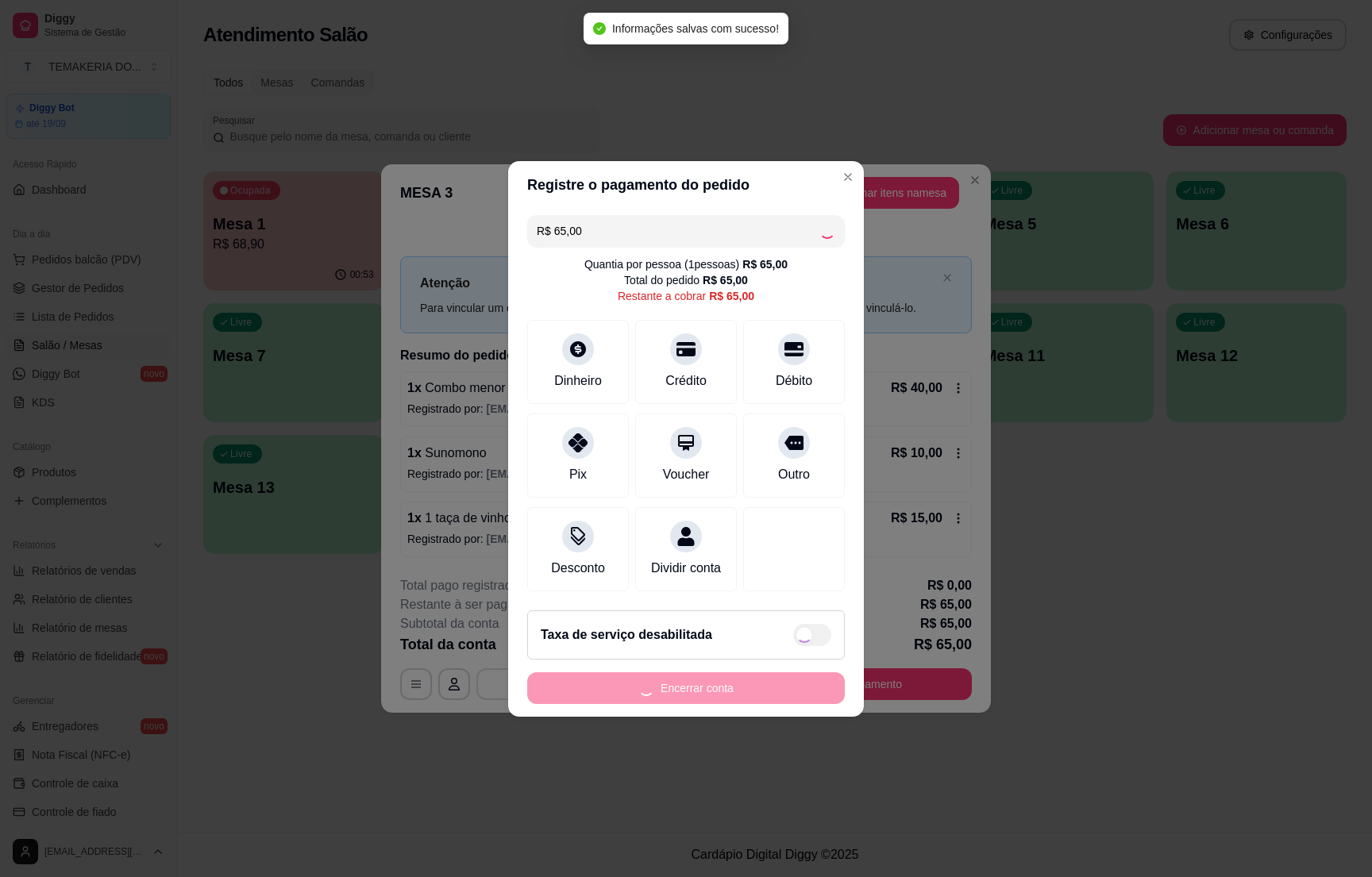
type input "R$ 0,00"
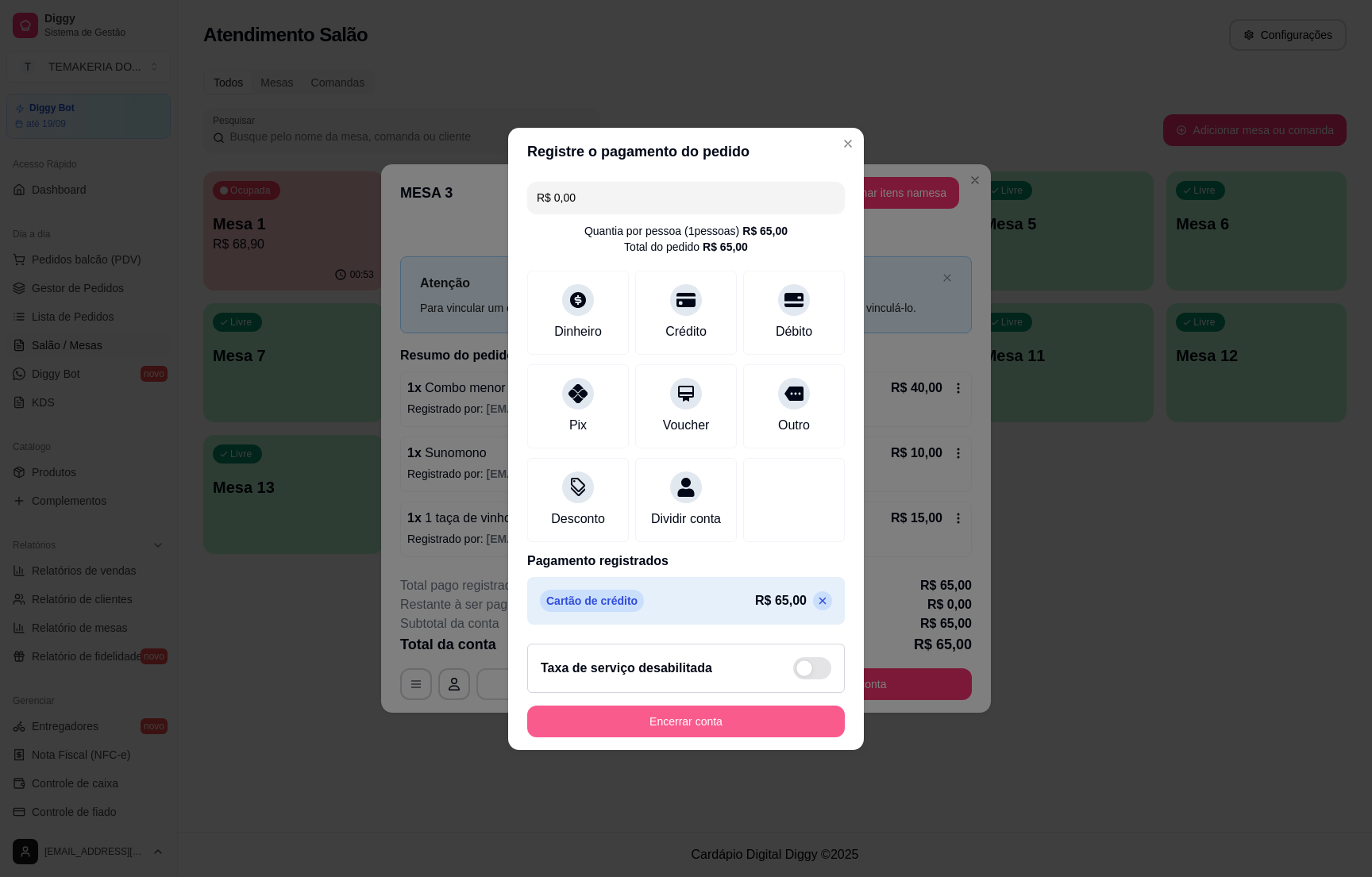
click at [677, 729] on button "Encerrar conta" at bounding box center [686, 721] width 318 height 31
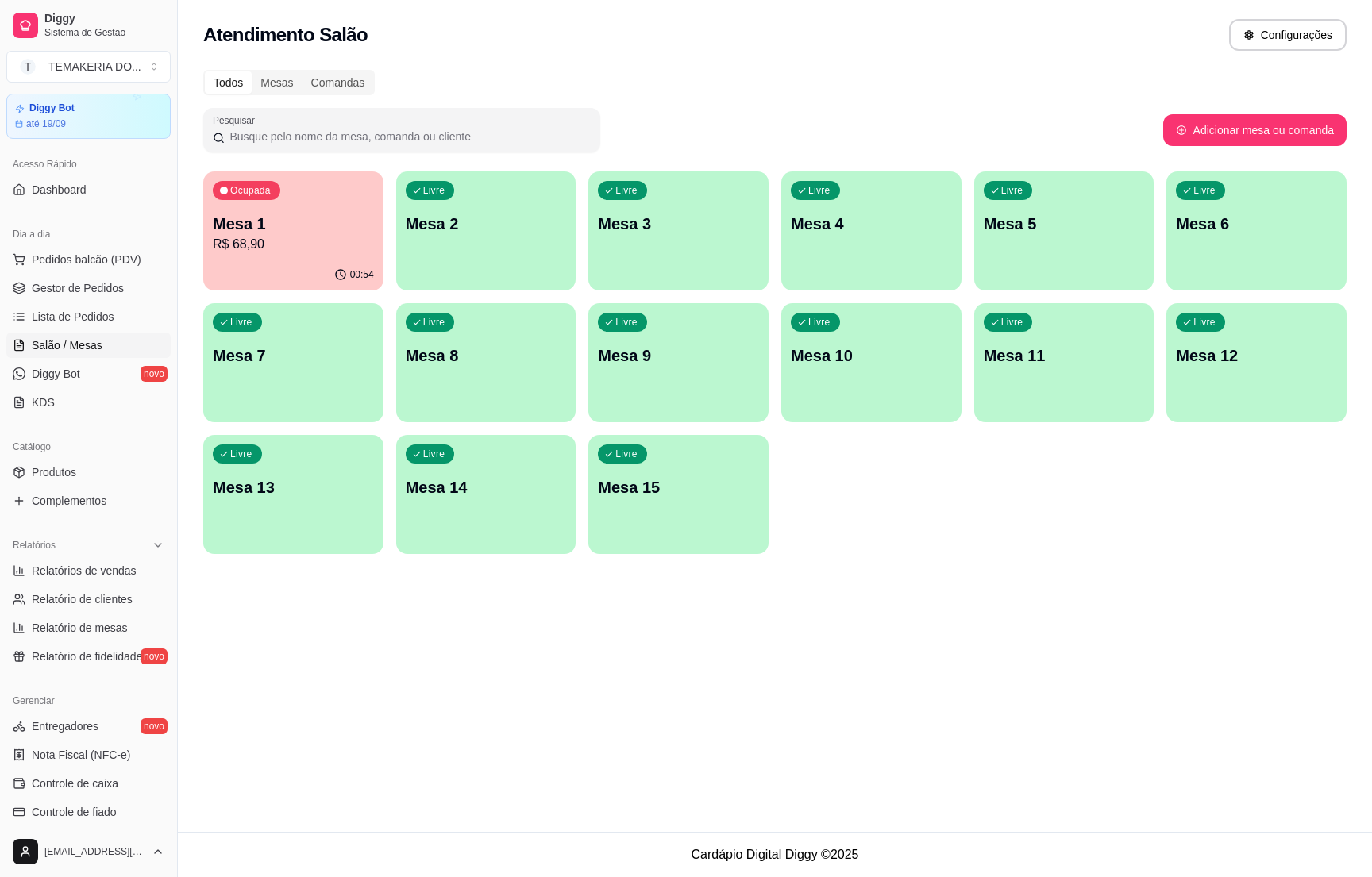
click at [248, 255] on div "Ocupada Mesa 1 R$ 68,90" at bounding box center [293, 215] width 180 height 88
click at [343, 270] on icon "button" at bounding box center [341, 275] width 10 height 10
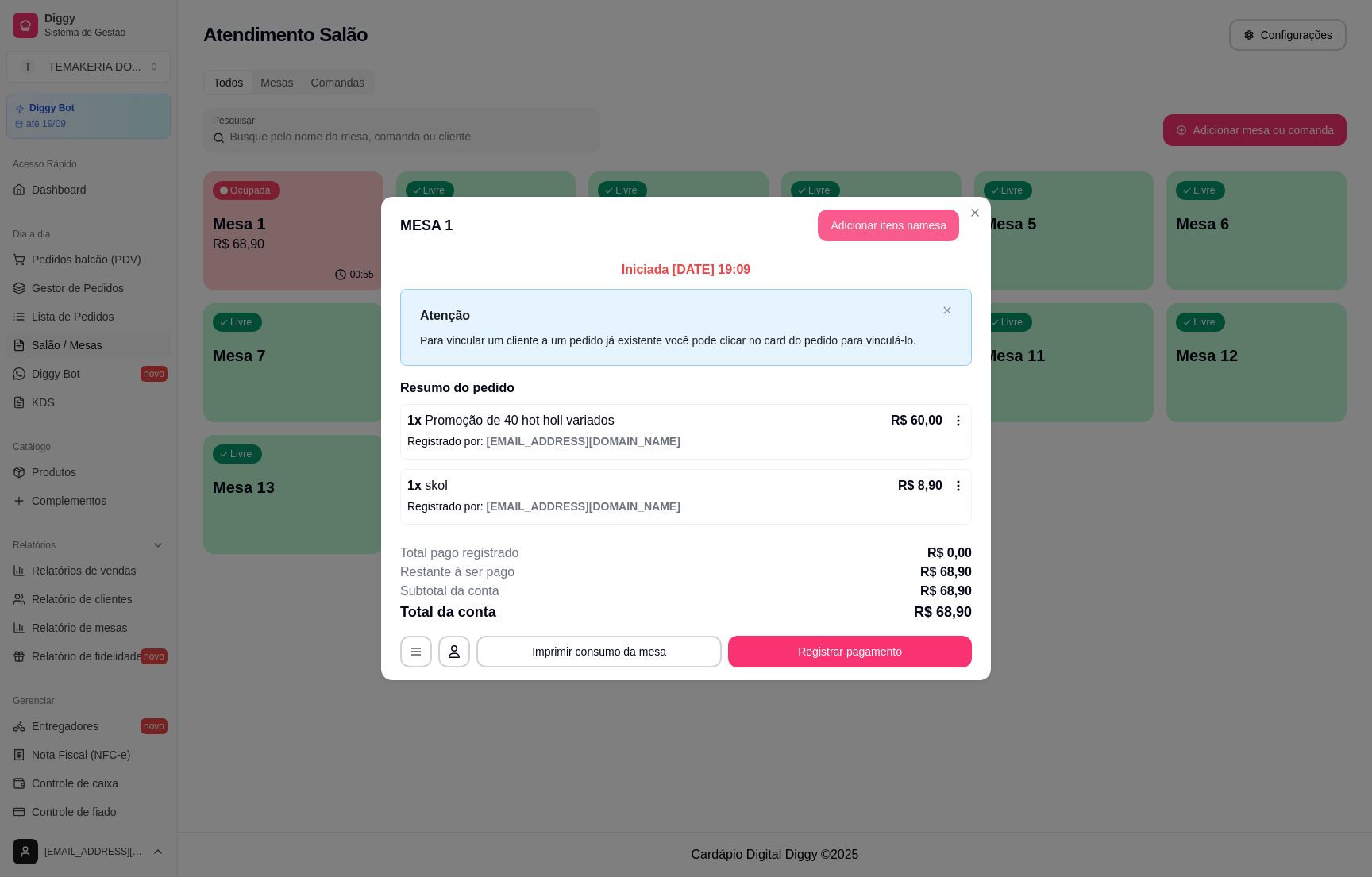
click at [855, 214] on button "Adicionar itens na mesa" at bounding box center [889, 226] width 141 height 31
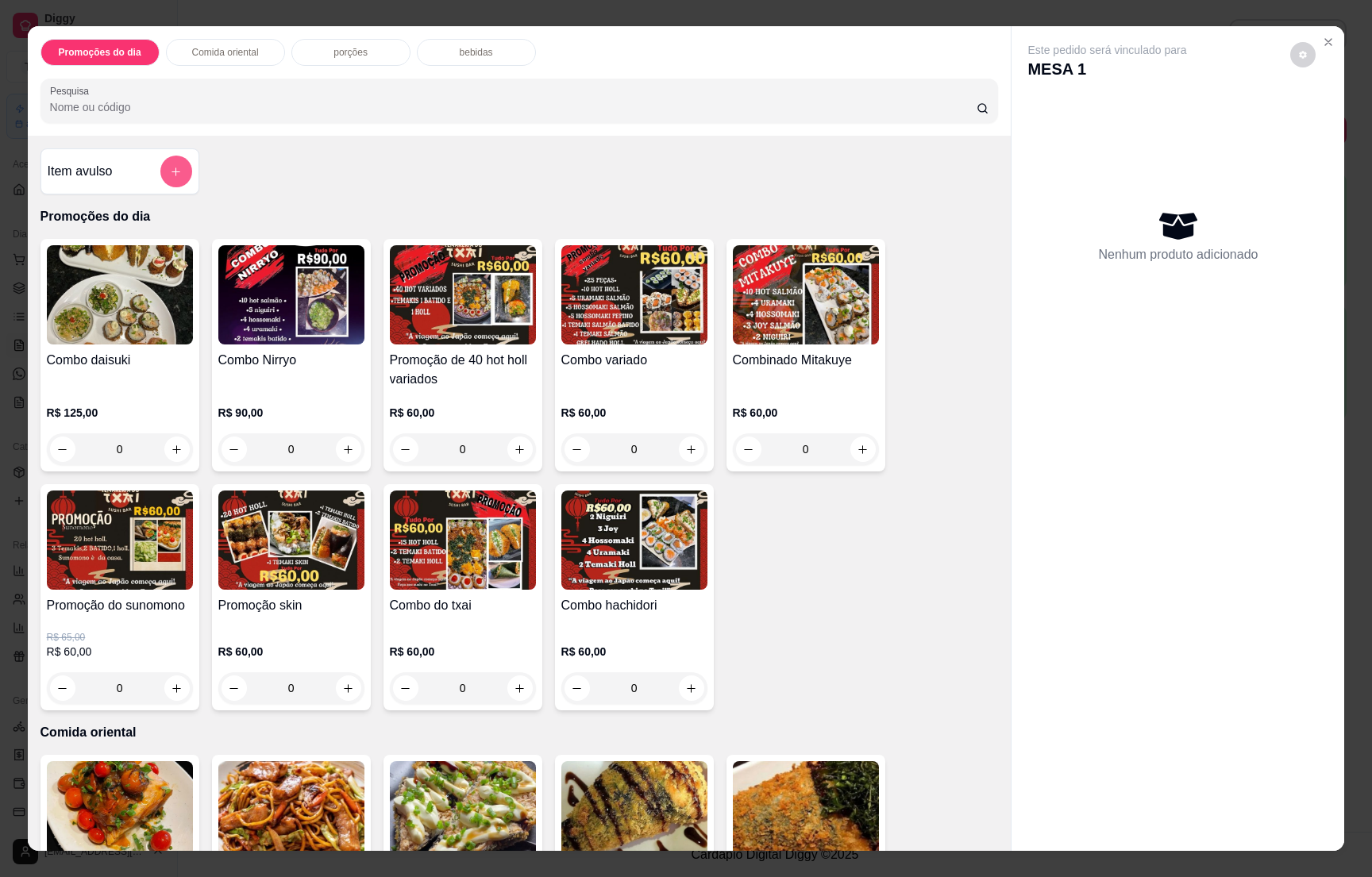
click at [174, 175] on button "add-separate-item" at bounding box center [176, 172] width 31 height 31
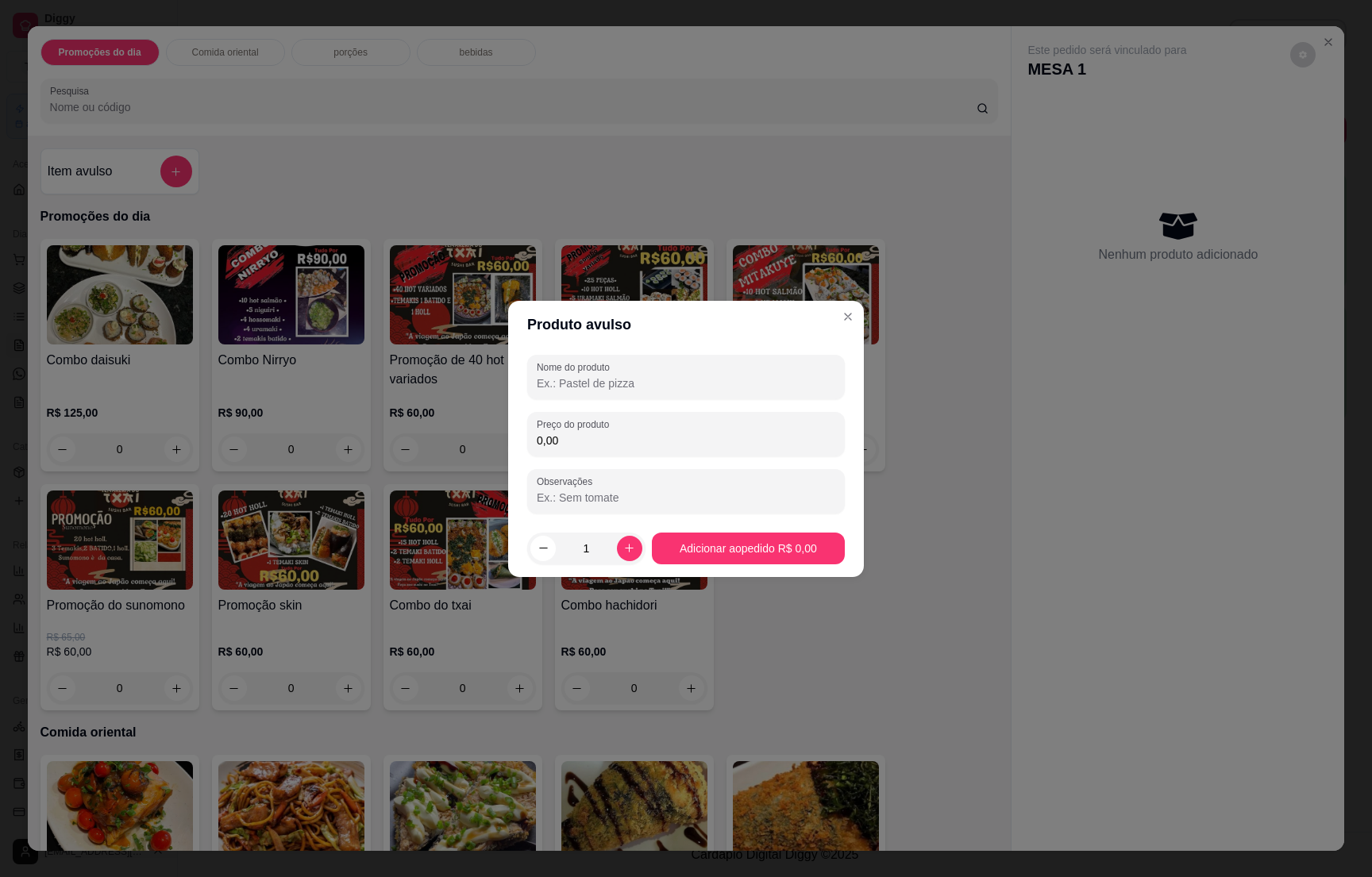
click at [605, 381] on input "Nome do produto" at bounding box center [686, 383] width 299 height 16
type input "1 suco"
click at [558, 441] on input "0,00" at bounding box center [686, 441] width 299 height 16
type input "7,00"
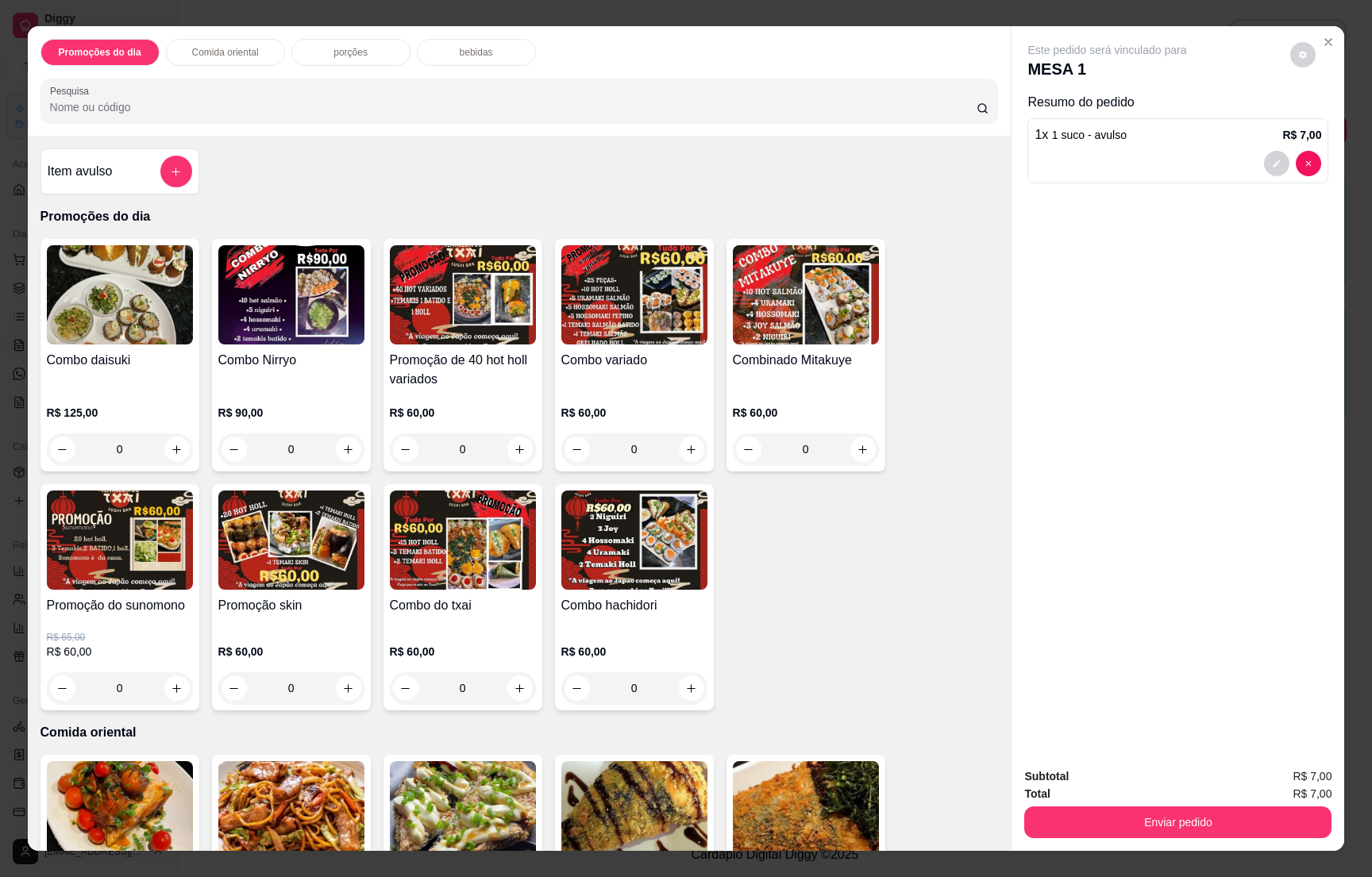
click at [446, 51] on div "bebidas" at bounding box center [476, 52] width 119 height 27
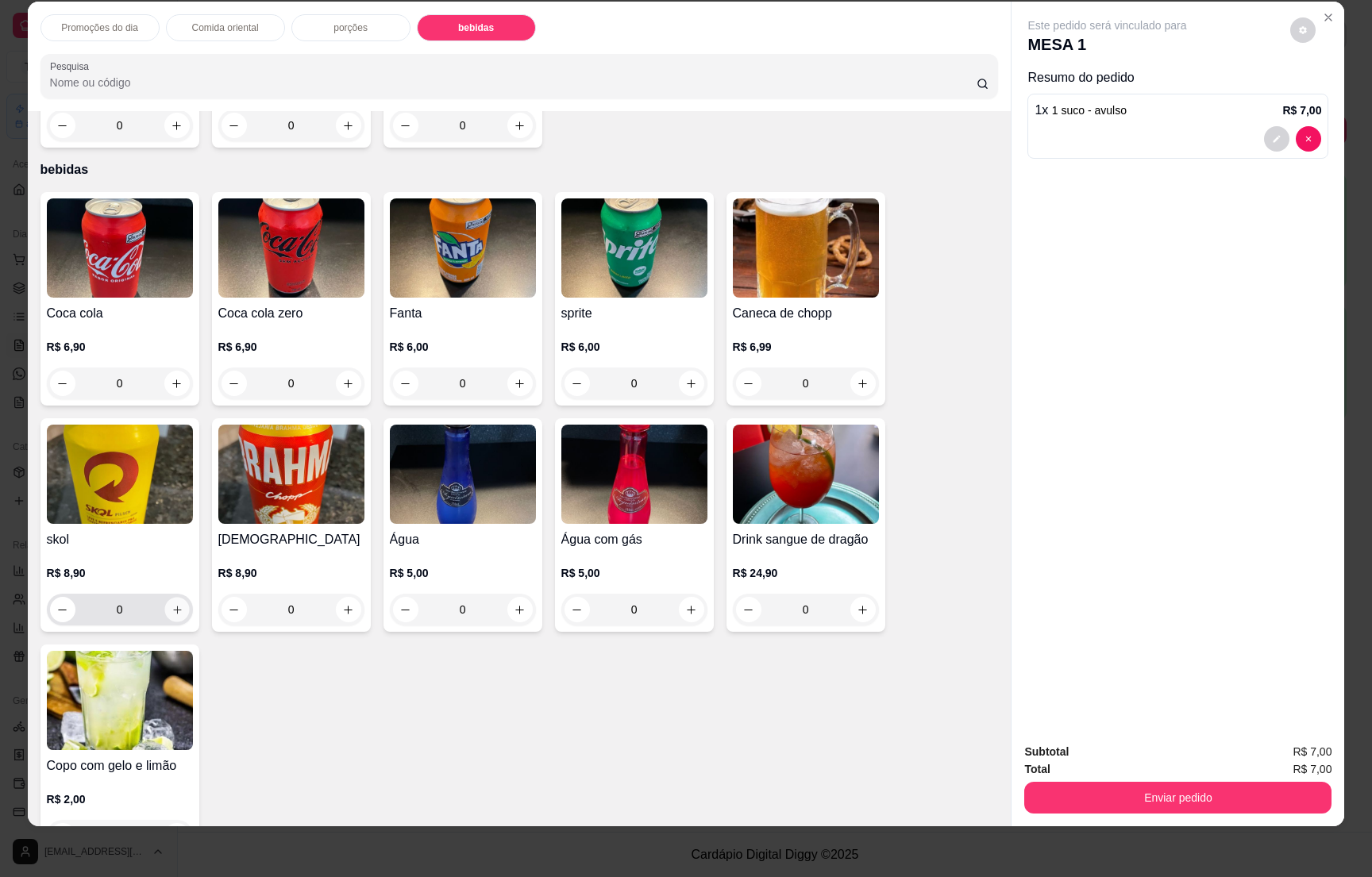
click at [171, 604] on icon "increase-product-quantity" at bounding box center [177, 611] width 12 height 12
type input "1"
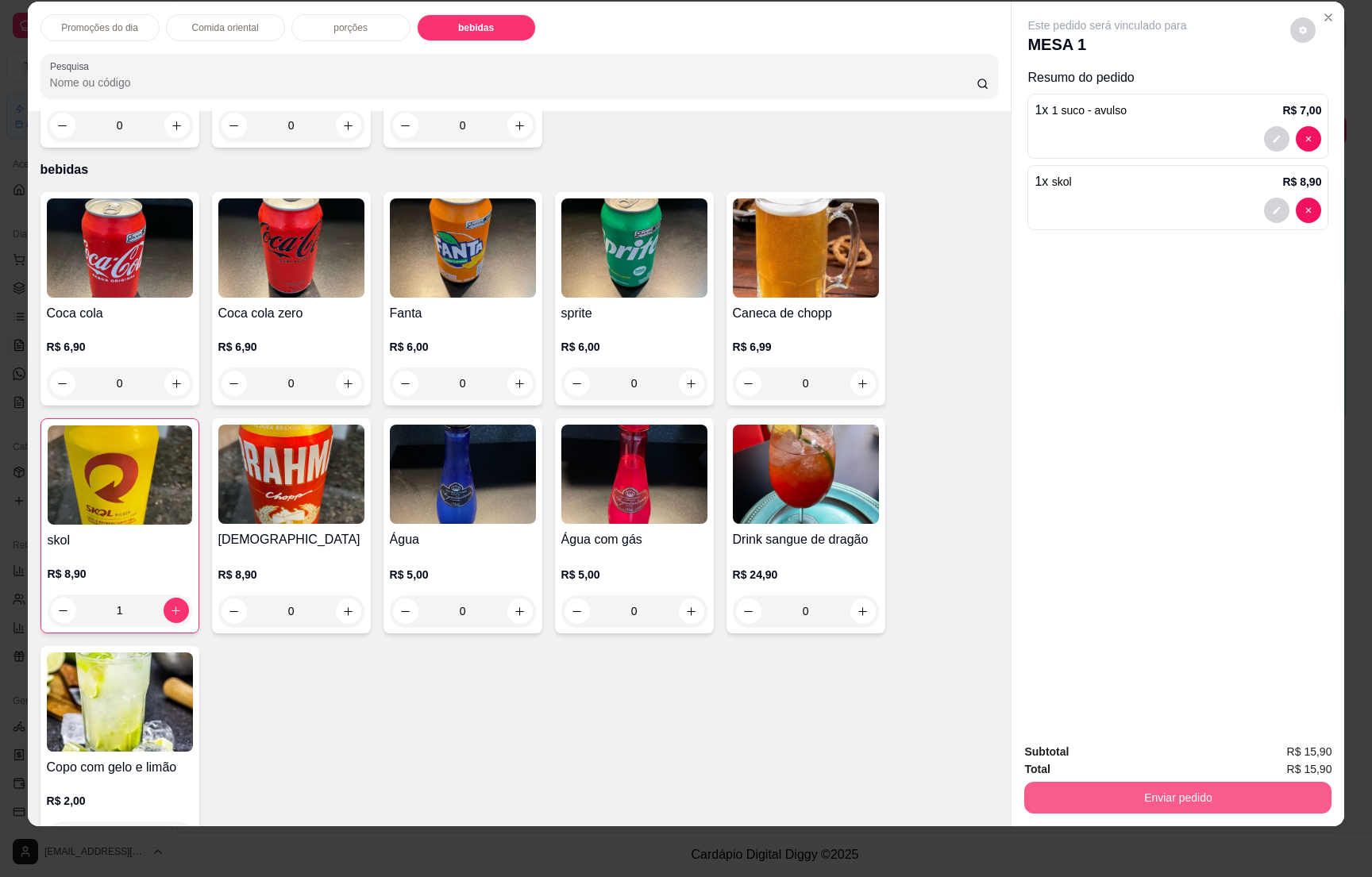
click at [1175, 803] on button "Enviar pedido" at bounding box center [1178, 798] width 308 height 31
click at [1144, 745] on button "Não registrar e enviar pedido" at bounding box center [1123, 759] width 166 height 30
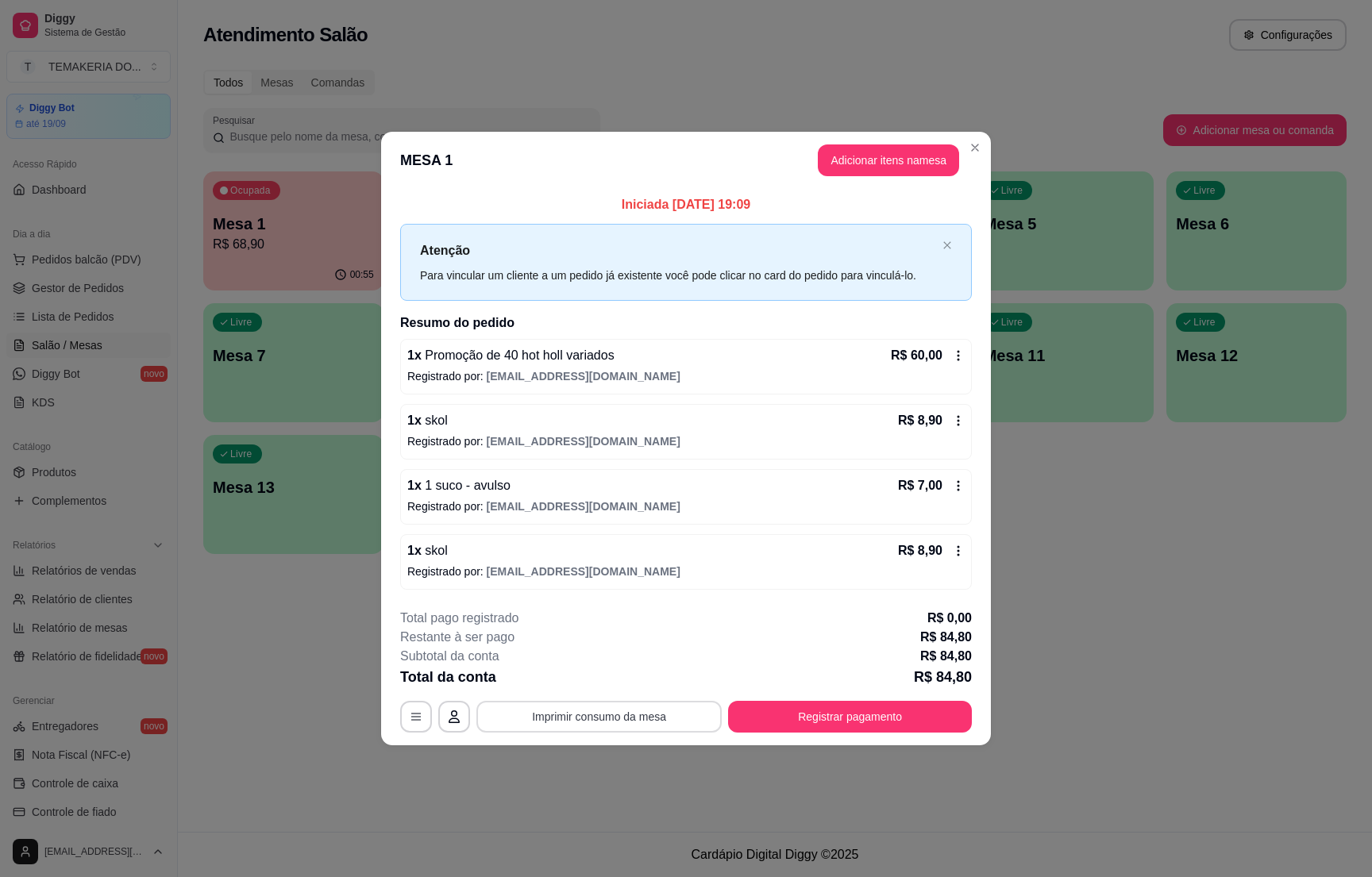
click at [541, 705] on button "Imprimir consumo da mesa" at bounding box center [599, 717] width 246 height 31
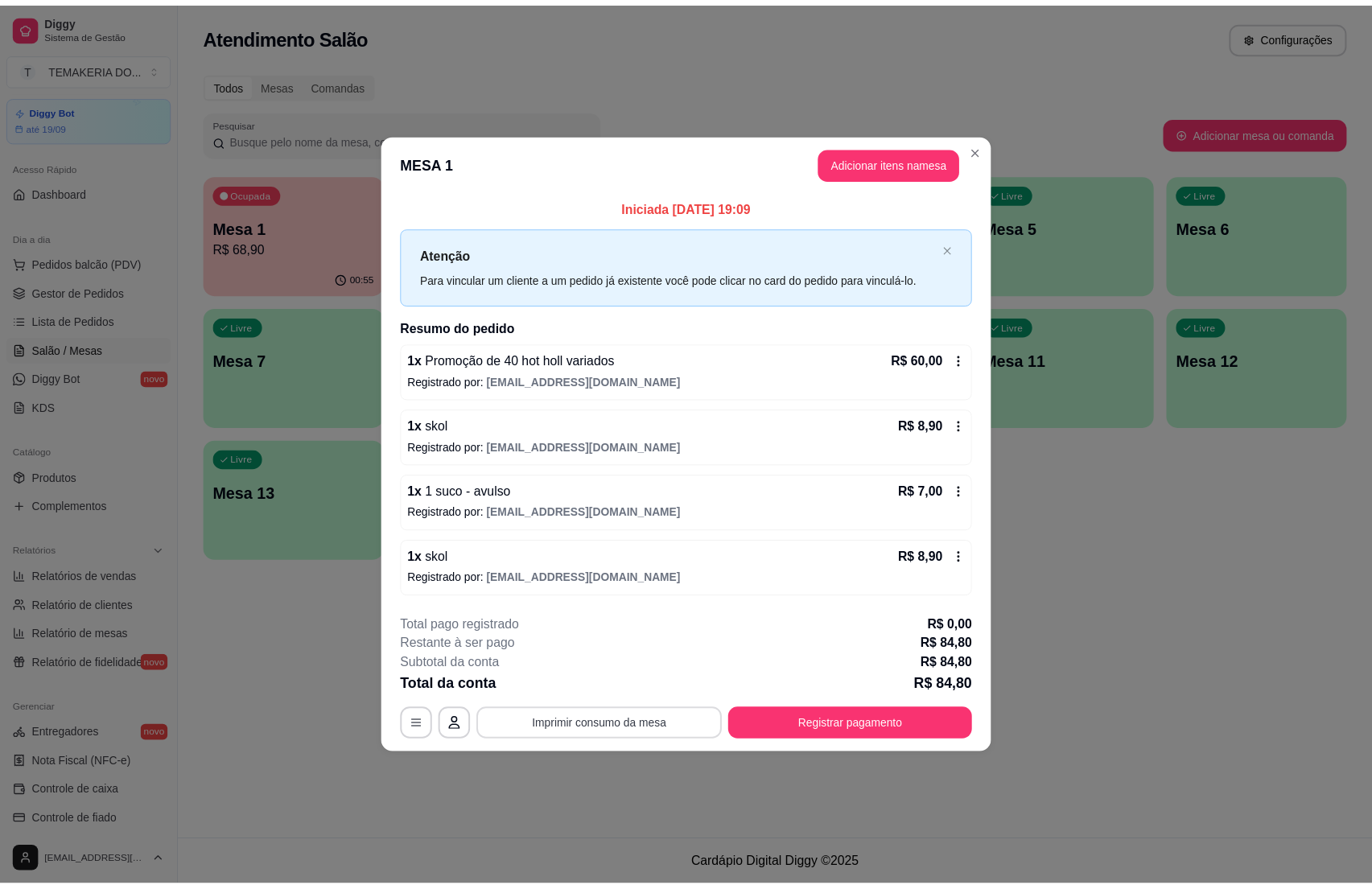
scroll to position [0, 0]
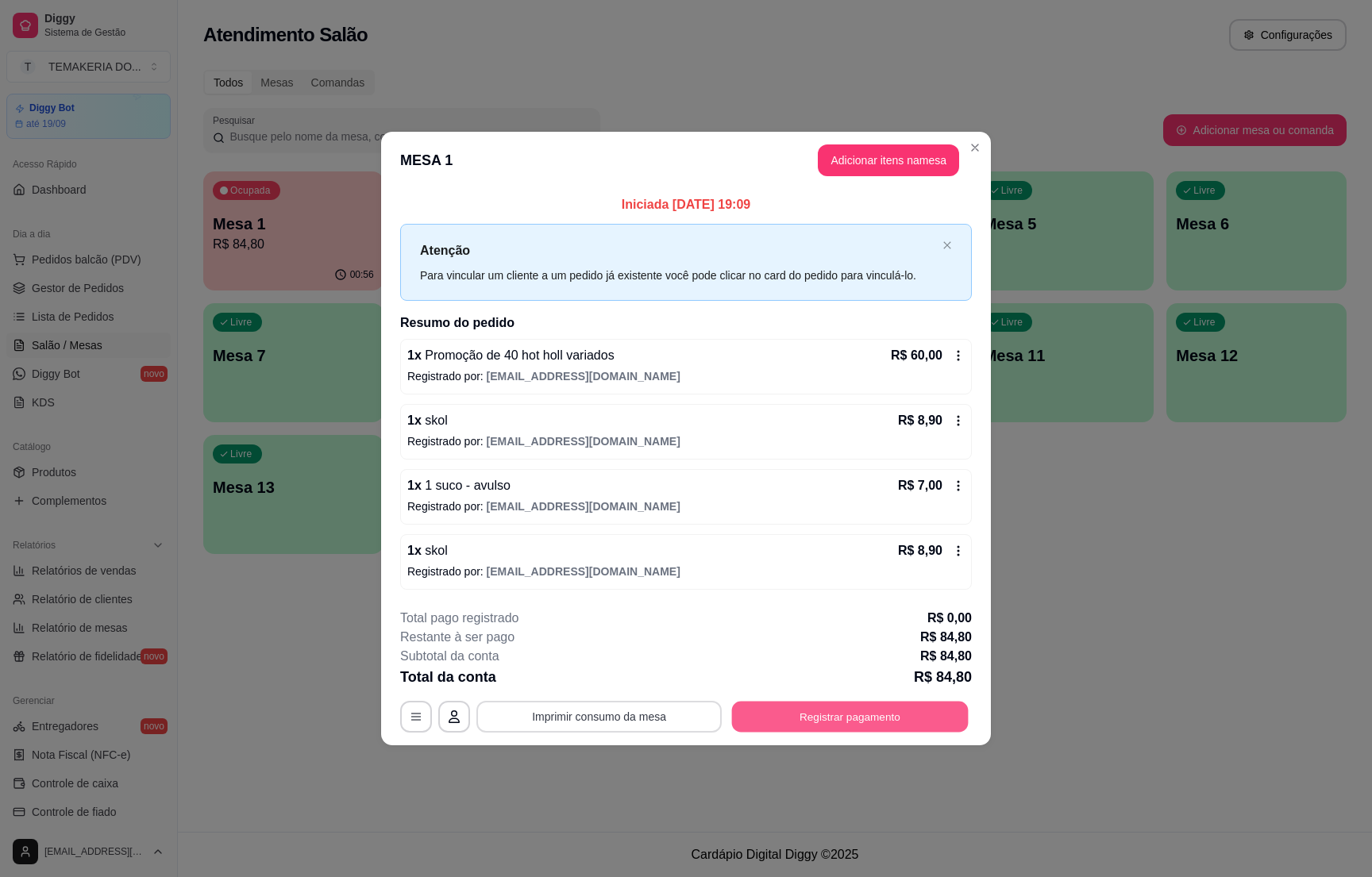
click at [906, 710] on button "Registrar pagamento" at bounding box center [850, 718] width 237 height 31
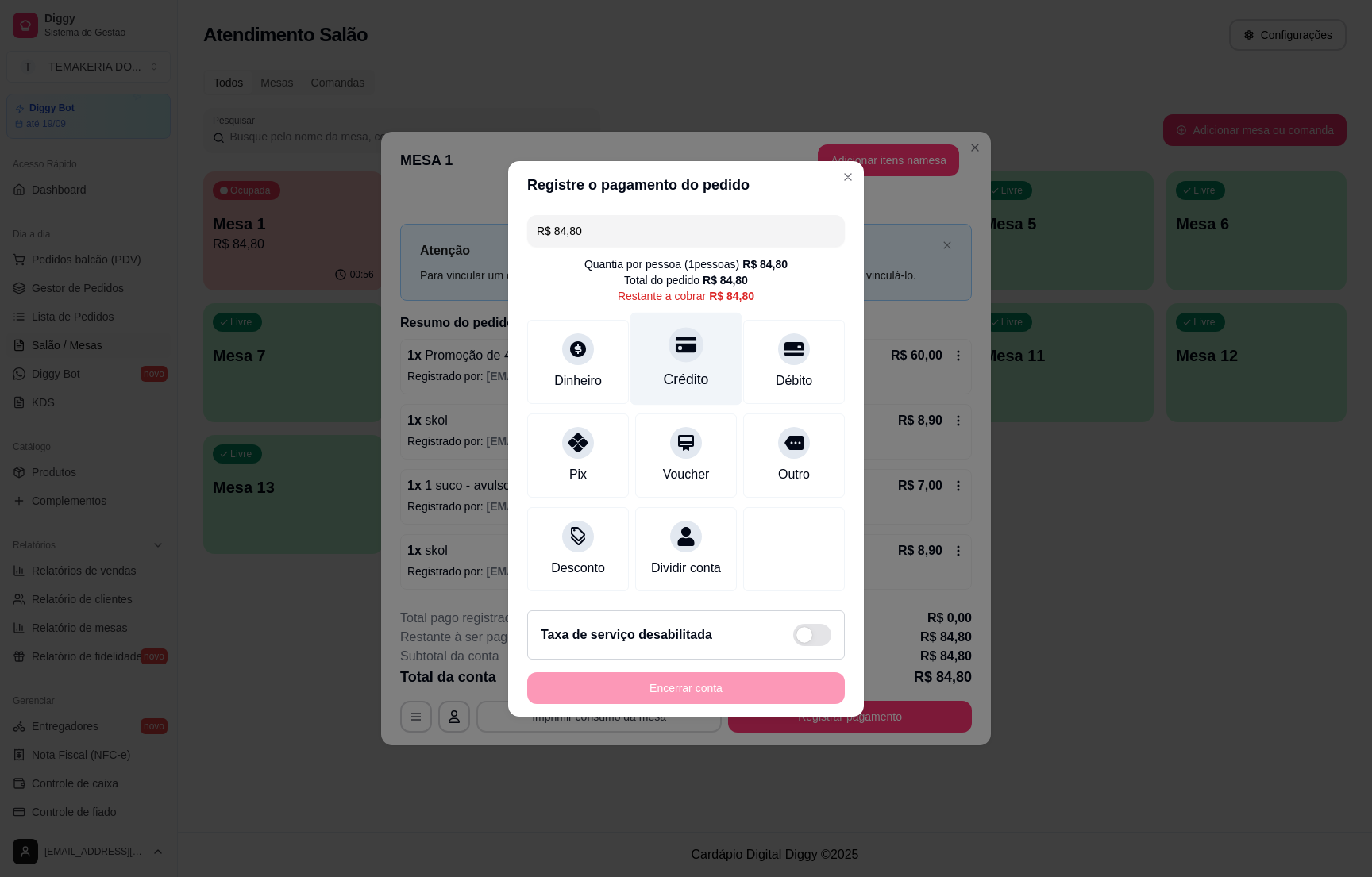
click at [684, 334] on icon at bounding box center [686, 345] width 21 height 21
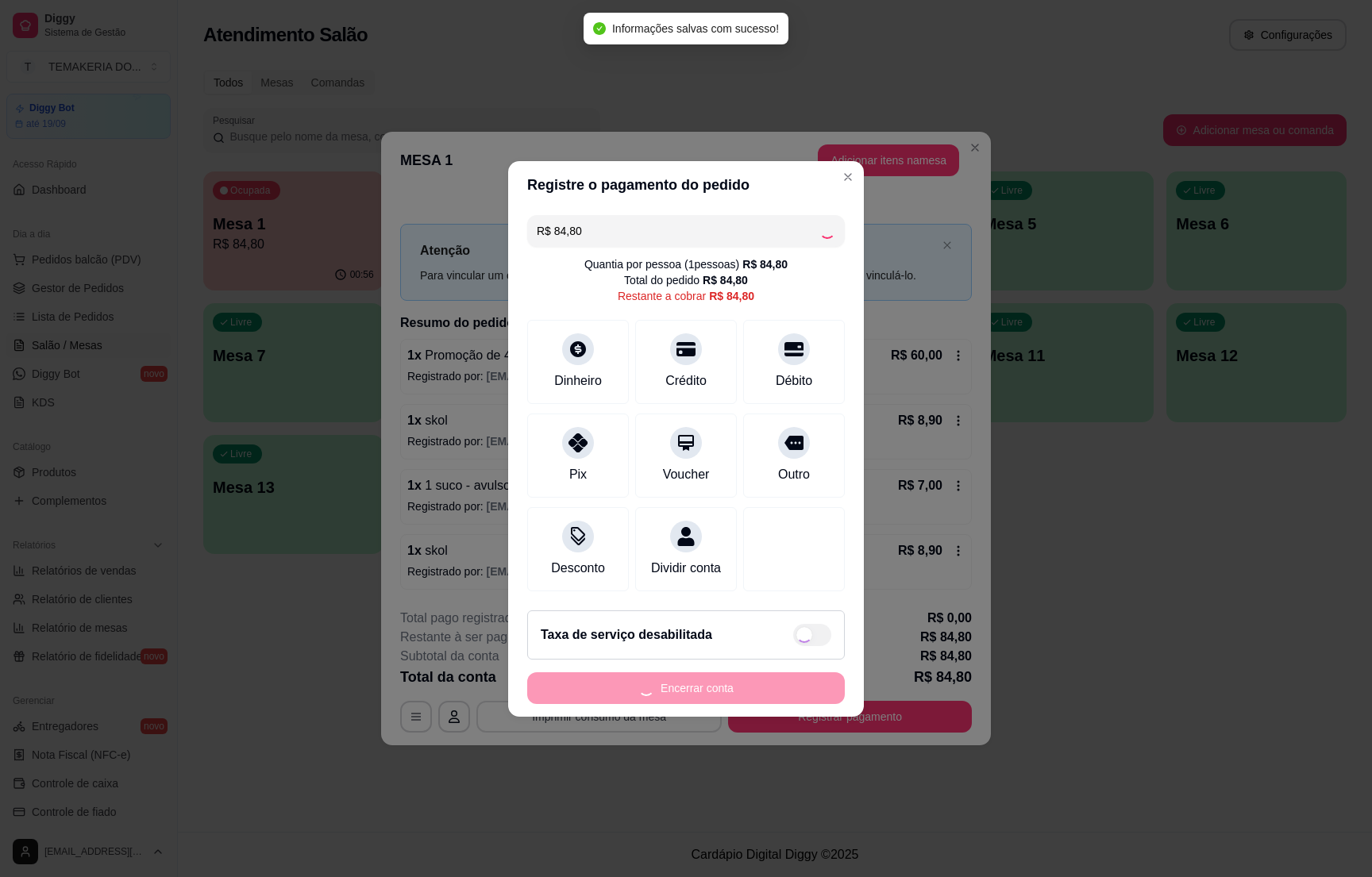
type input "R$ 0,00"
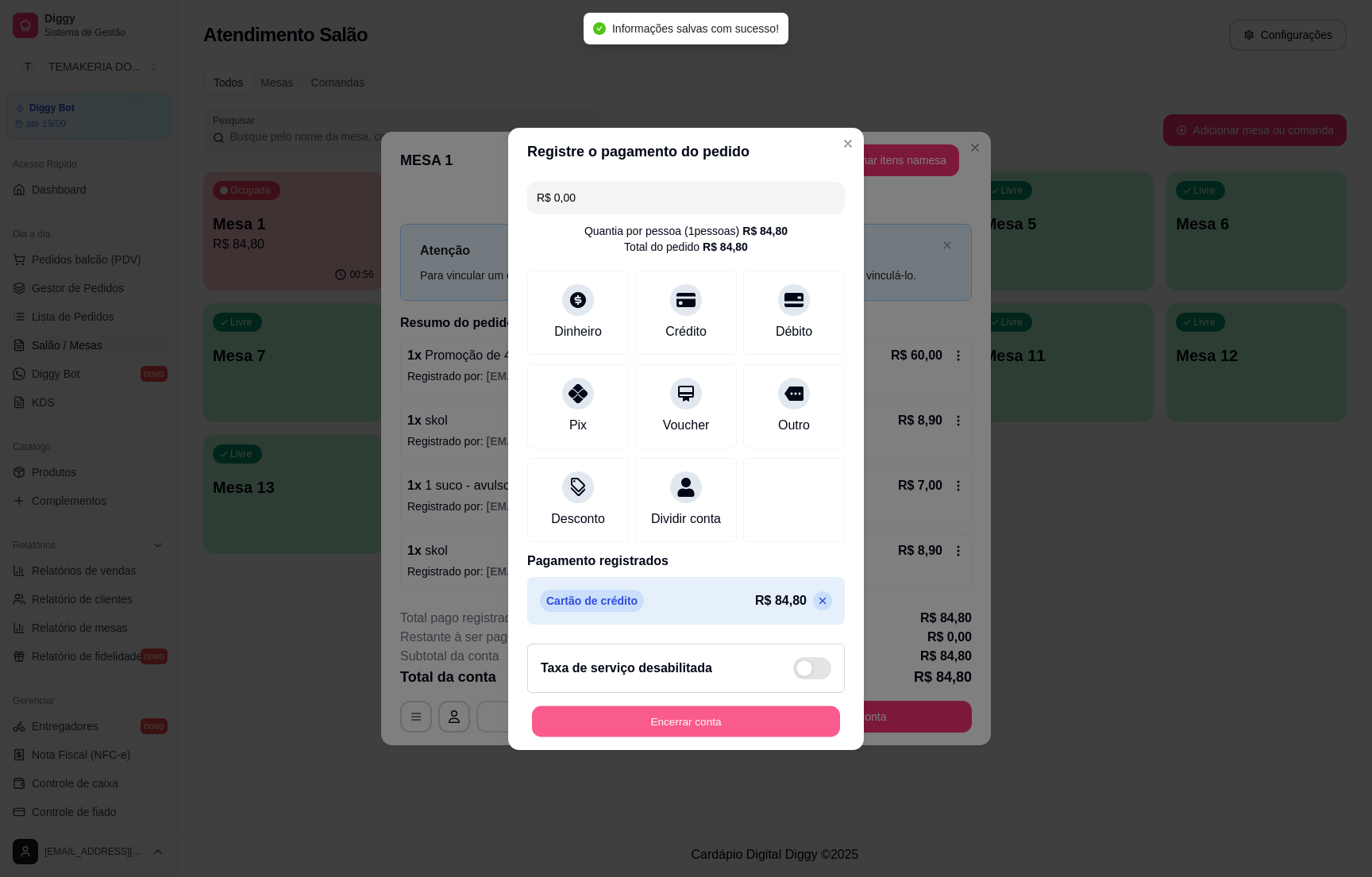
click at [700, 727] on button "Encerrar conta" at bounding box center [686, 721] width 308 height 31
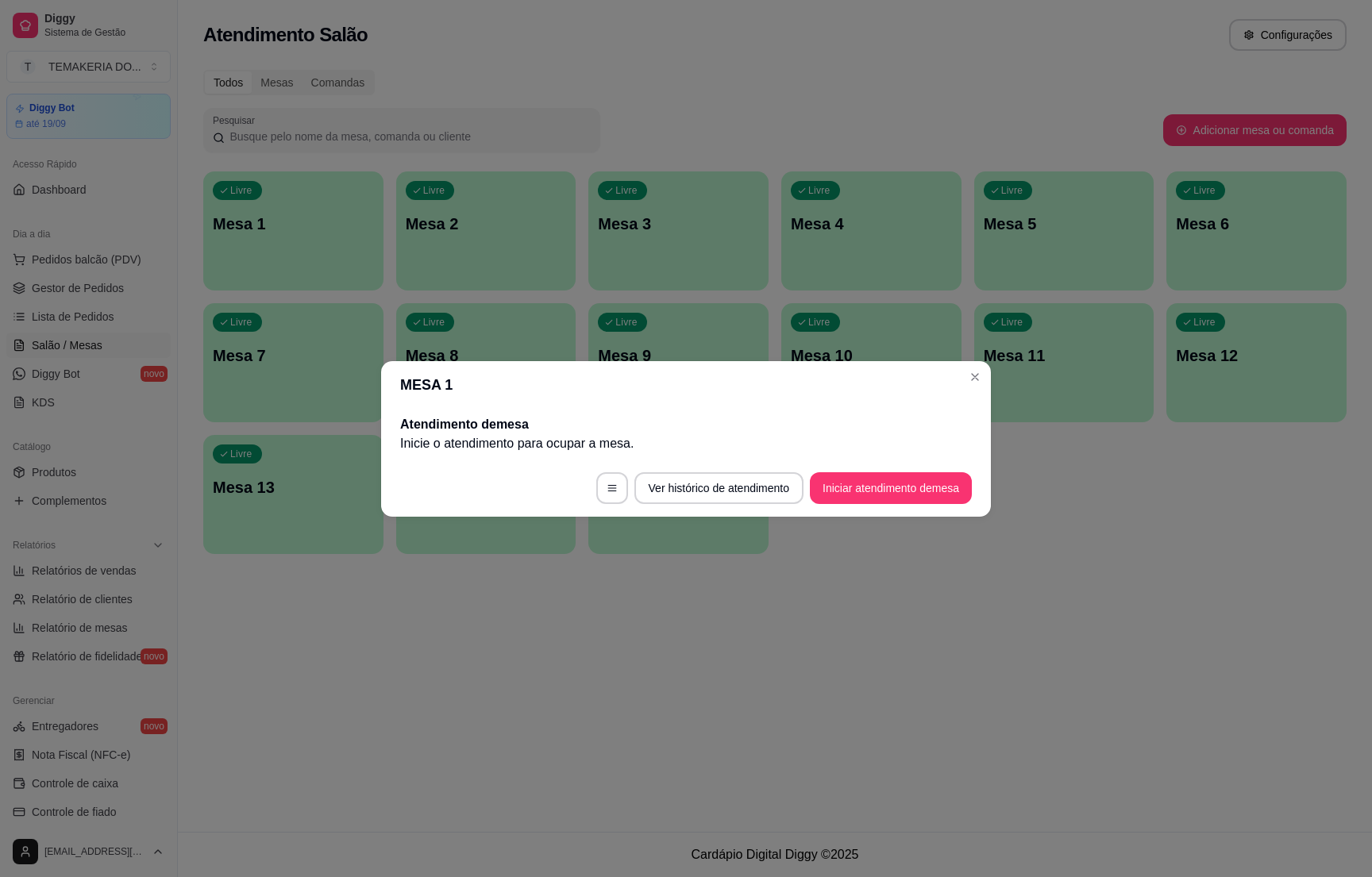
drag, startPoint x: 700, startPoint y: 729, endPoint x: 611, endPoint y: 785, distance: 105.2
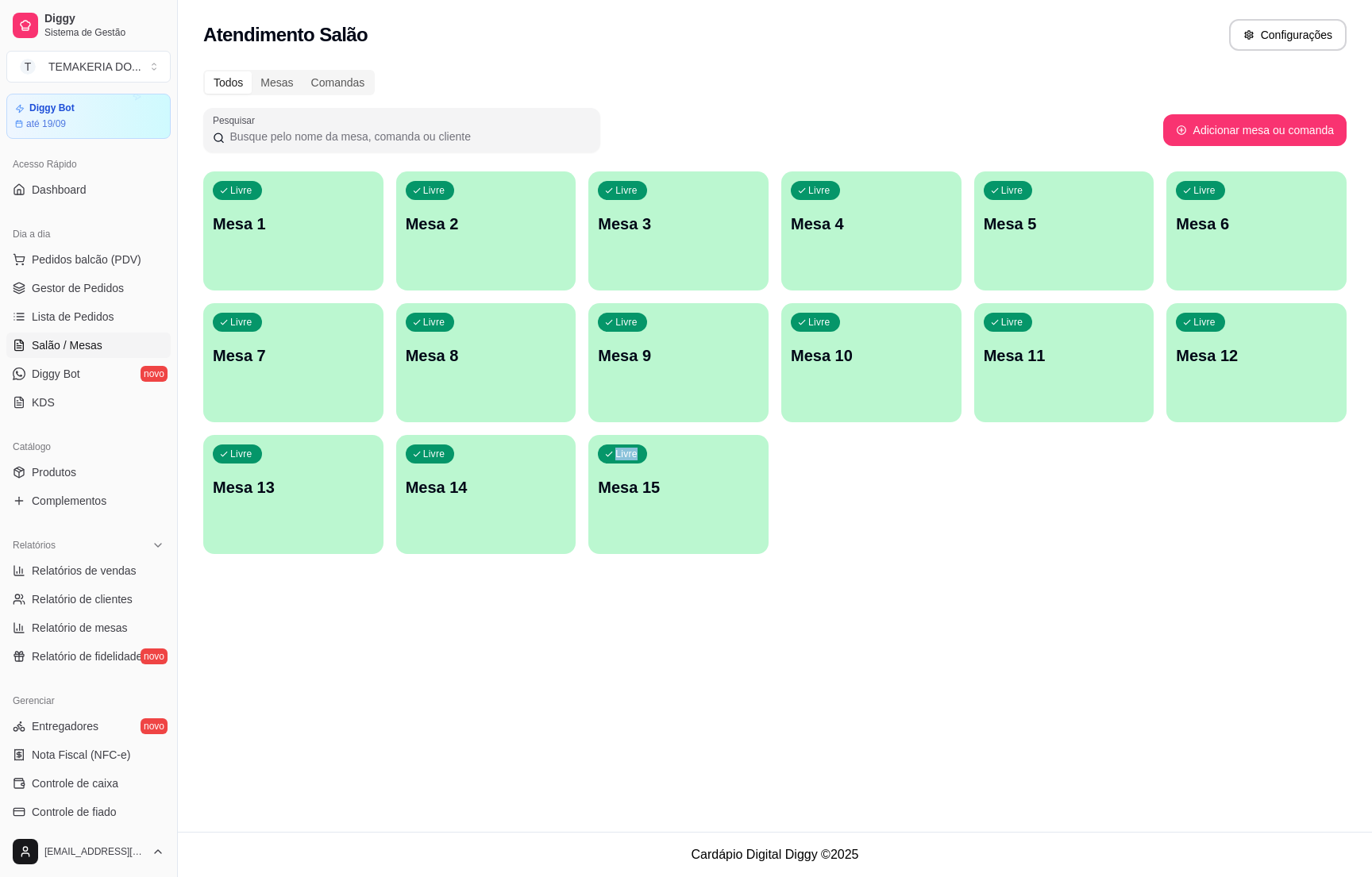
click at [570, 791] on div "Atendimento Salão Configurações Todos Mesas Comandas Pesquisar Adicionar mesa o…" at bounding box center [774, 415] width 1194 height 832
click at [85, 283] on span "Gestor de Pedidos" at bounding box center [78, 288] width 92 height 16
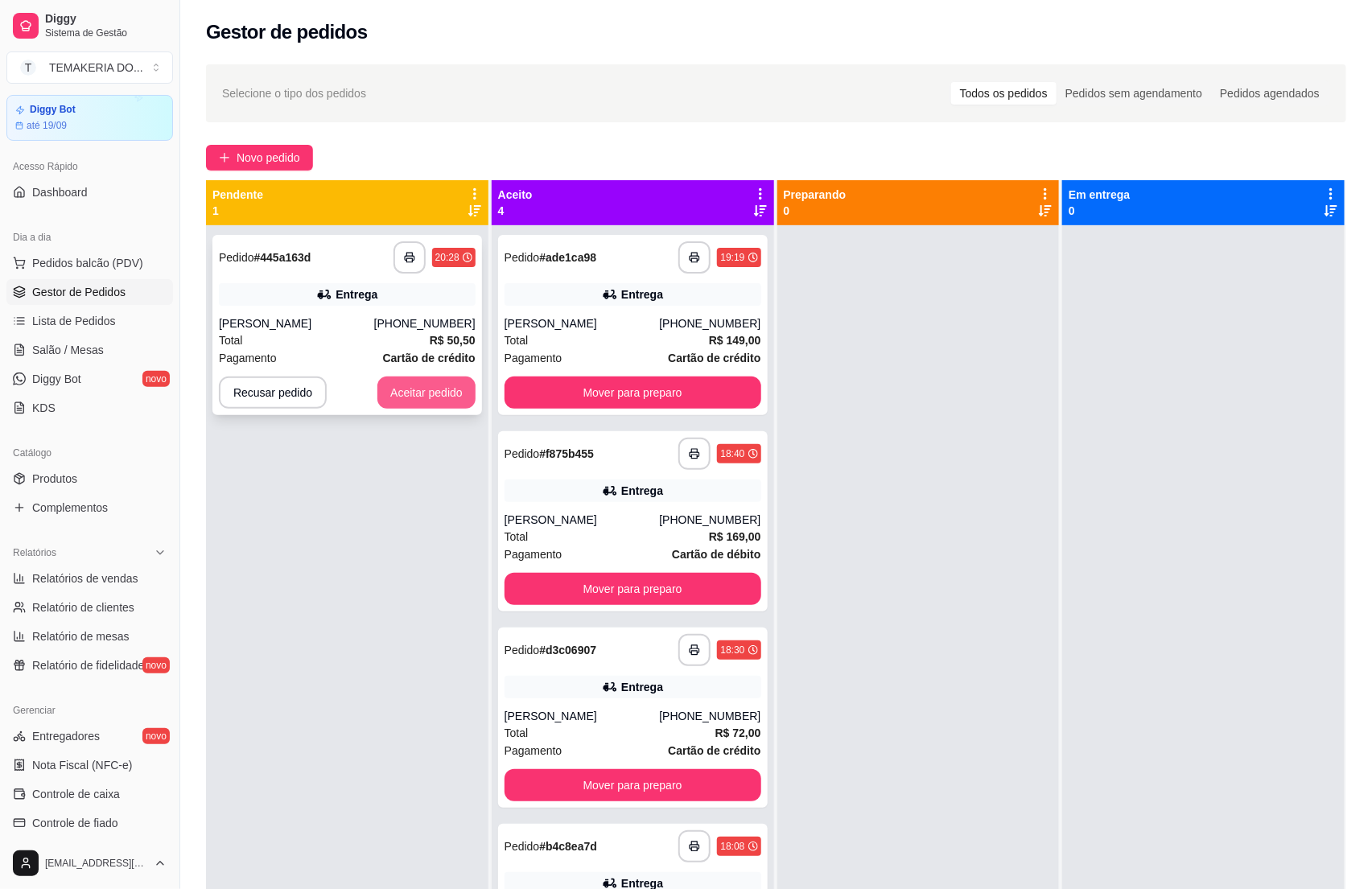
click at [394, 394] on button "Aceitar pedido" at bounding box center [426, 393] width 98 height 32
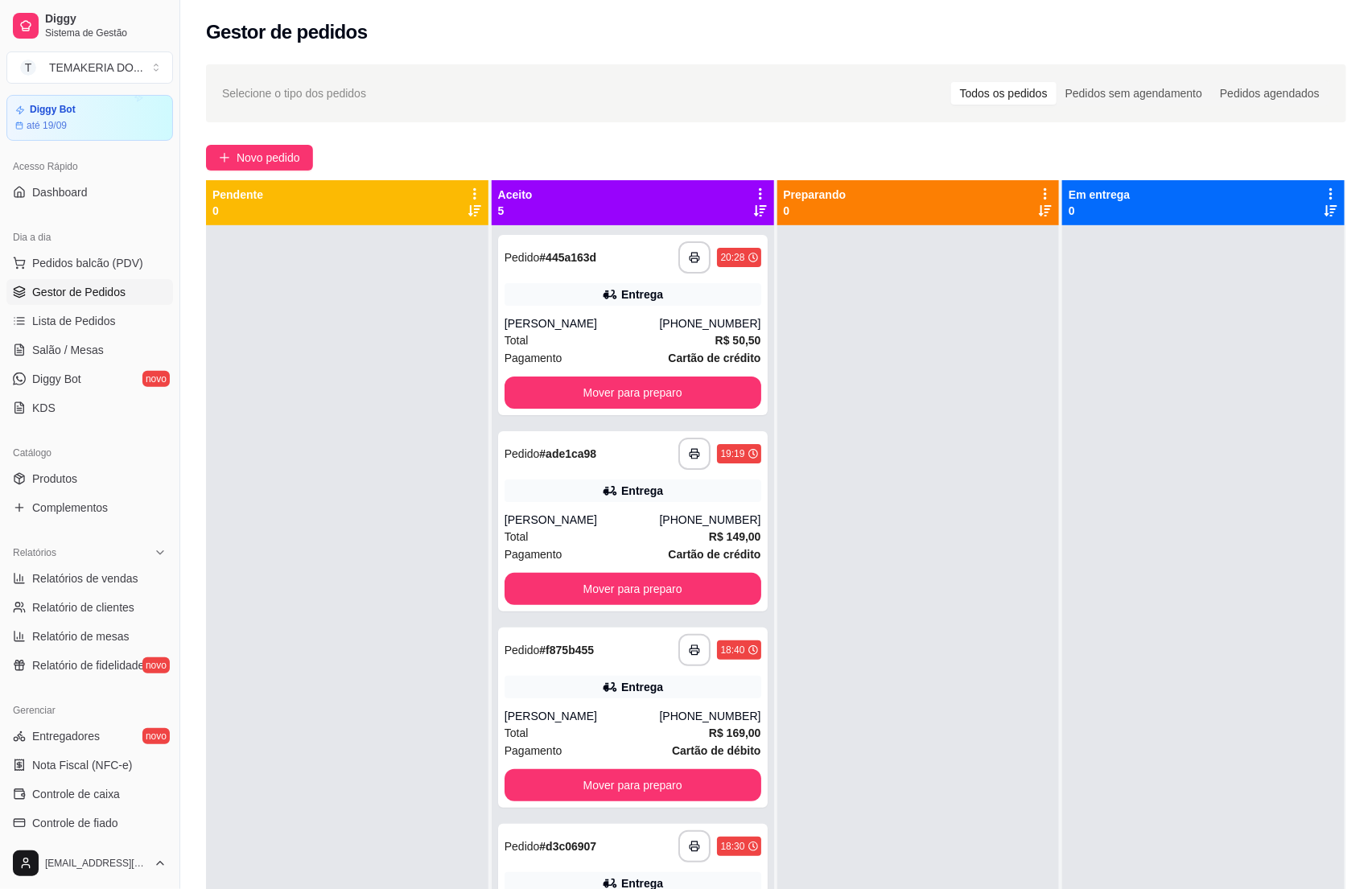
click at [367, 486] on div at bounding box center [347, 669] width 283 height 889
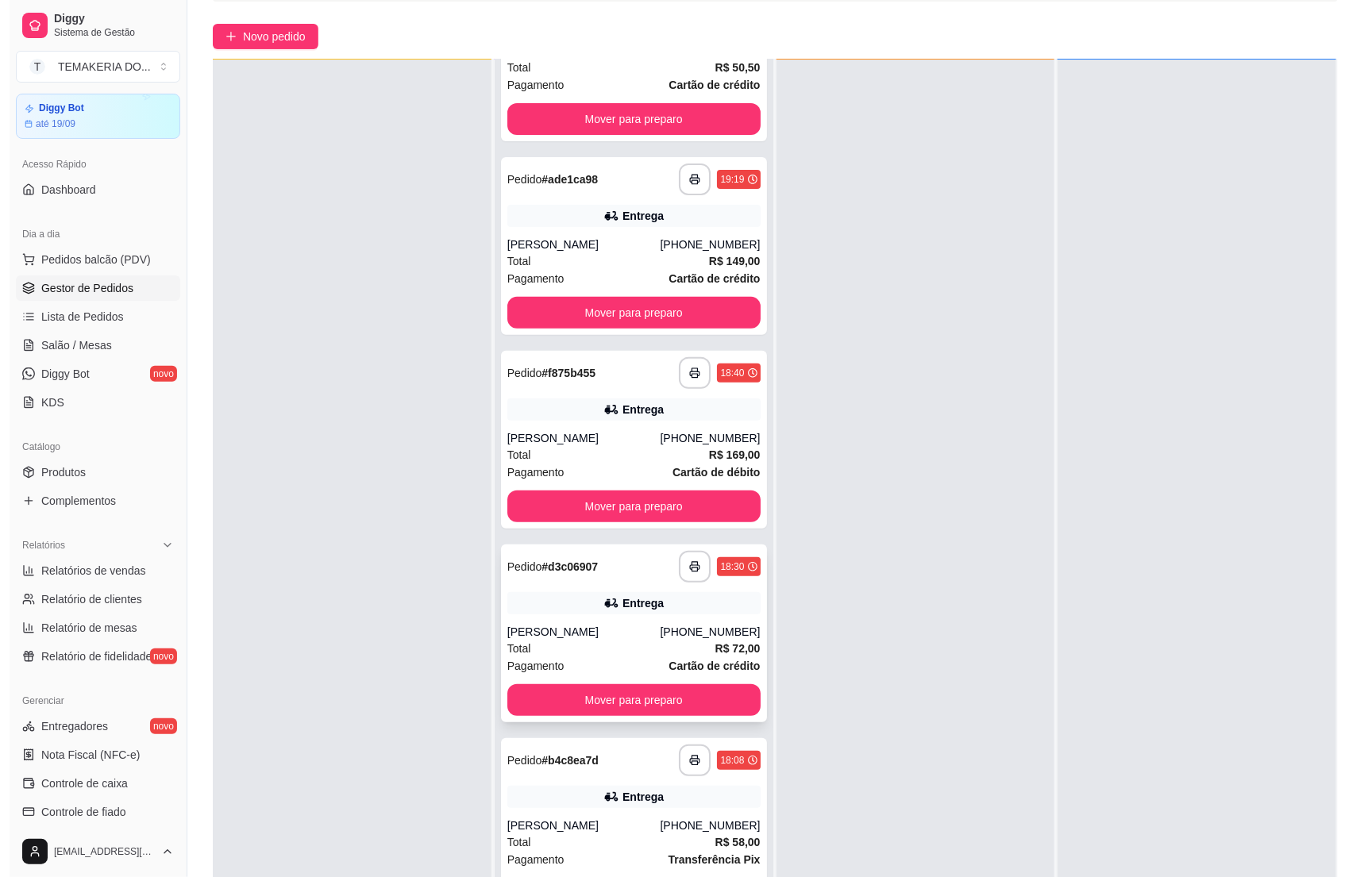
scroll to position [243, 0]
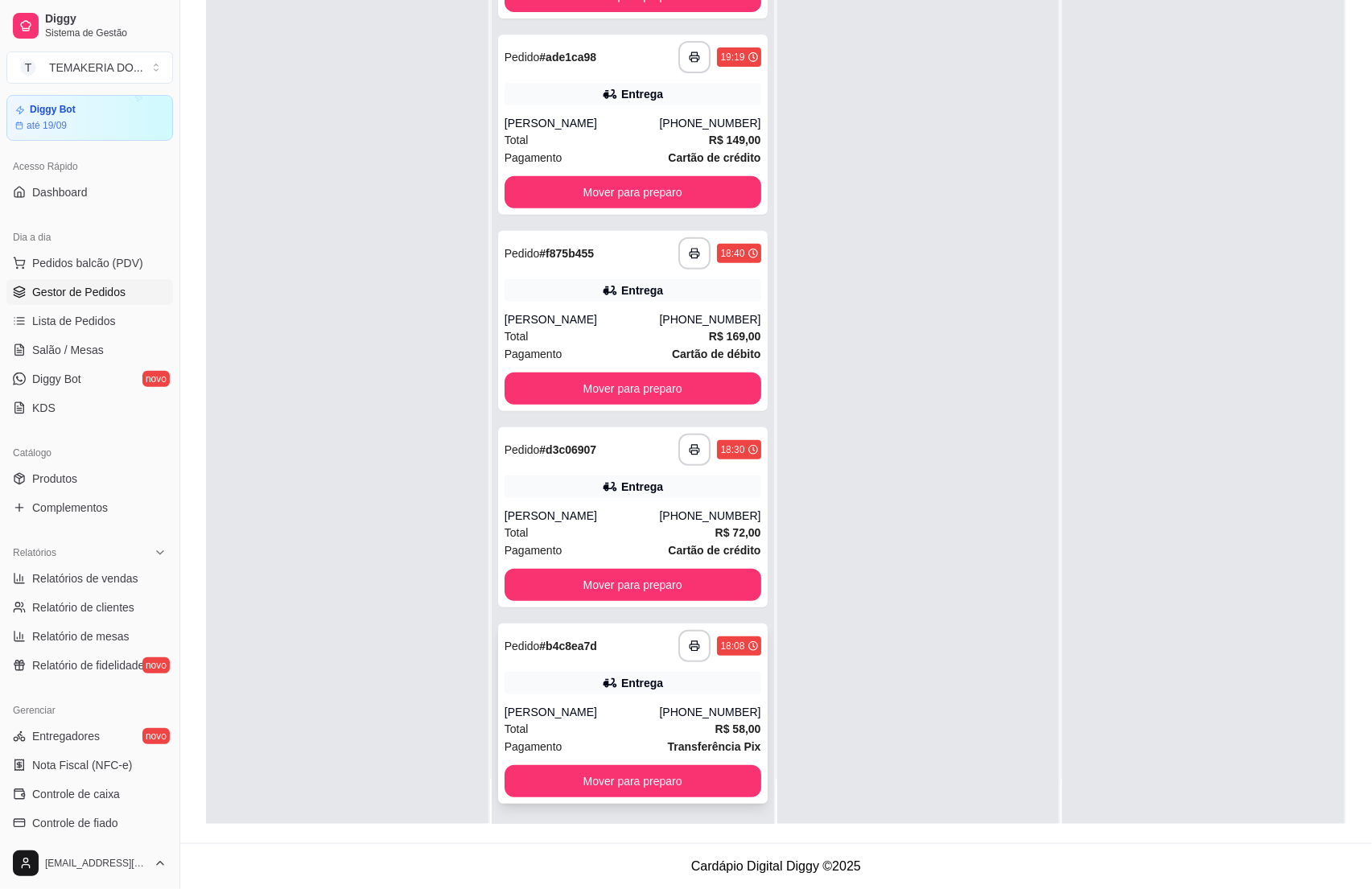
click at [577, 693] on div "**********" at bounding box center [632, 713] width 269 height 180
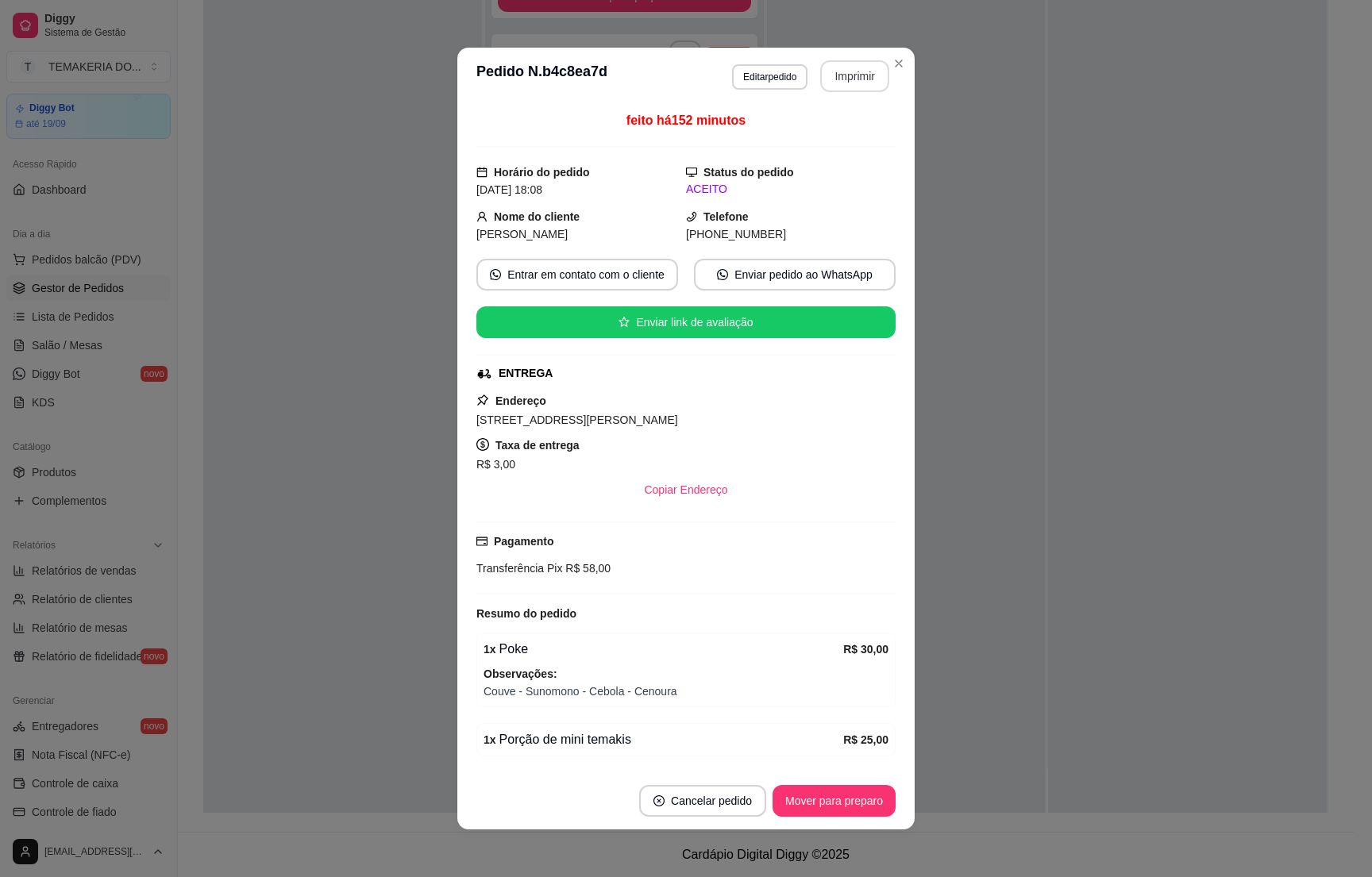
click at [834, 74] on button "Imprimir" at bounding box center [855, 76] width 69 height 31
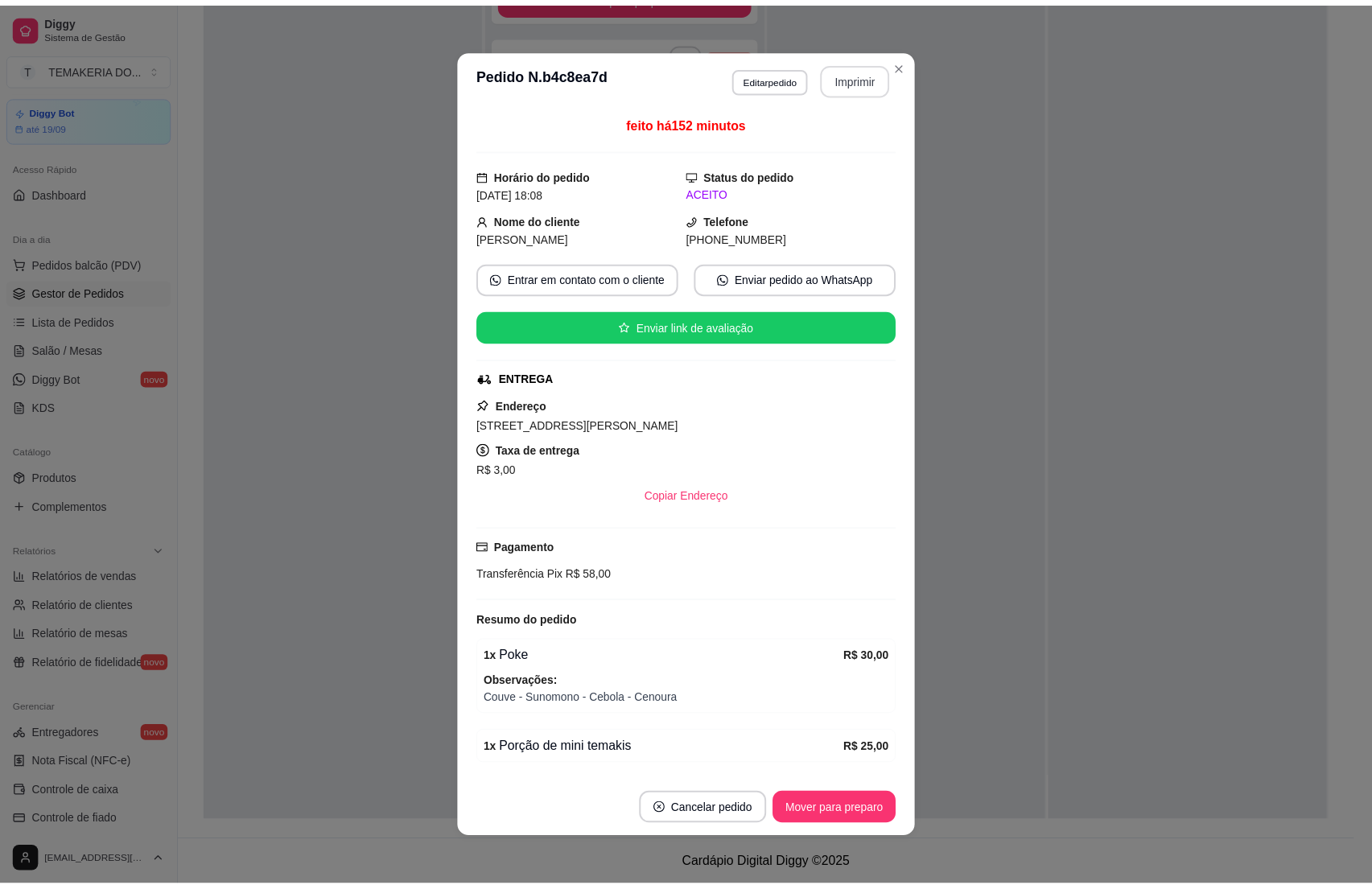
scroll to position [0, 0]
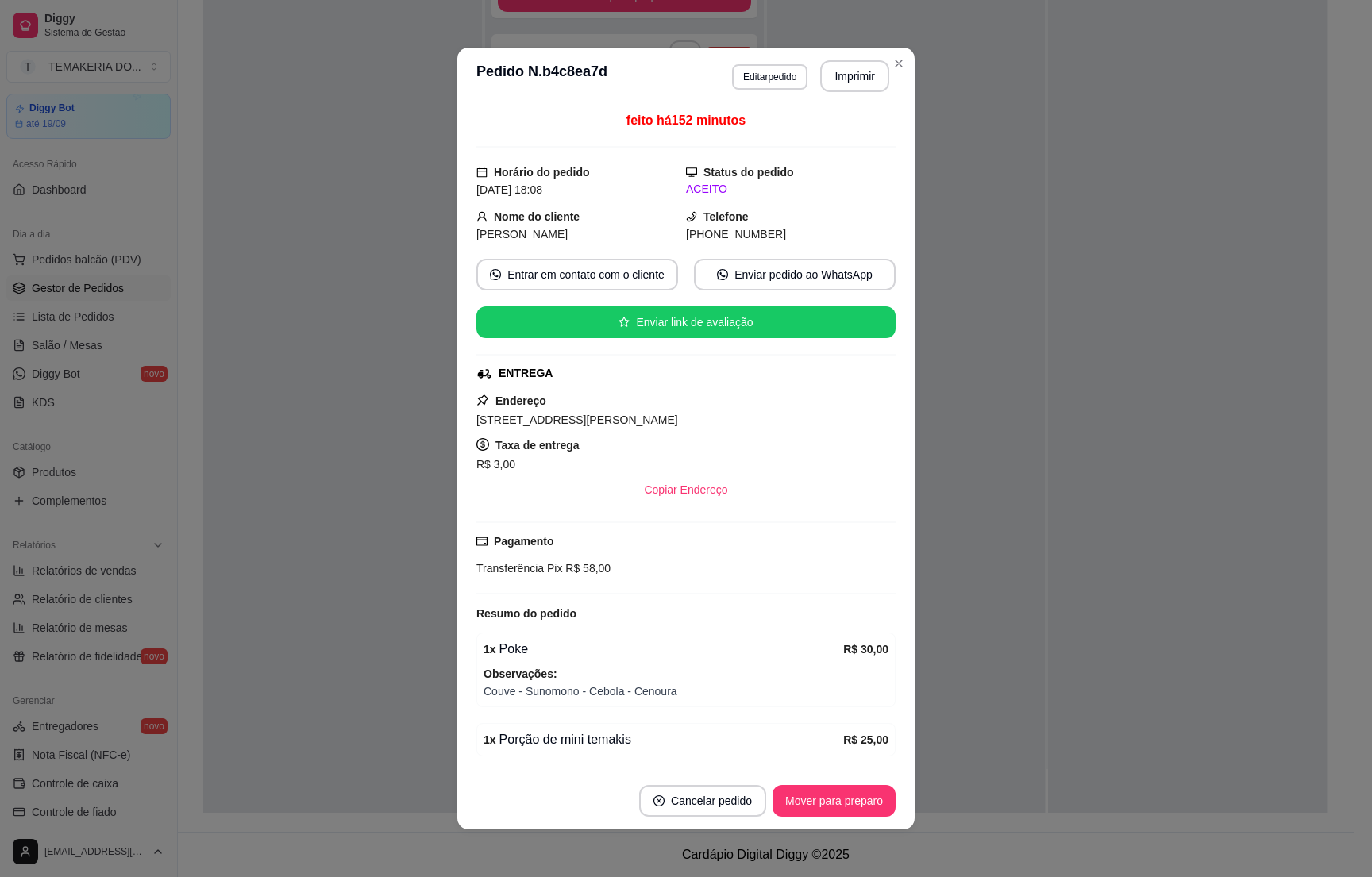
click at [422, 438] on div at bounding box center [342, 374] width 279 height 877
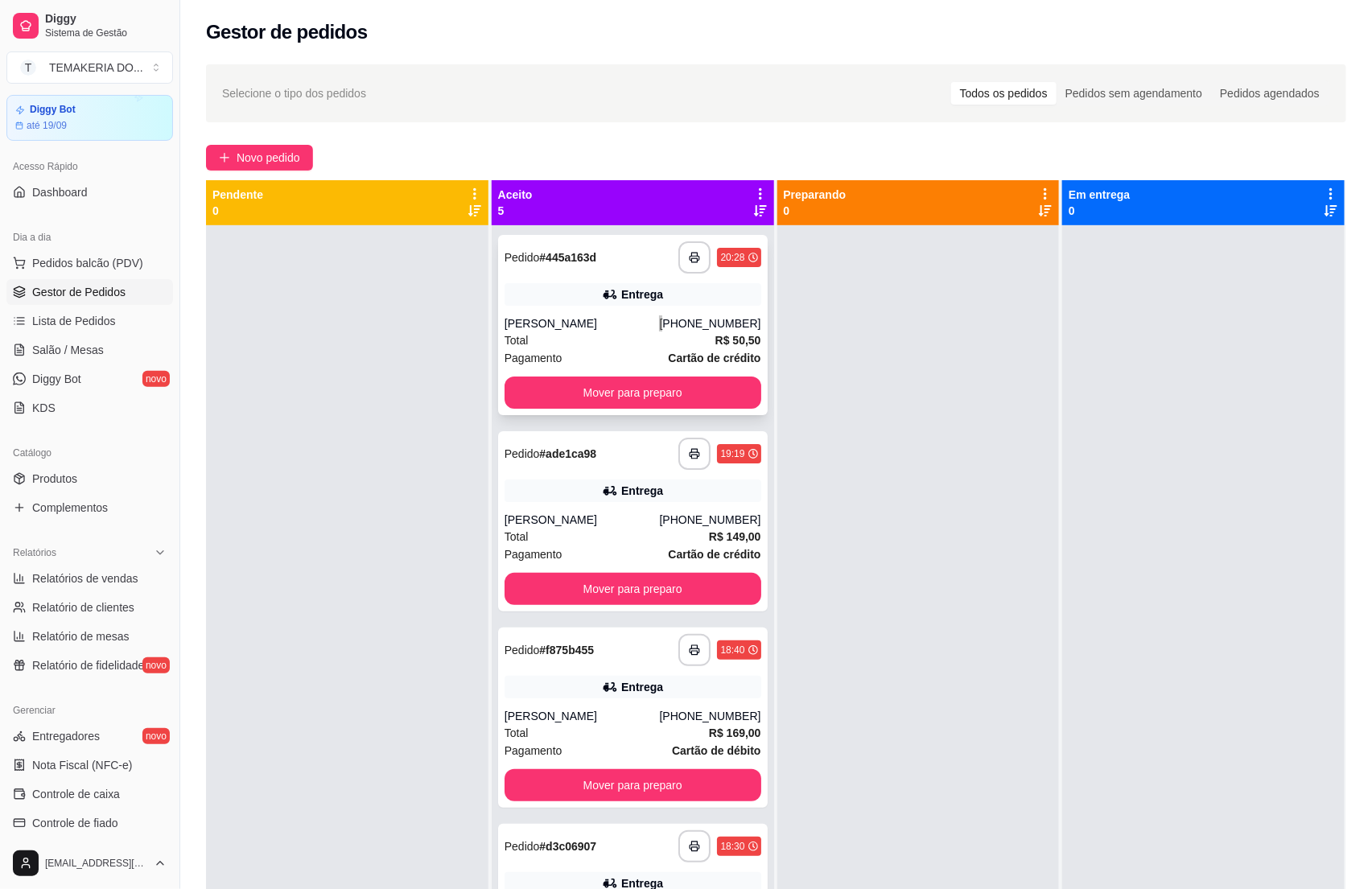
click at [659, 319] on div "[PHONE_NUMBER]" at bounding box center [709, 323] width 102 height 16
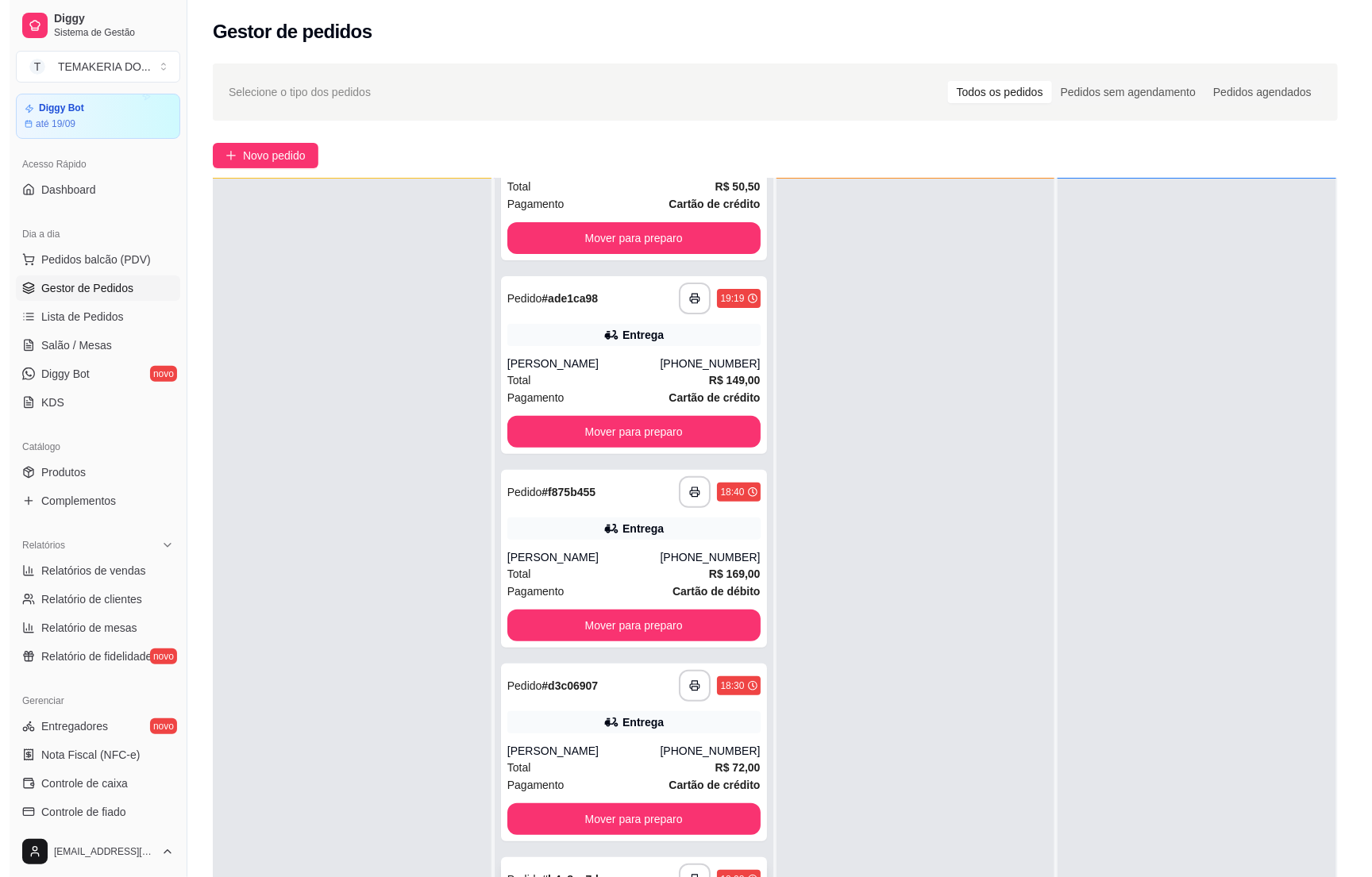
scroll to position [243, 0]
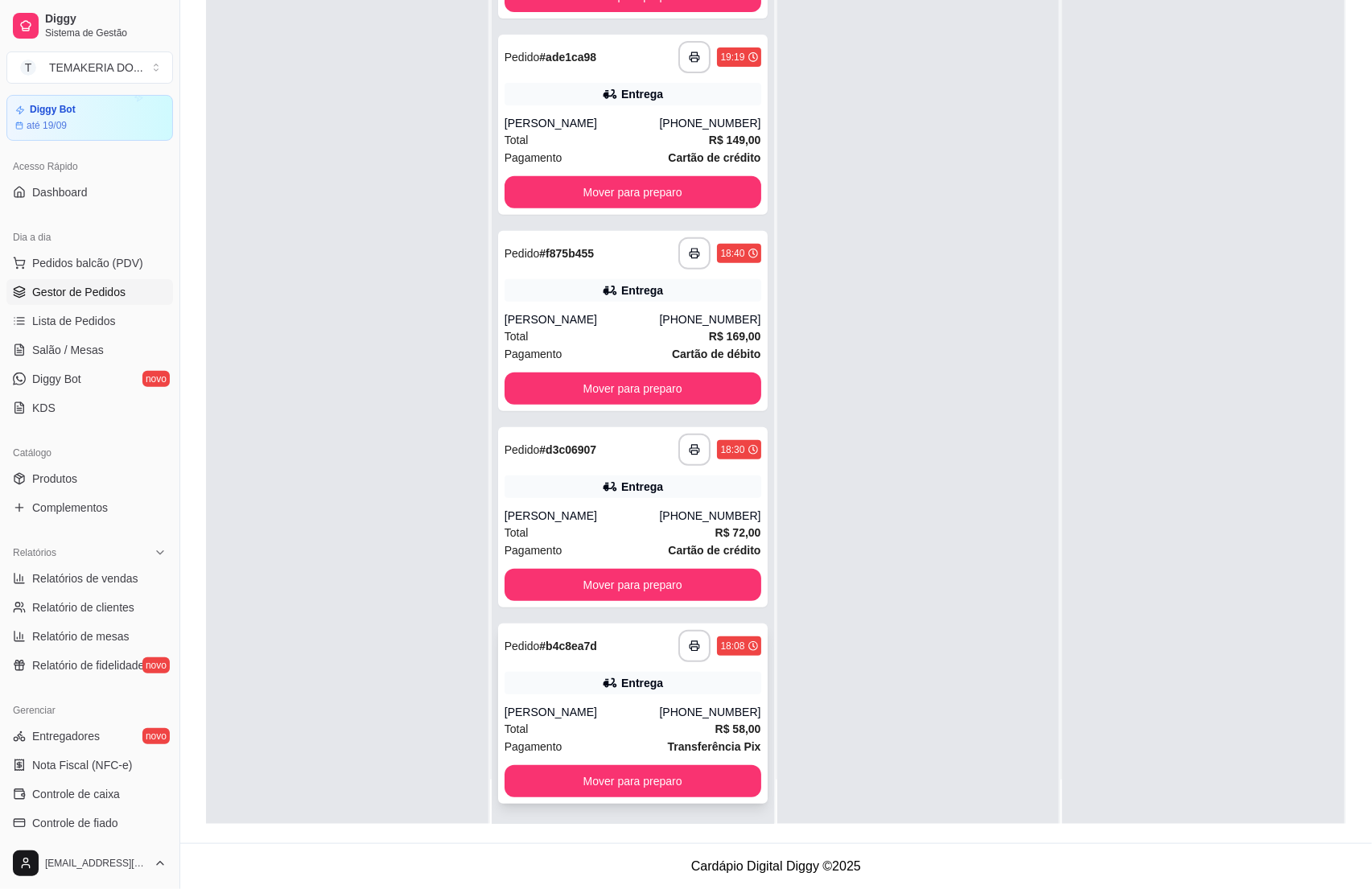
click at [584, 686] on div "Entrega" at bounding box center [632, 683] width 257 height 23
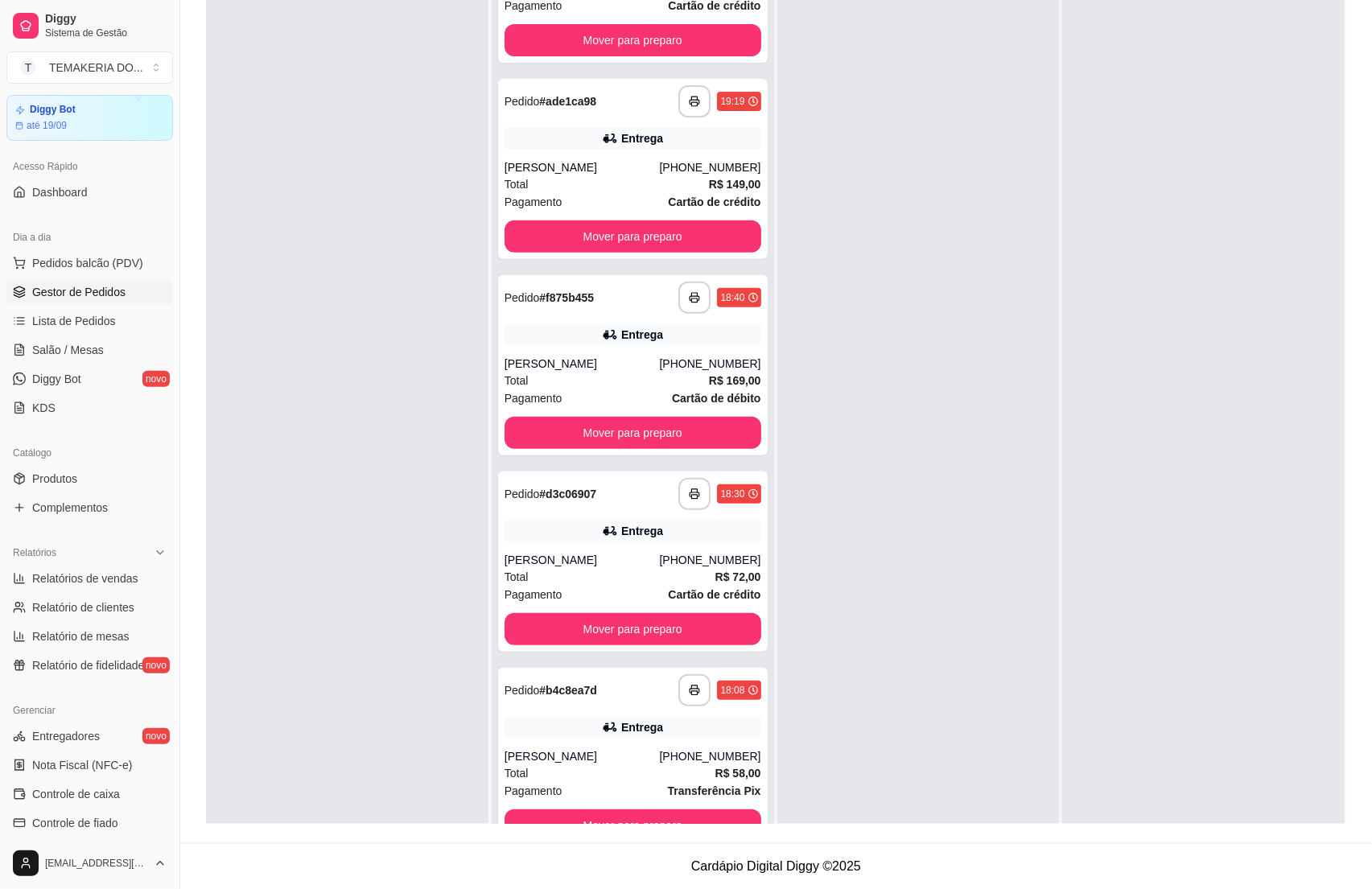
scroll to position [0, 0]
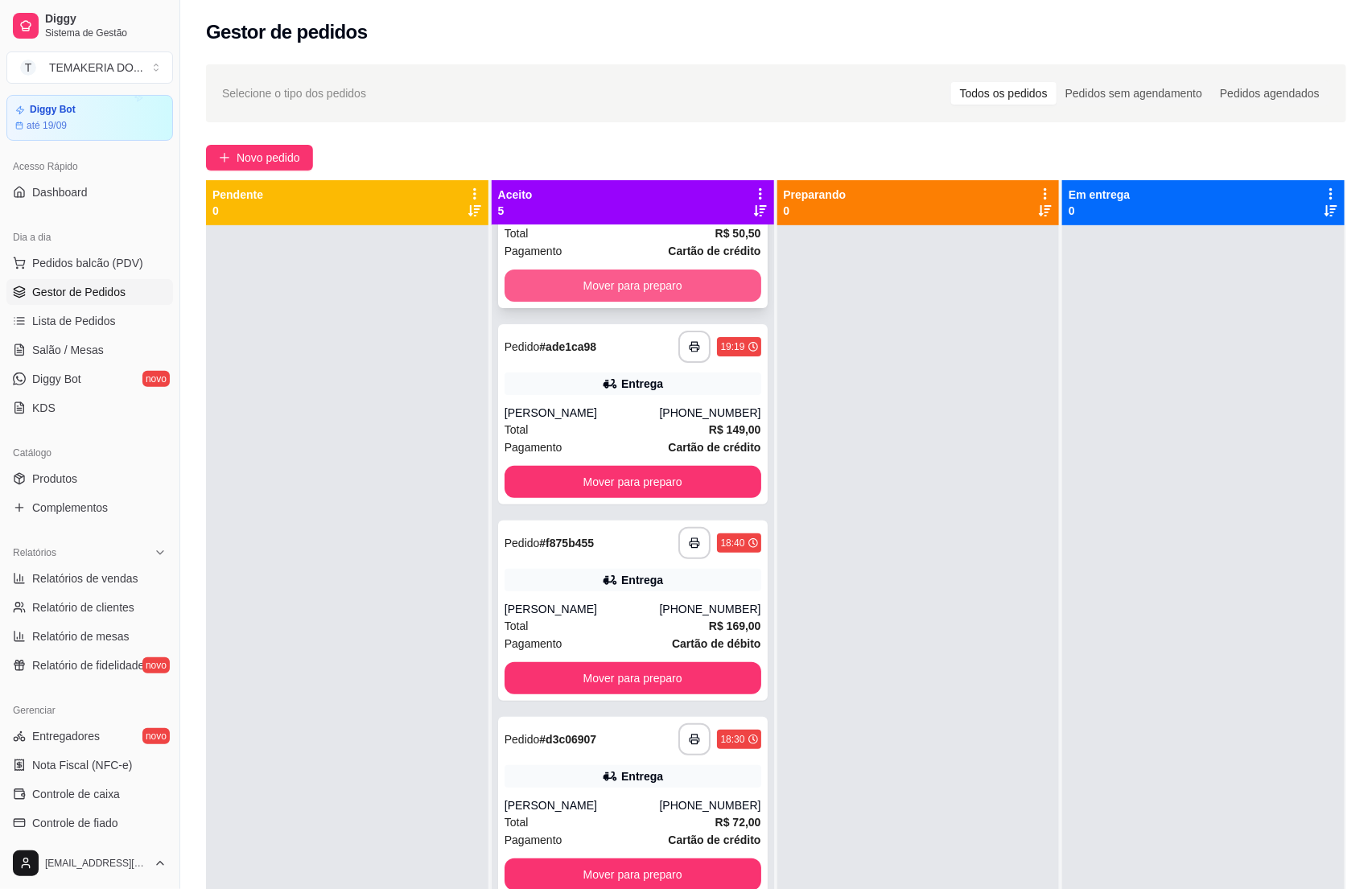
click at [577, 296] on button "Mover para preparo" at bounding box center [632, 285] width 257 height 32
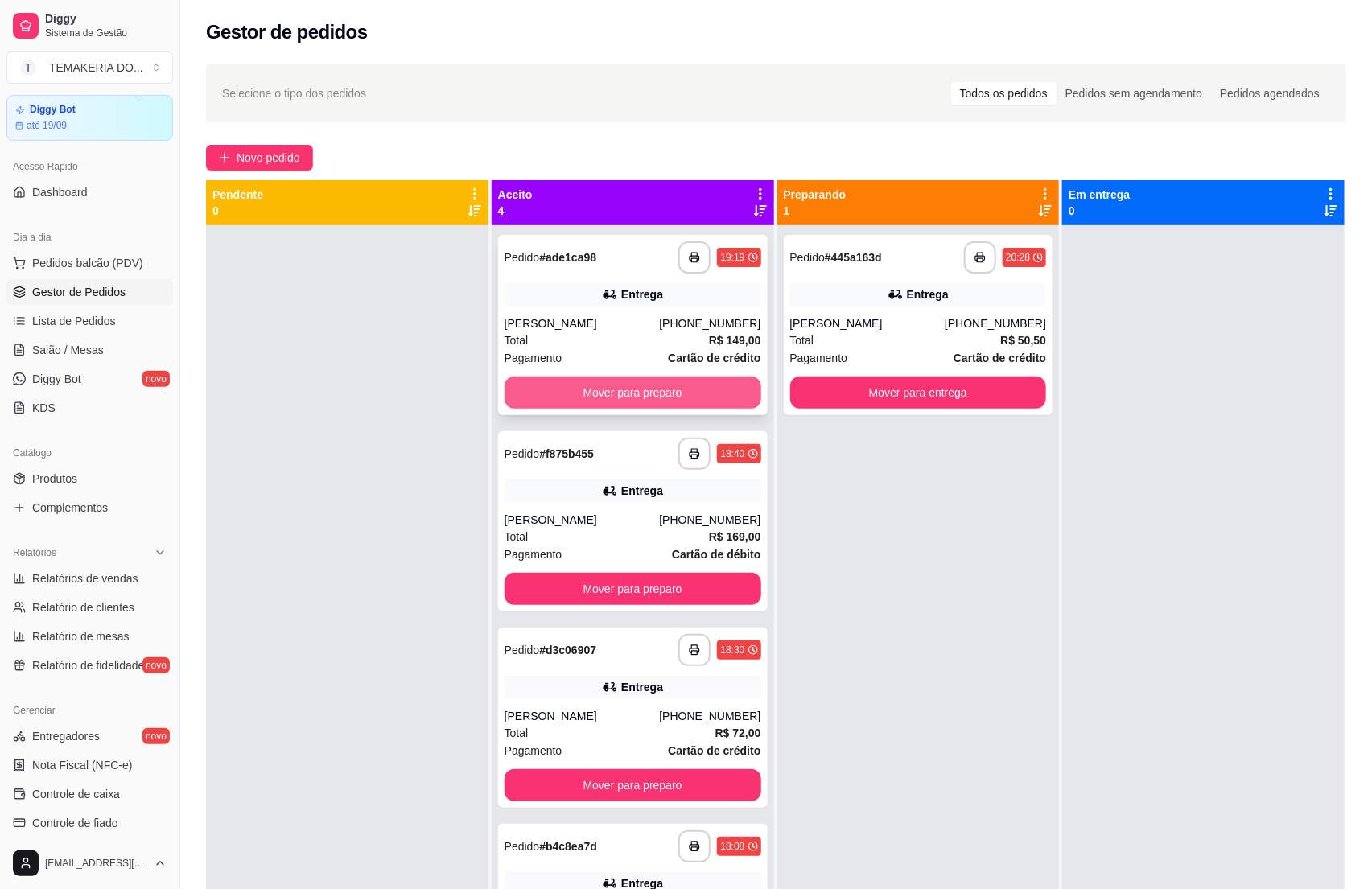
click at [628, 392] on button "Mover para preparo" at bounding box center [632, 393] width 257 height 32
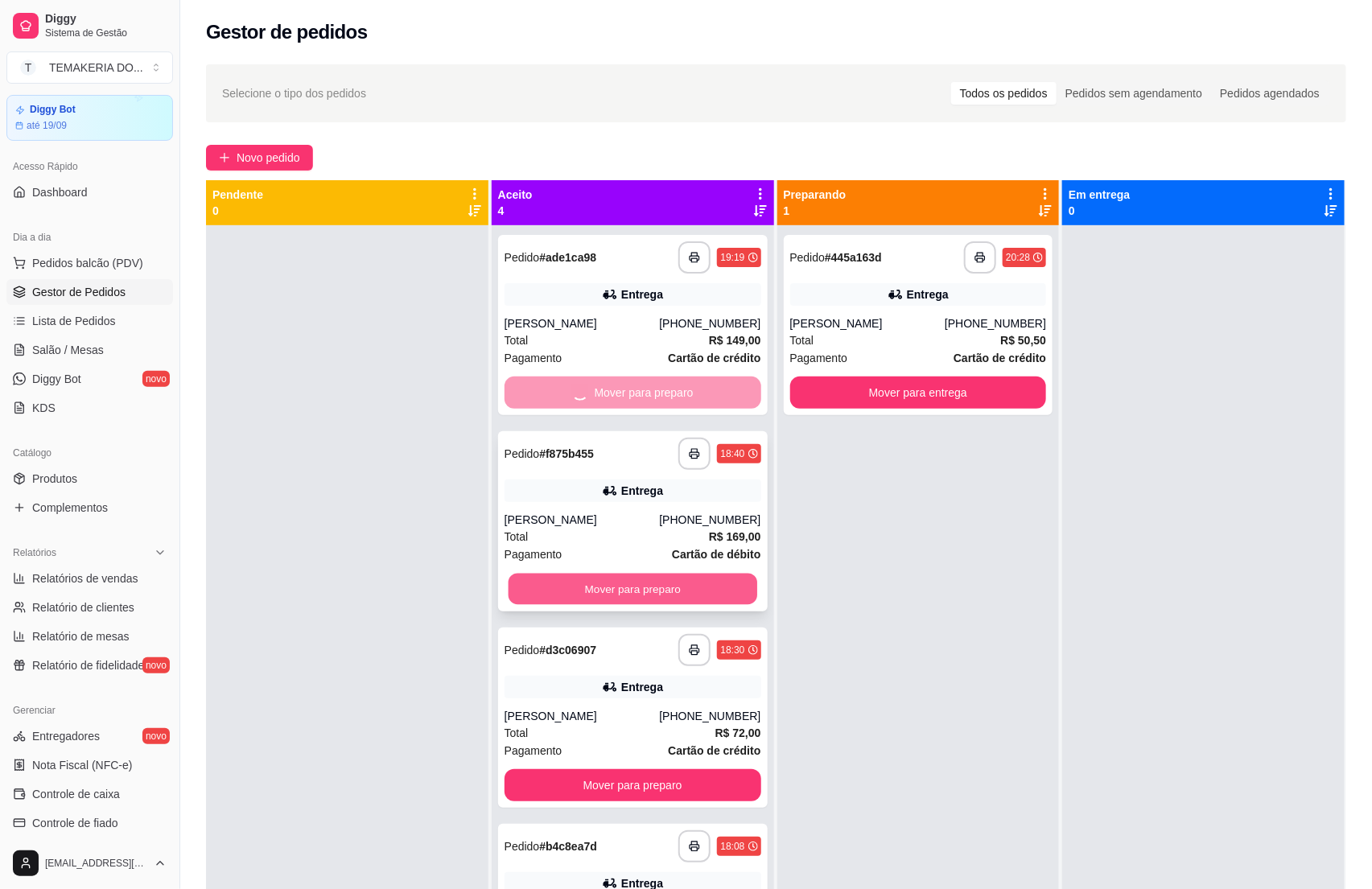
click at [652, 586] on button "Mover para preparo" at bounding box center [633, 590] width 249 height 32
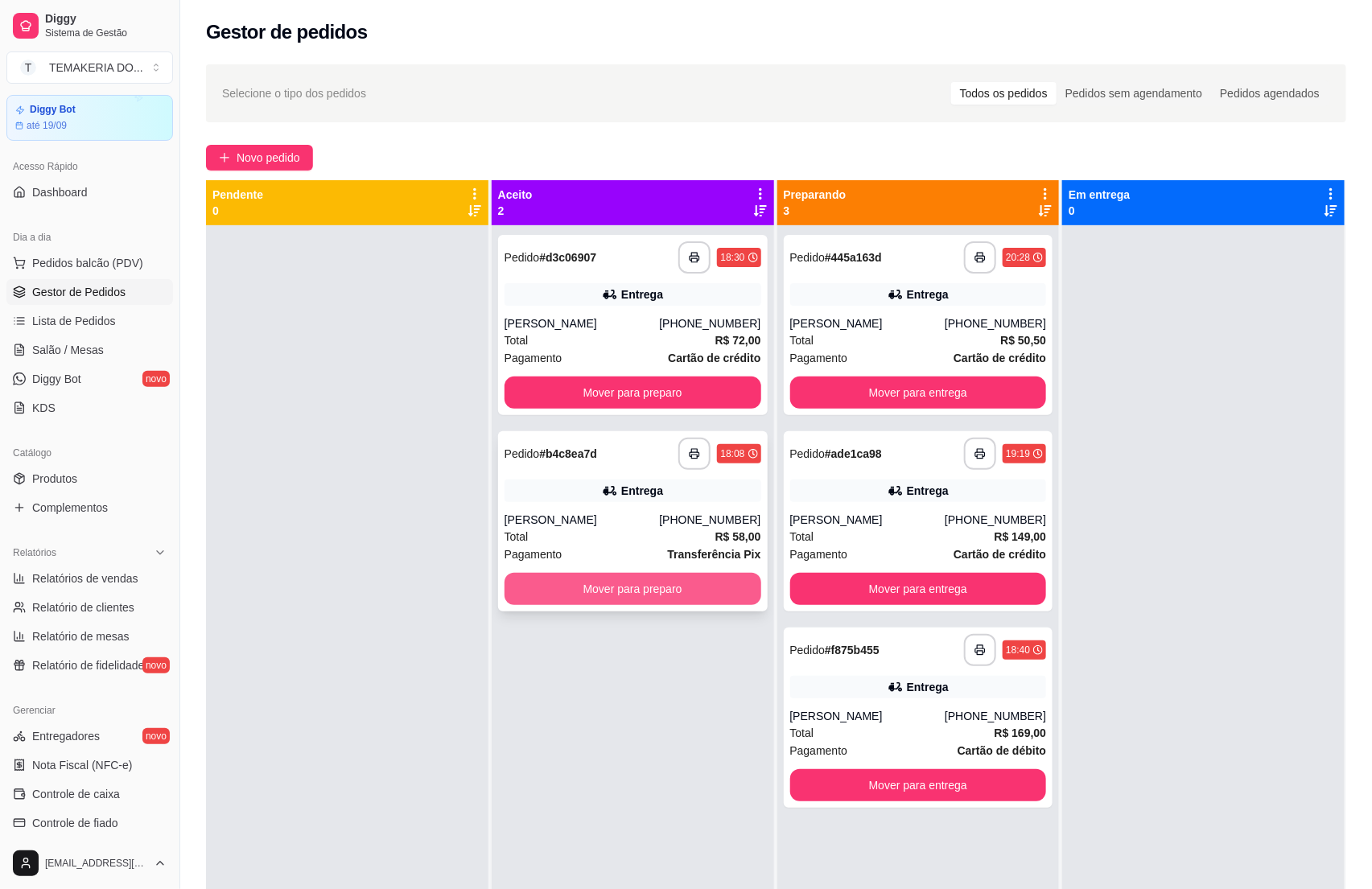
click at [631, 586] on button "Mover para preparo" at bounding box center [632, 589] width 257 height 32
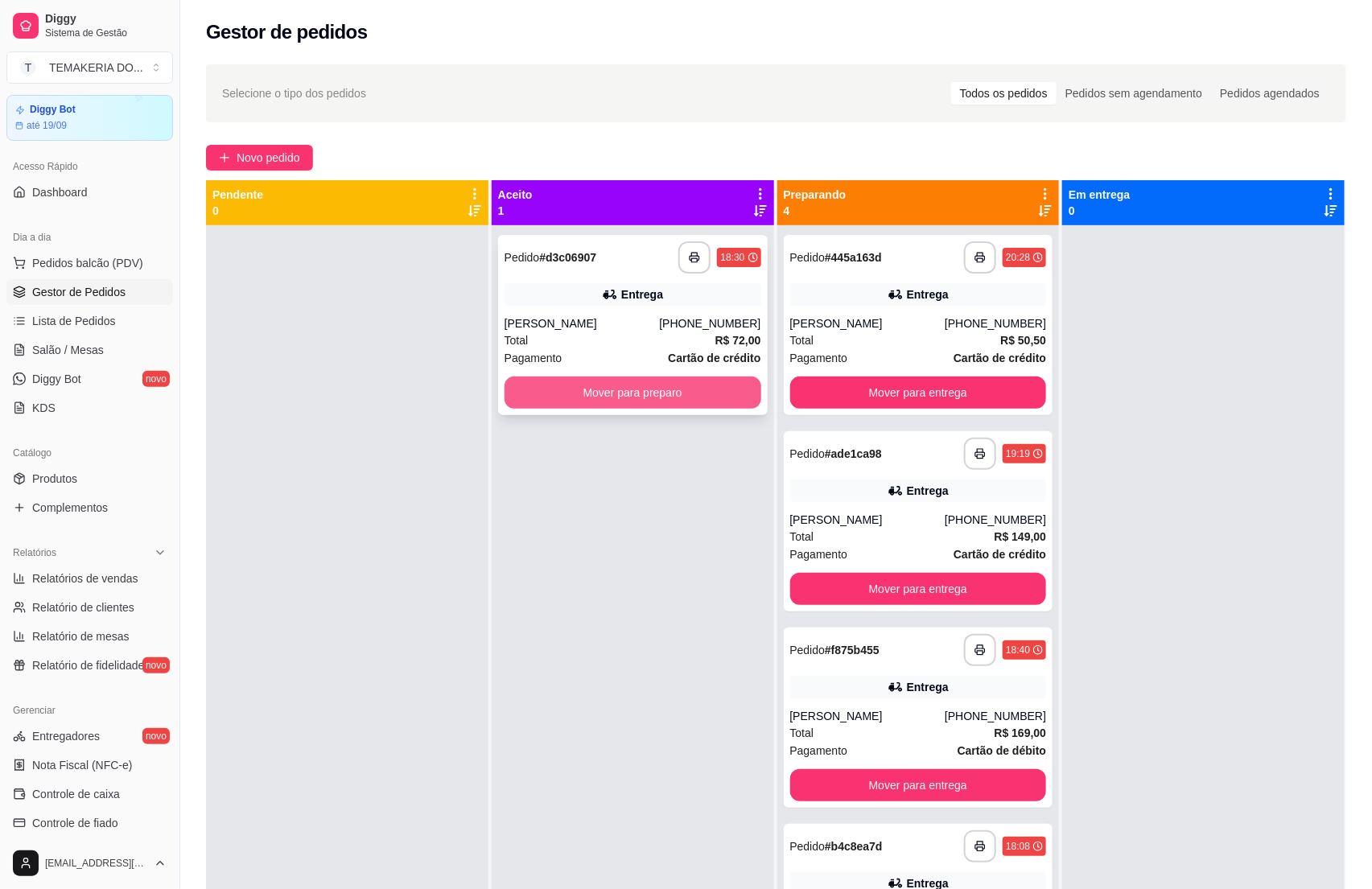
click at [621, 396] on button "Mover para preparo" at bounding box center [632, 393] width 257 height 32
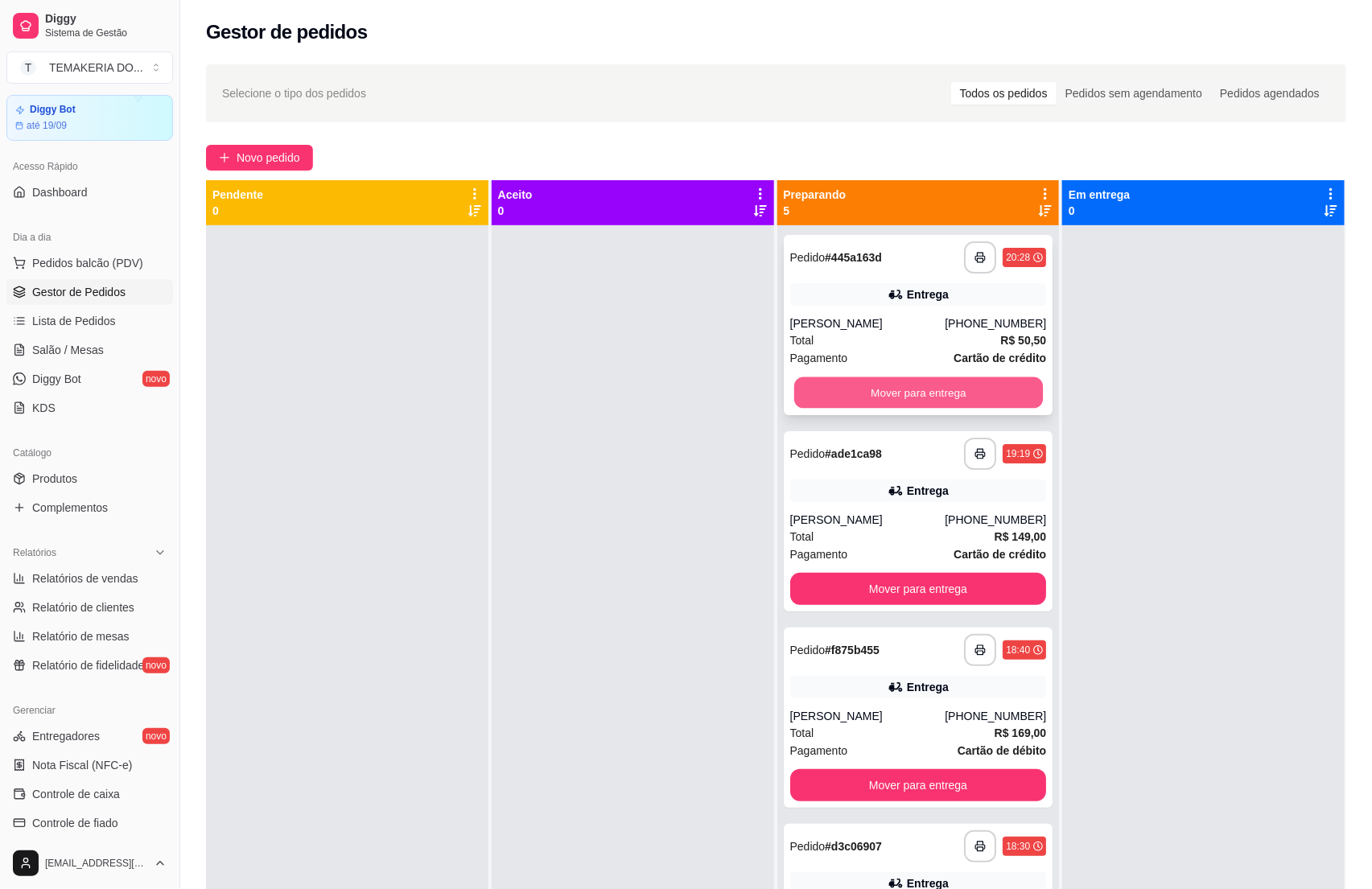
click at [814, 404] on button "Mover para entrega" at bounding box center [918, 393] width 249 height 32
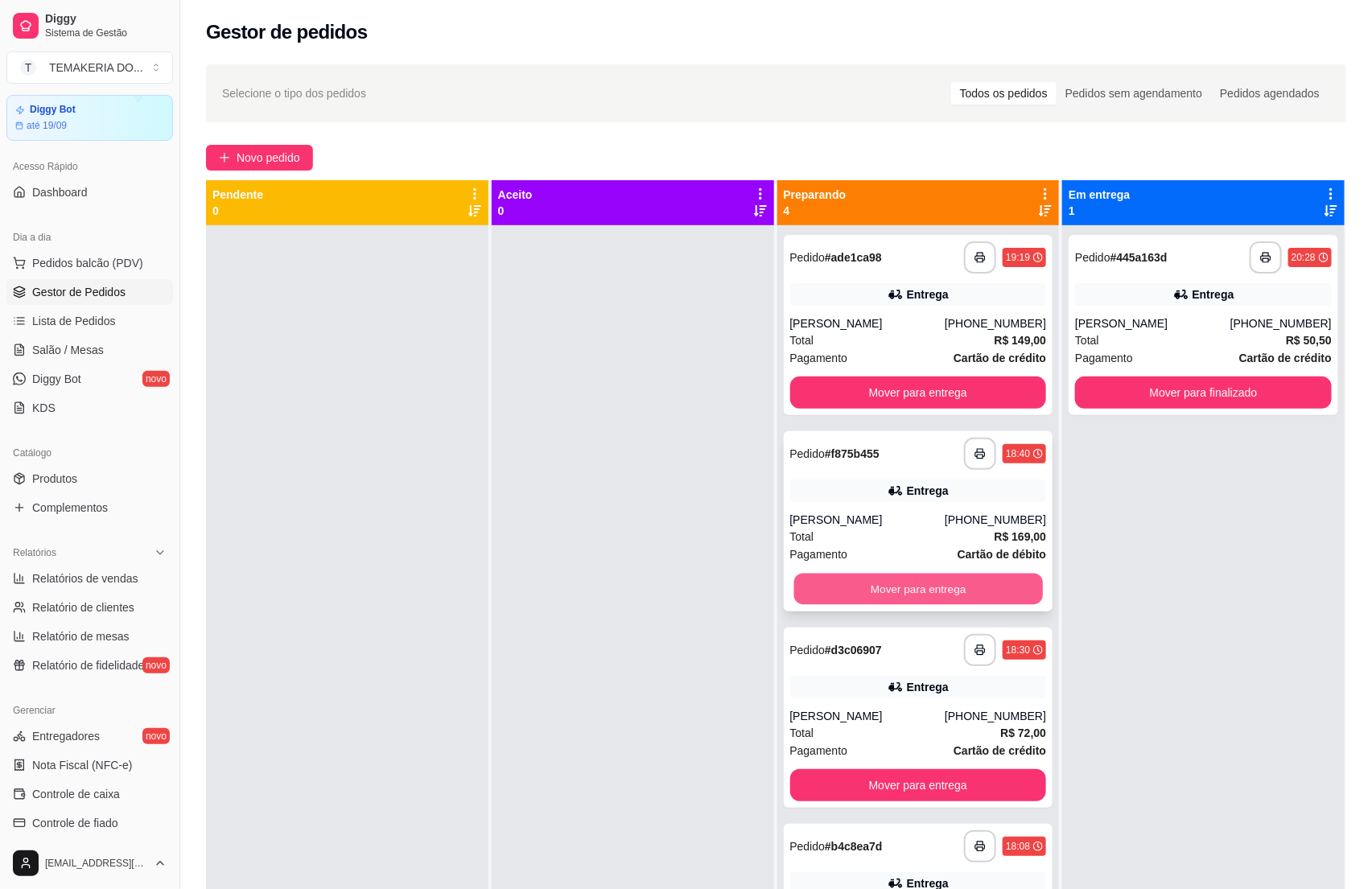
click at [829, 596] on button "Mover para entrega" at bounding box center [918, 590] width 249 height 32
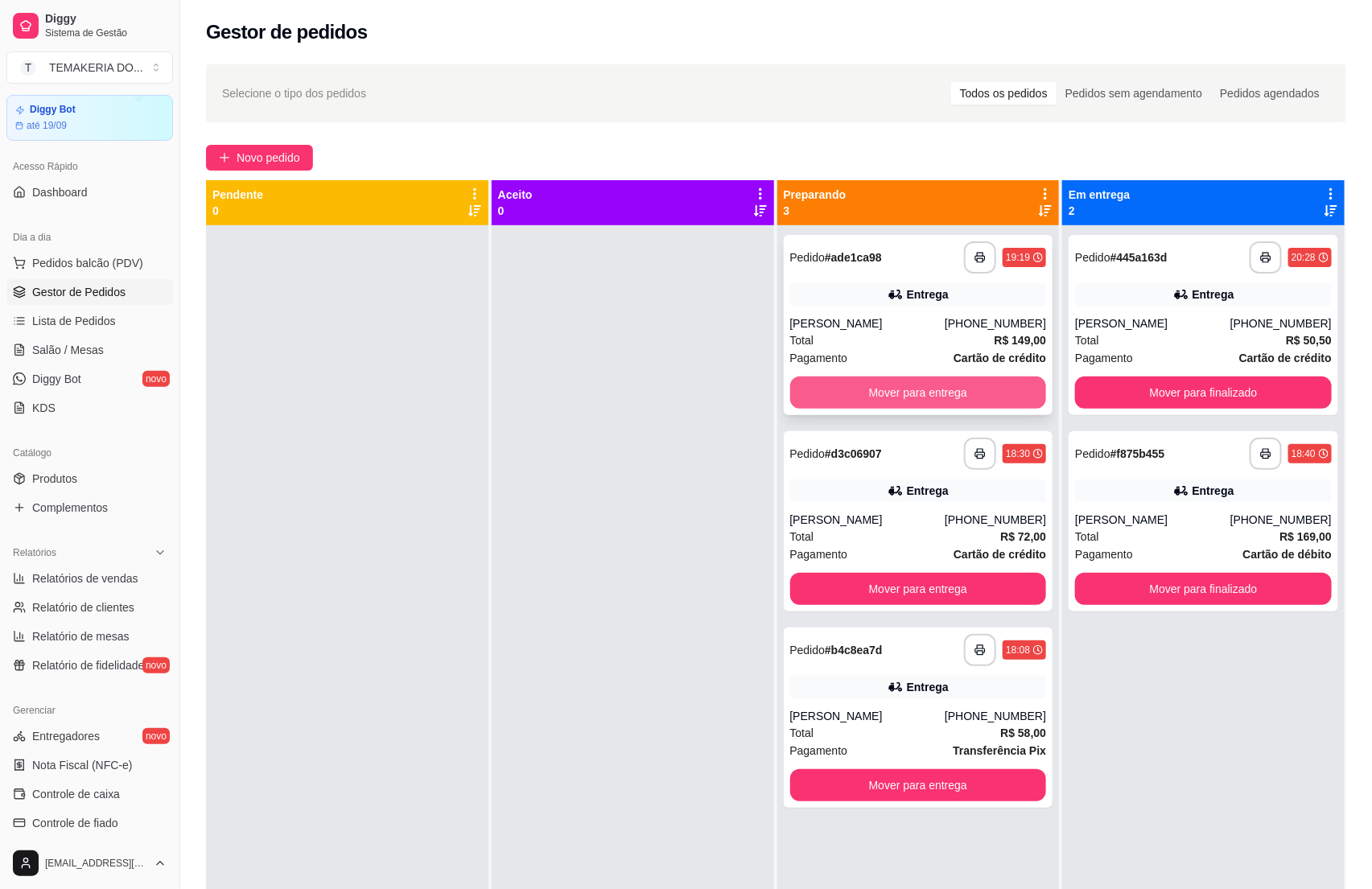
click at [833, 387] on button "Mover para entrega" at bounding box center [918, 393] width 257 height 32
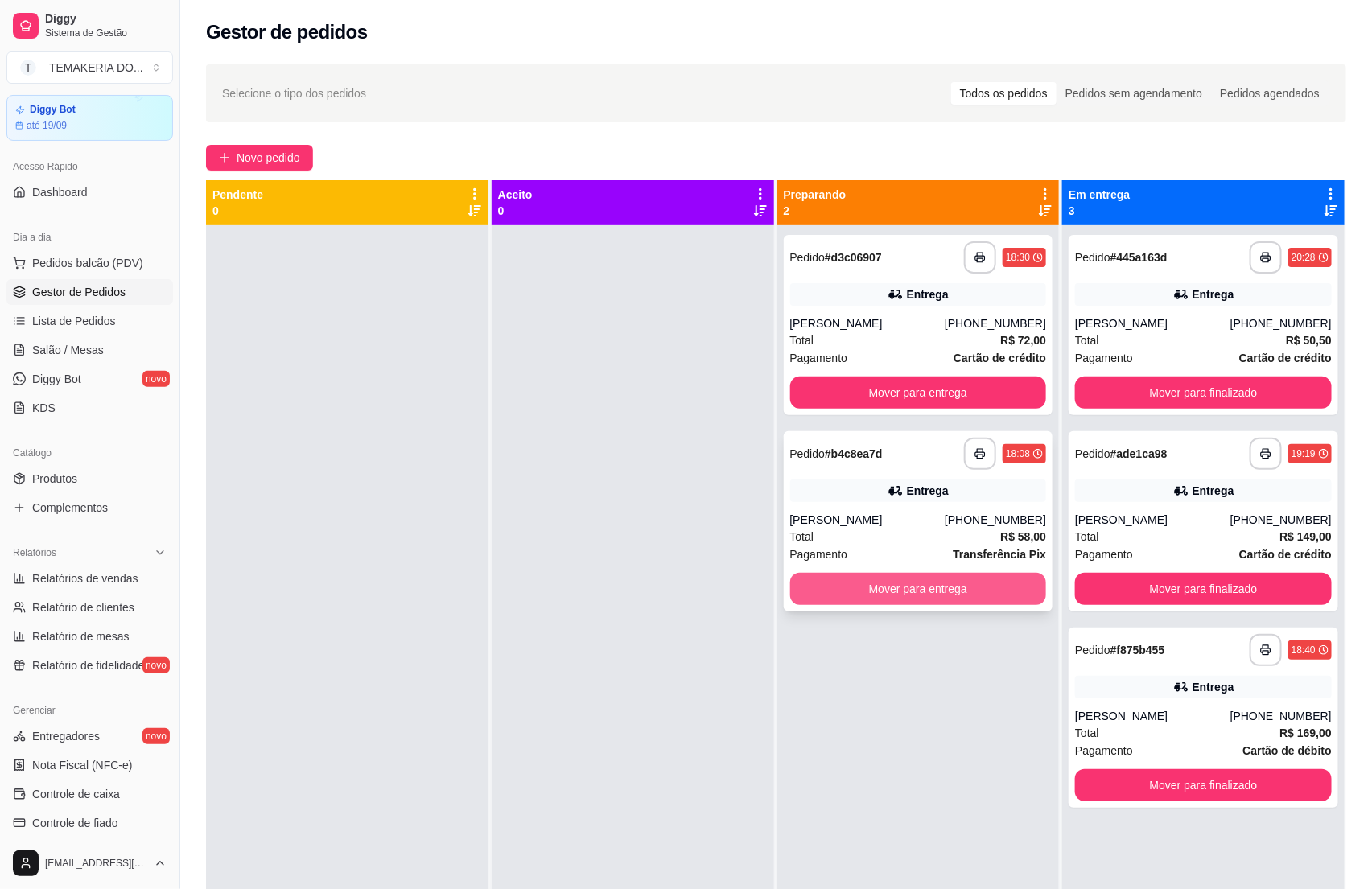
click at [852, 594] on button "Mover para entrega" at bounding box center [918, 589] width 257 height 32
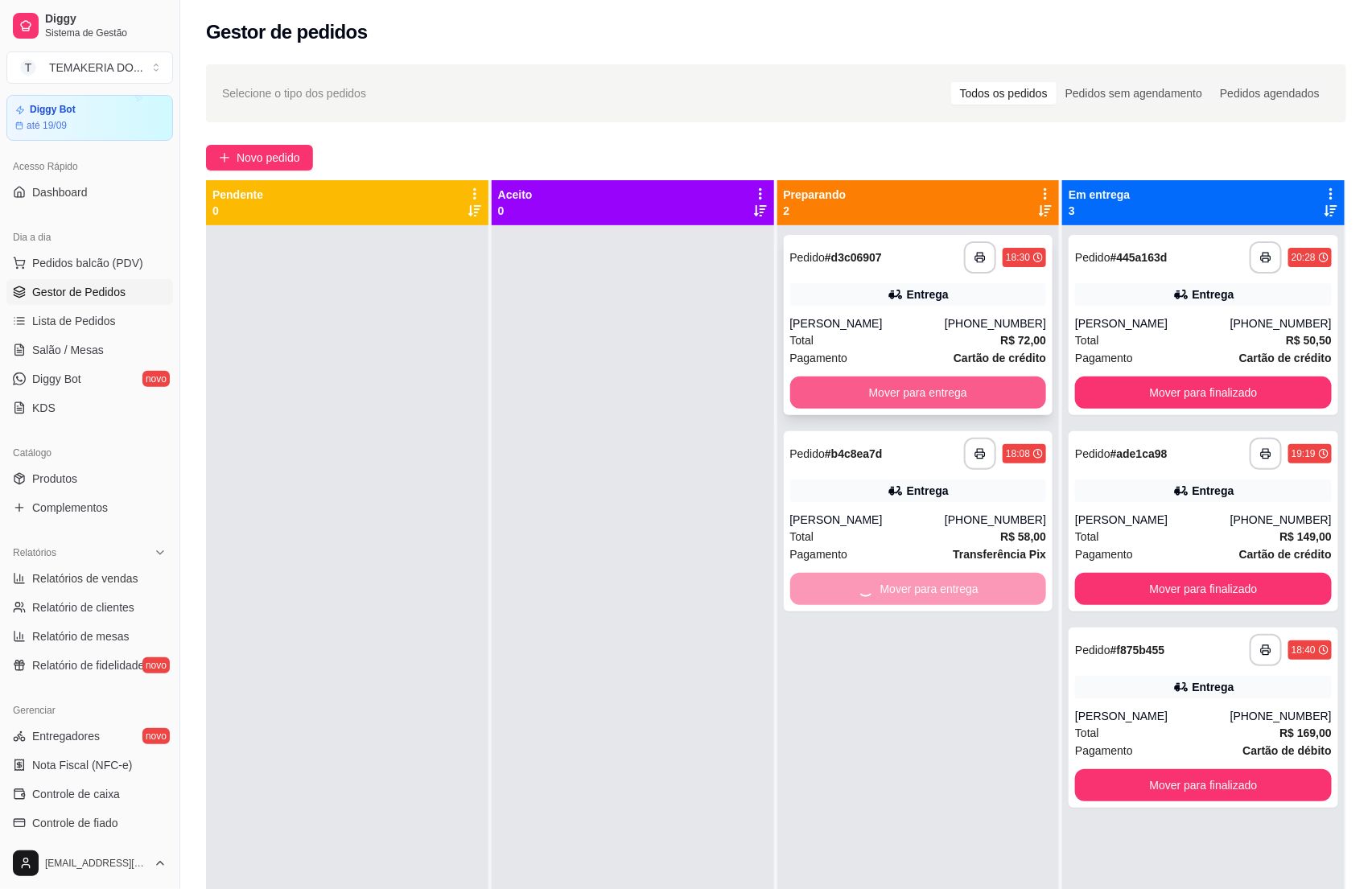
click at [842, 402] on button "Mover para entrega" at bounding box center [918, 393] width 257 height 32
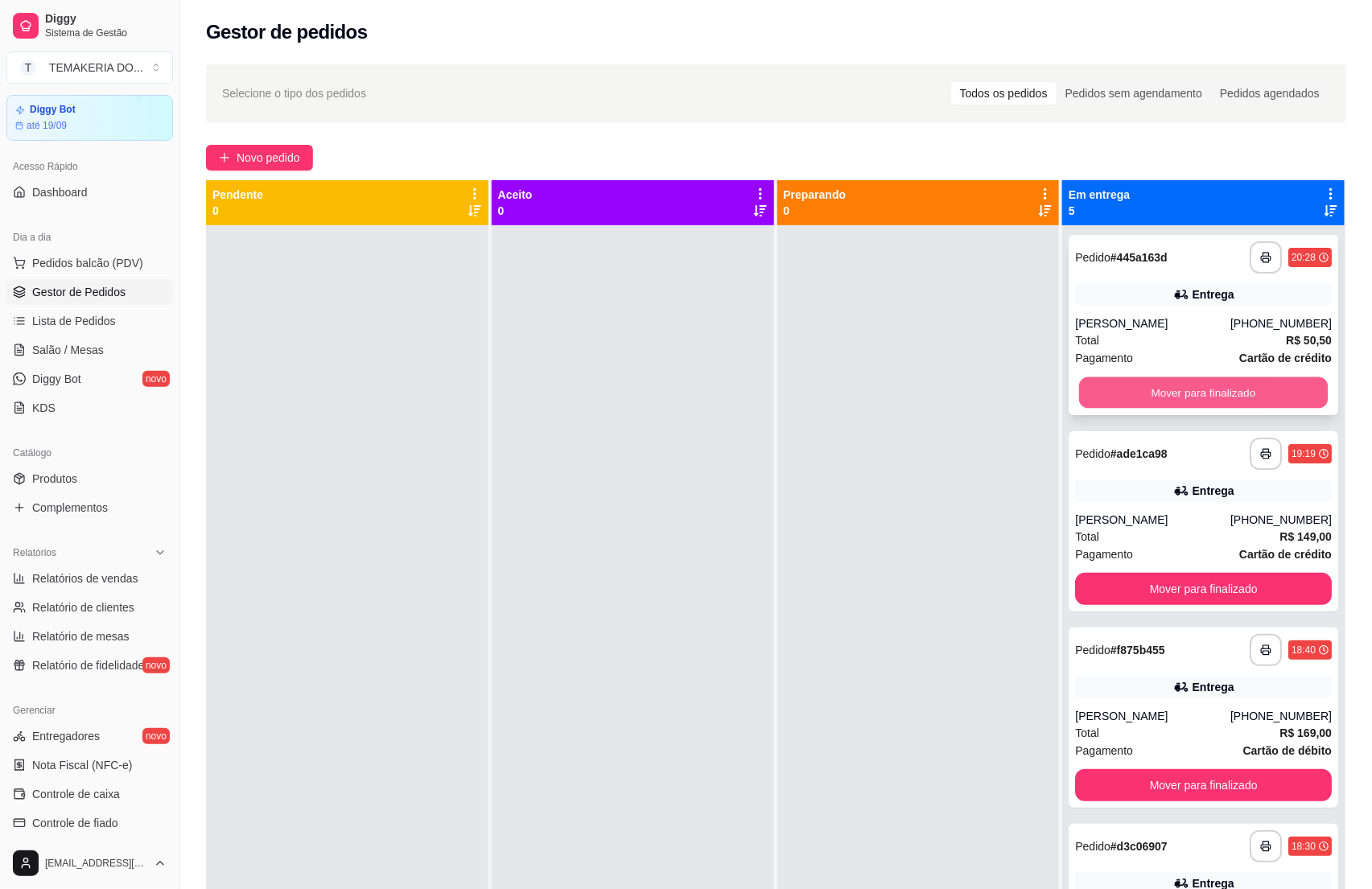
click at [1126, 399] on button "Mover para finalizado" at bounding box center [1203, 393] width 249 height 32
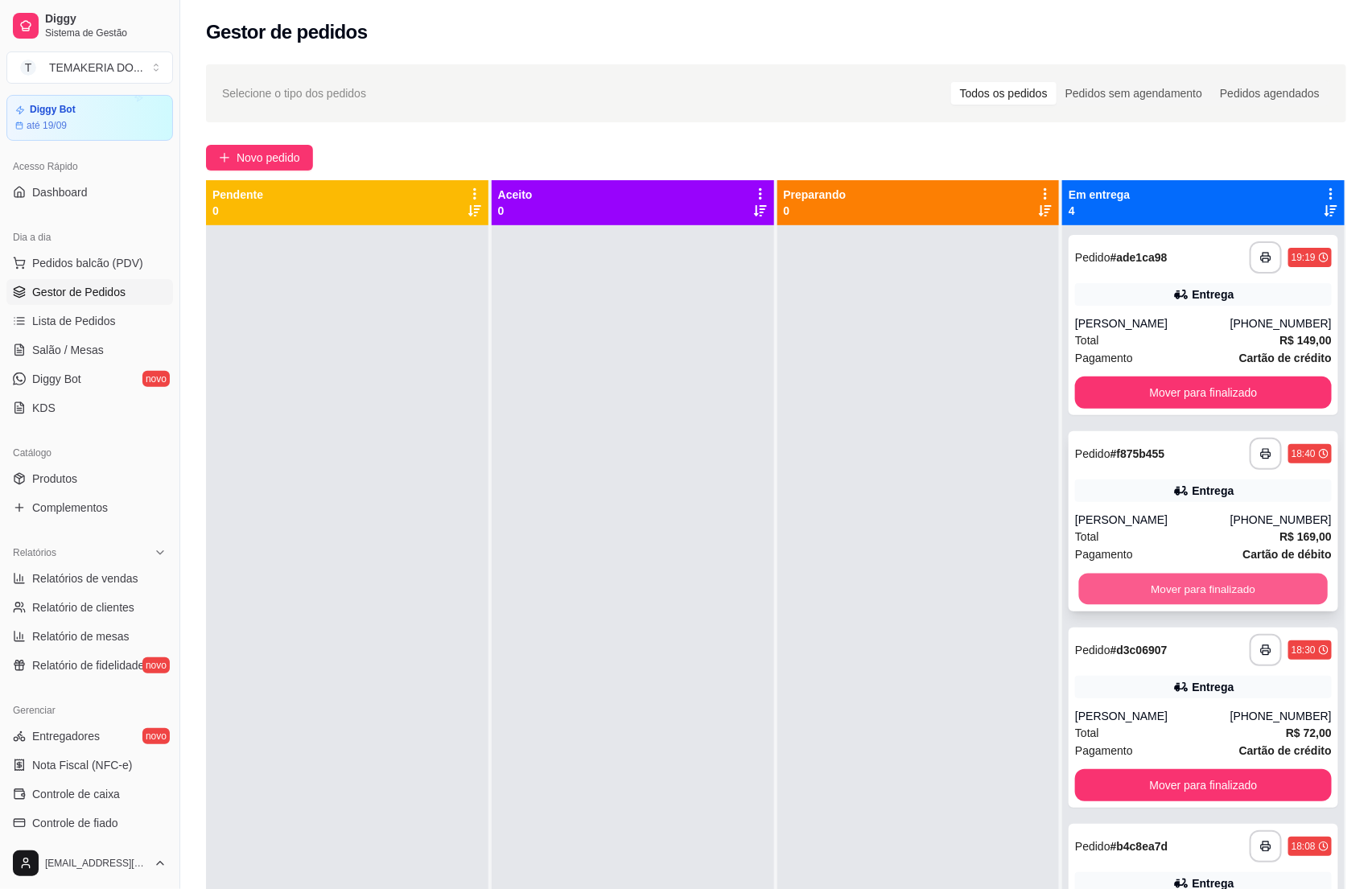
click at [1099, 586] on button "Mover para finalizado" at bounding box center [1203, 590] width 249 height 32
click at [1157, 599] on button "Mover para finalizado" at bounding box center [1203, 590] width 249 height 32
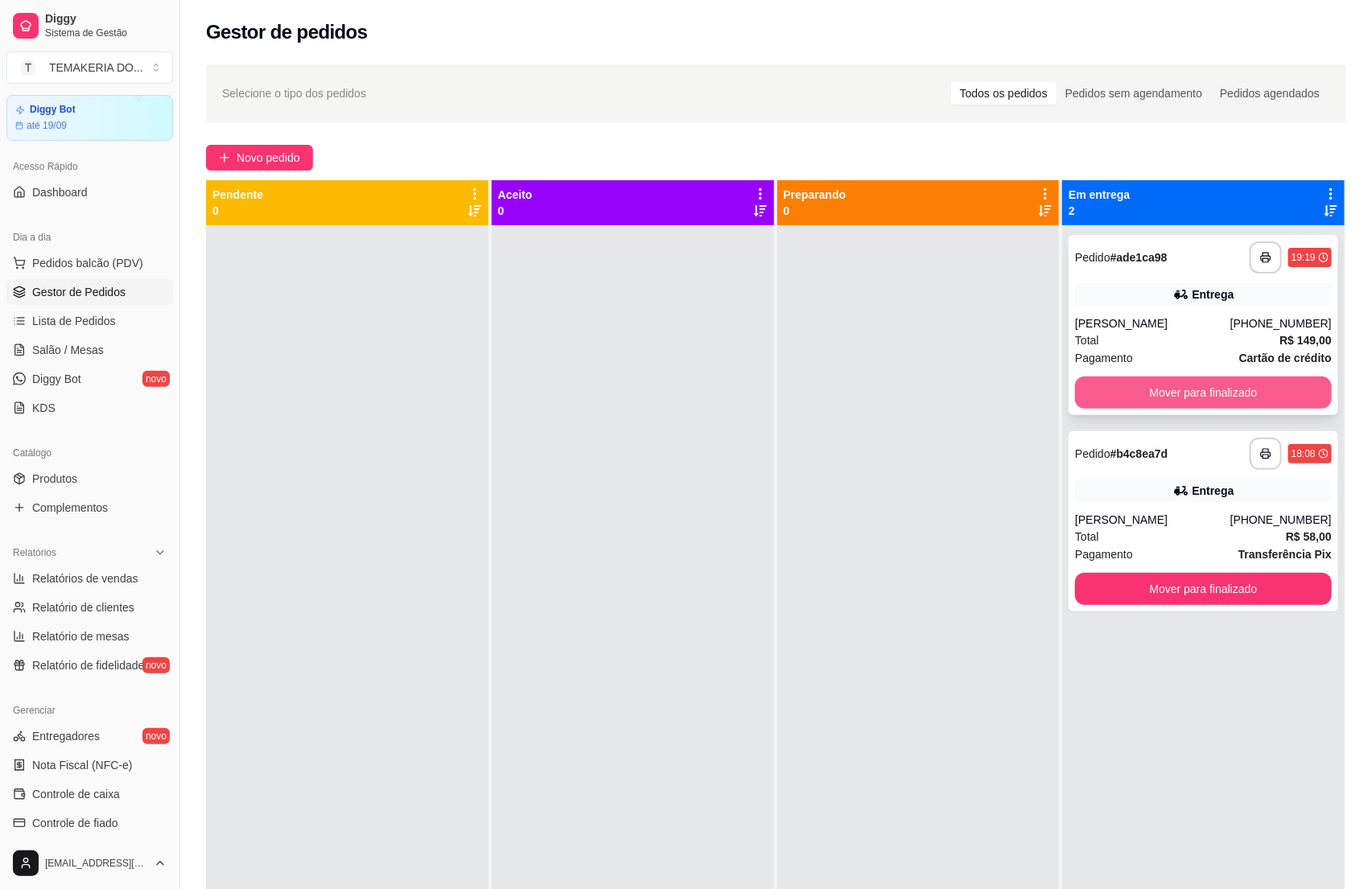
click at [1162, 395] on button "Mover para finalizado" at bounding box center [1203, 393] width 257 height 32
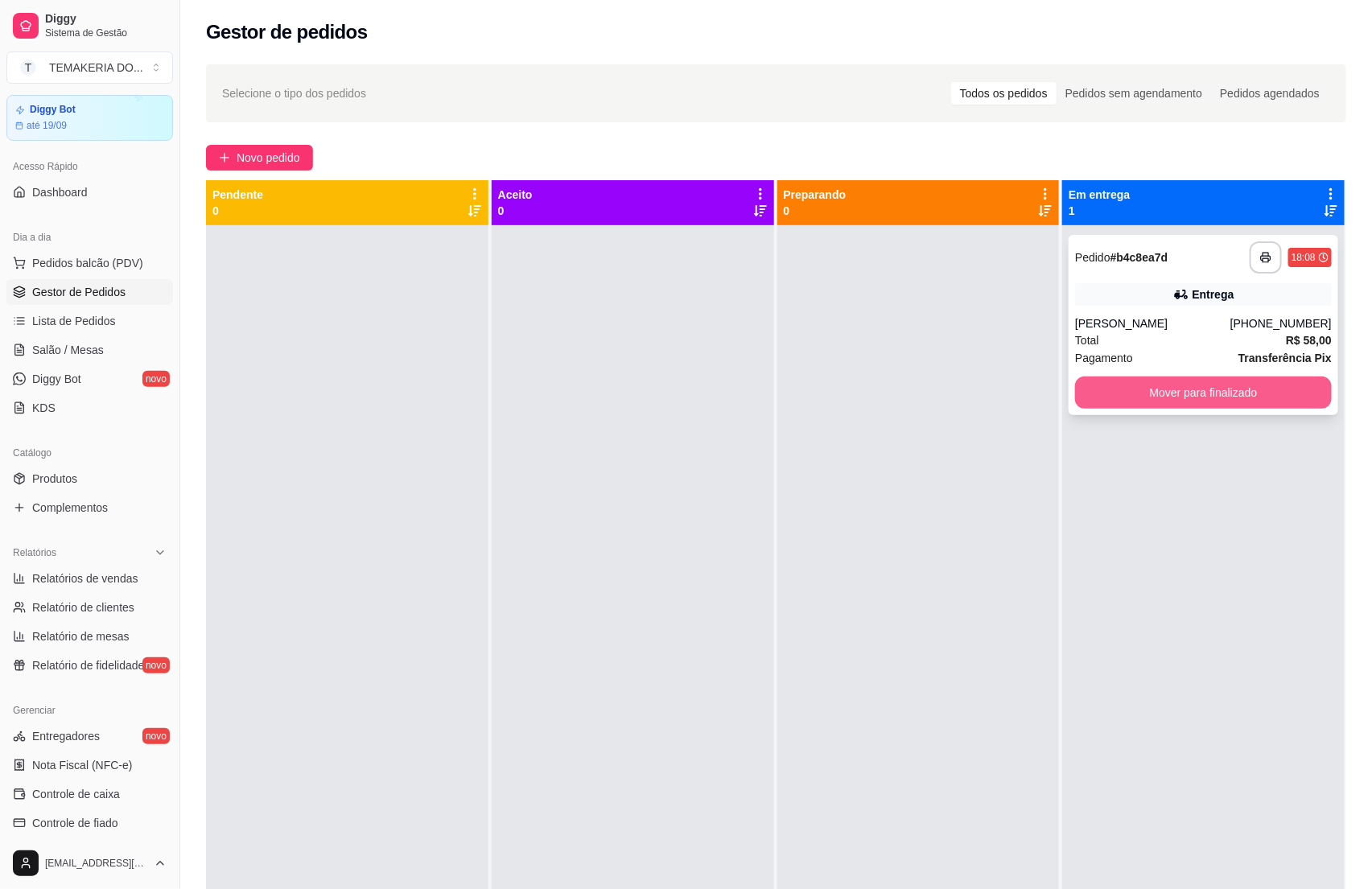
click at [1137, 403] on button "Mover para finalizado" at bounding box center [1203, 393] width 257 height 32
